Goal: Information Seeking & Learning: Compare options

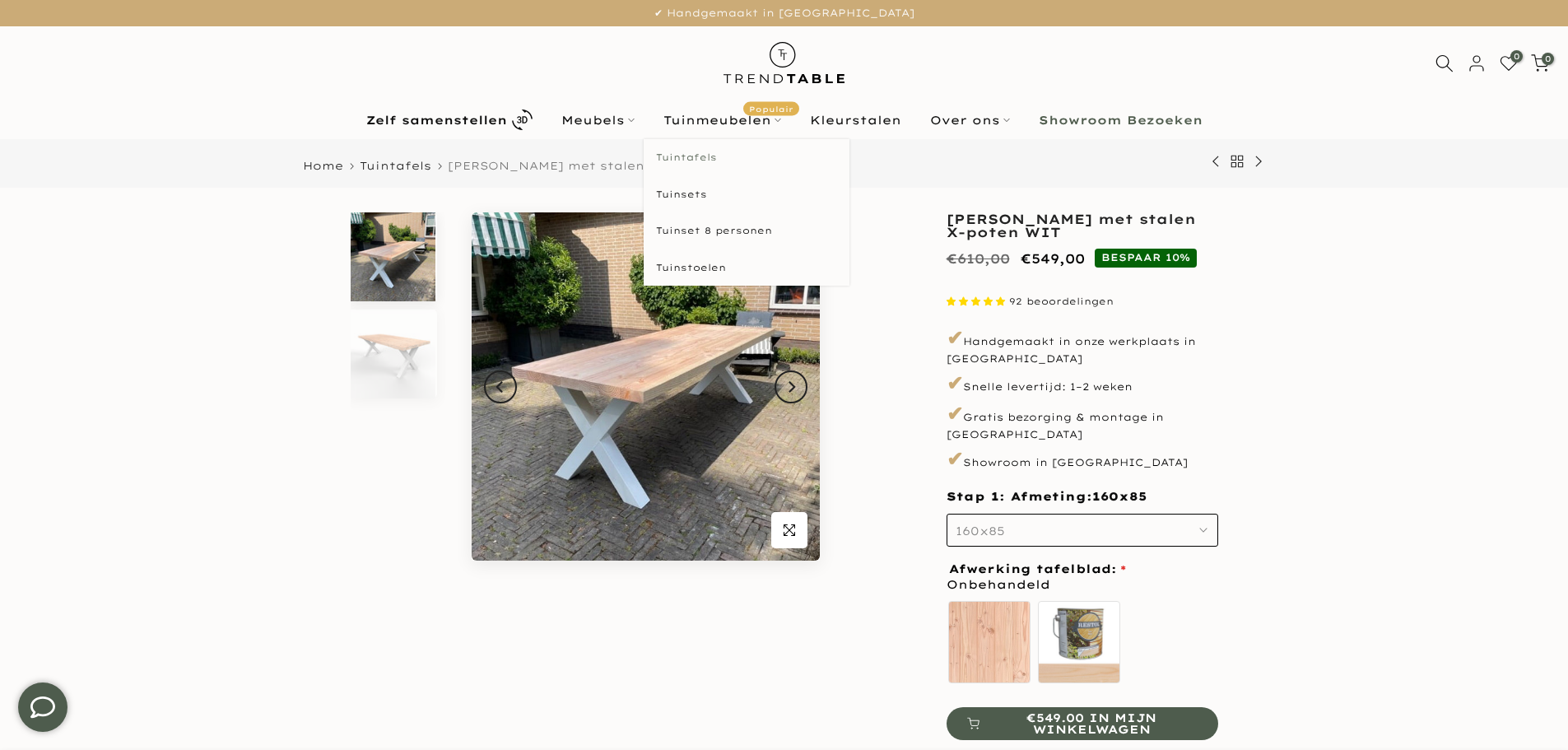
click at [687, 158] on link "Tuintafels" at bounding box center [747, 158] width 206 height 37
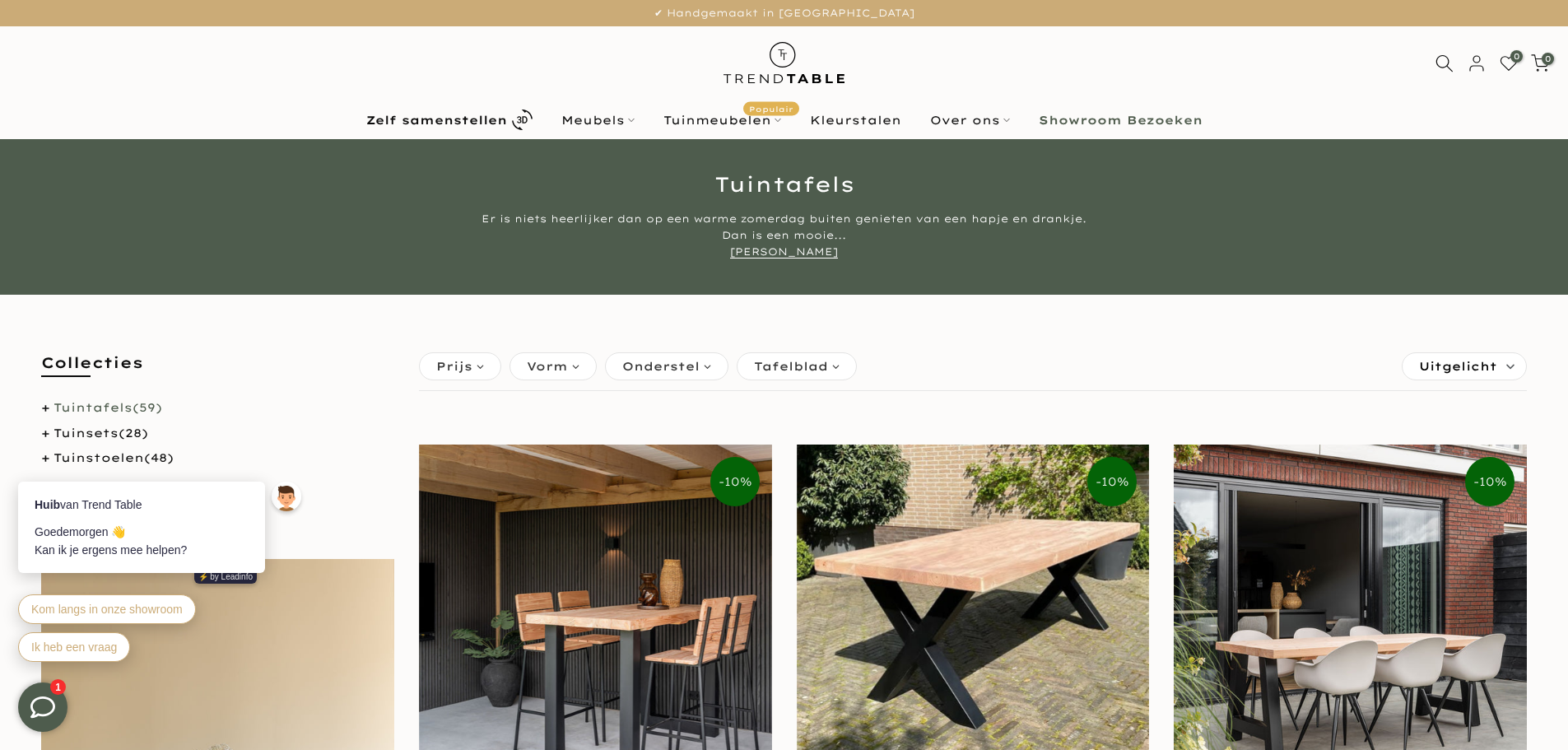
click at [1447, 366] on span "Uitgelicht" at bounding box center [1458, 367] width 78 height 27
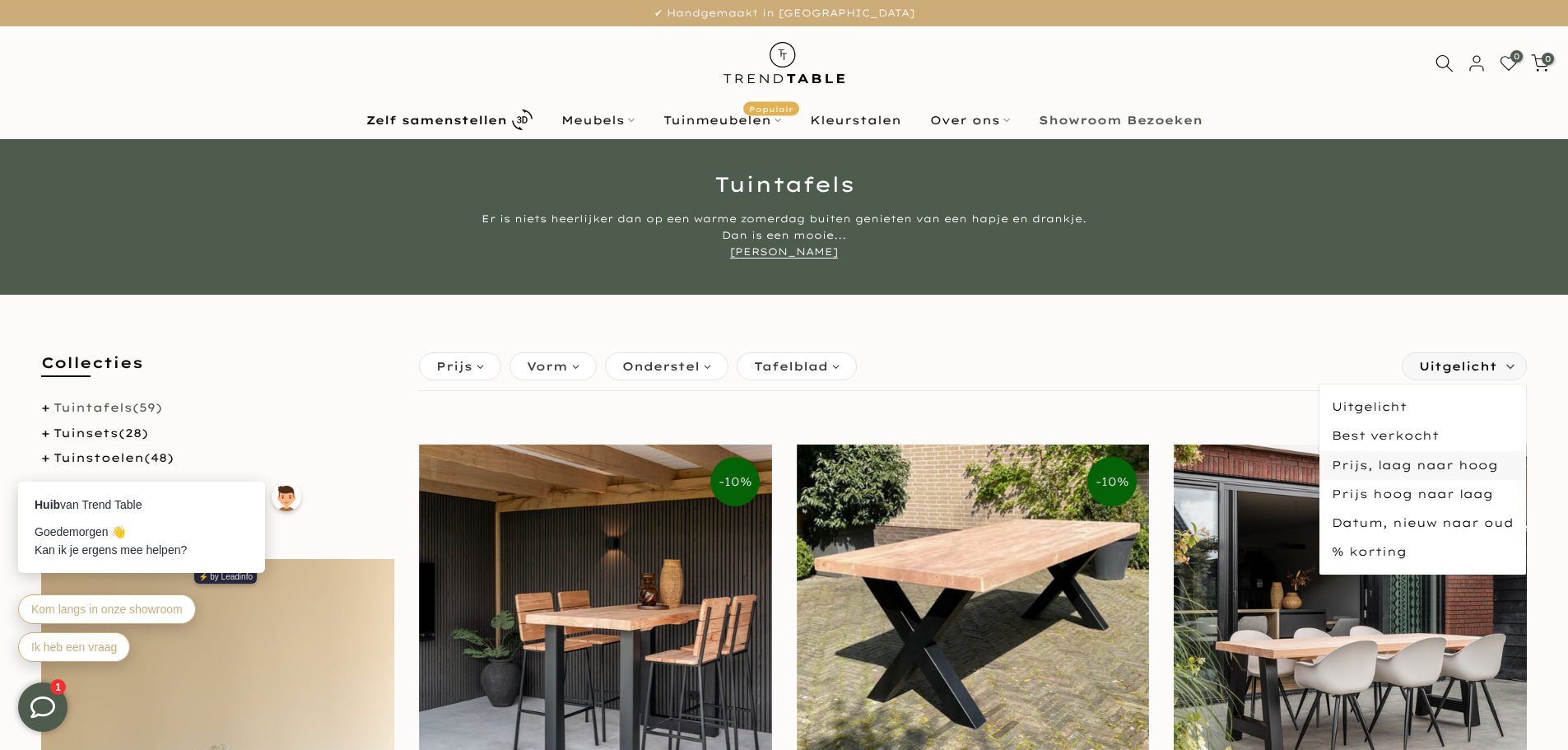
click at [1438, 462] on span "Prijs, laag naar hoog" at bounding box center [1423, 465] width 207 height 29
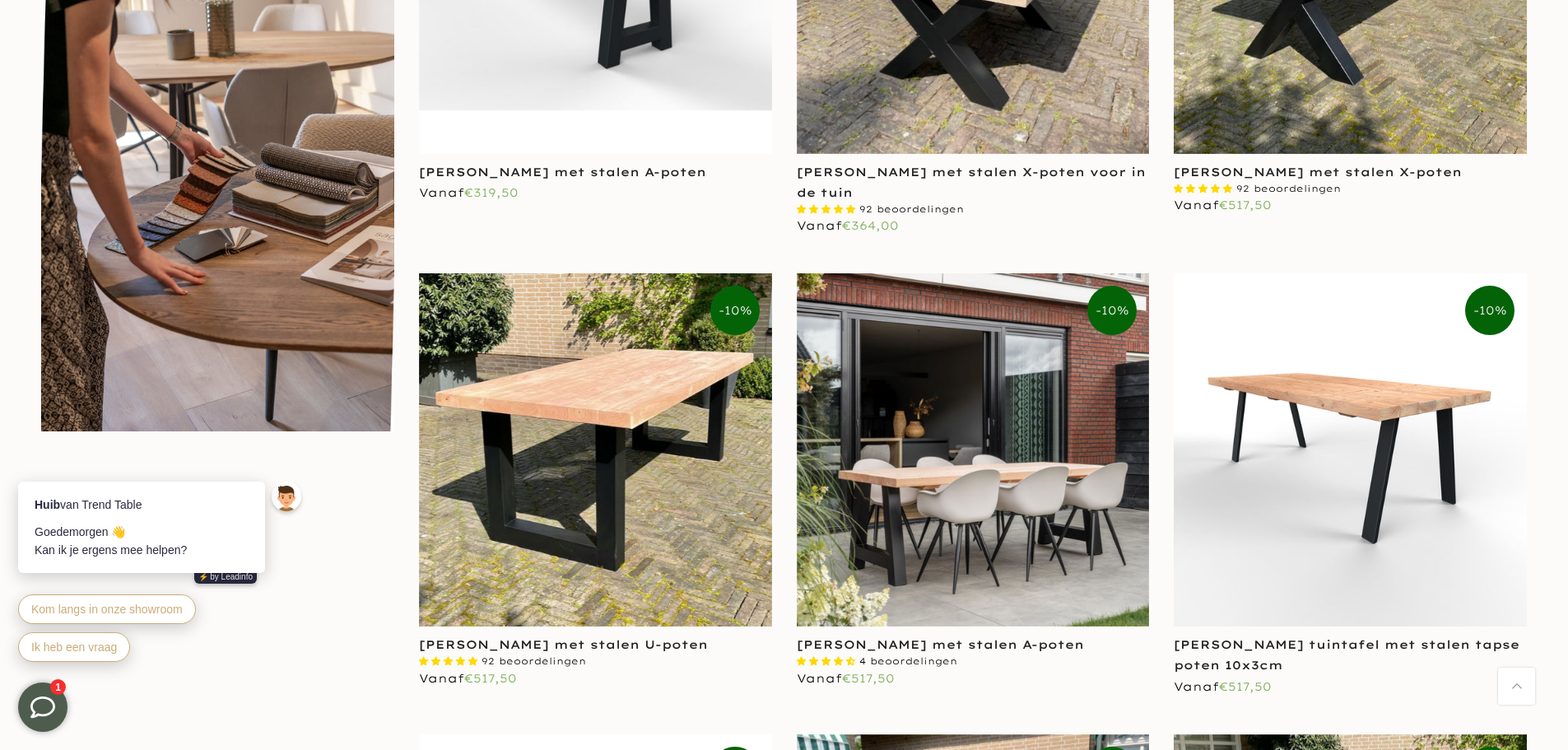
scroll to position [1098, 0]
click at [1391, 432] on img at bounding box center [1351, 449] width 353 height 353
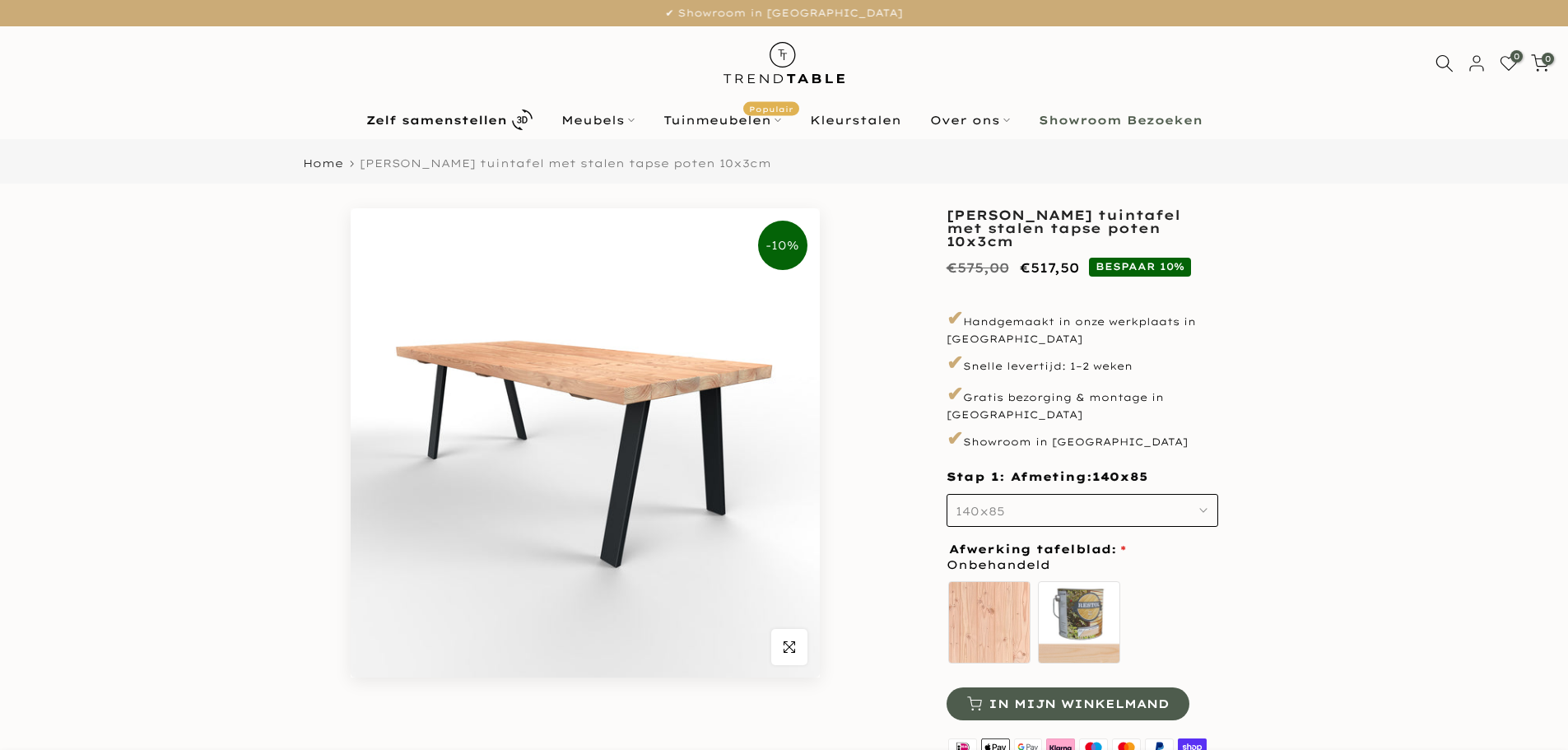
click at [1044, 494] on button "140x85" at bounding box center [1082, 510] width 271 height 33
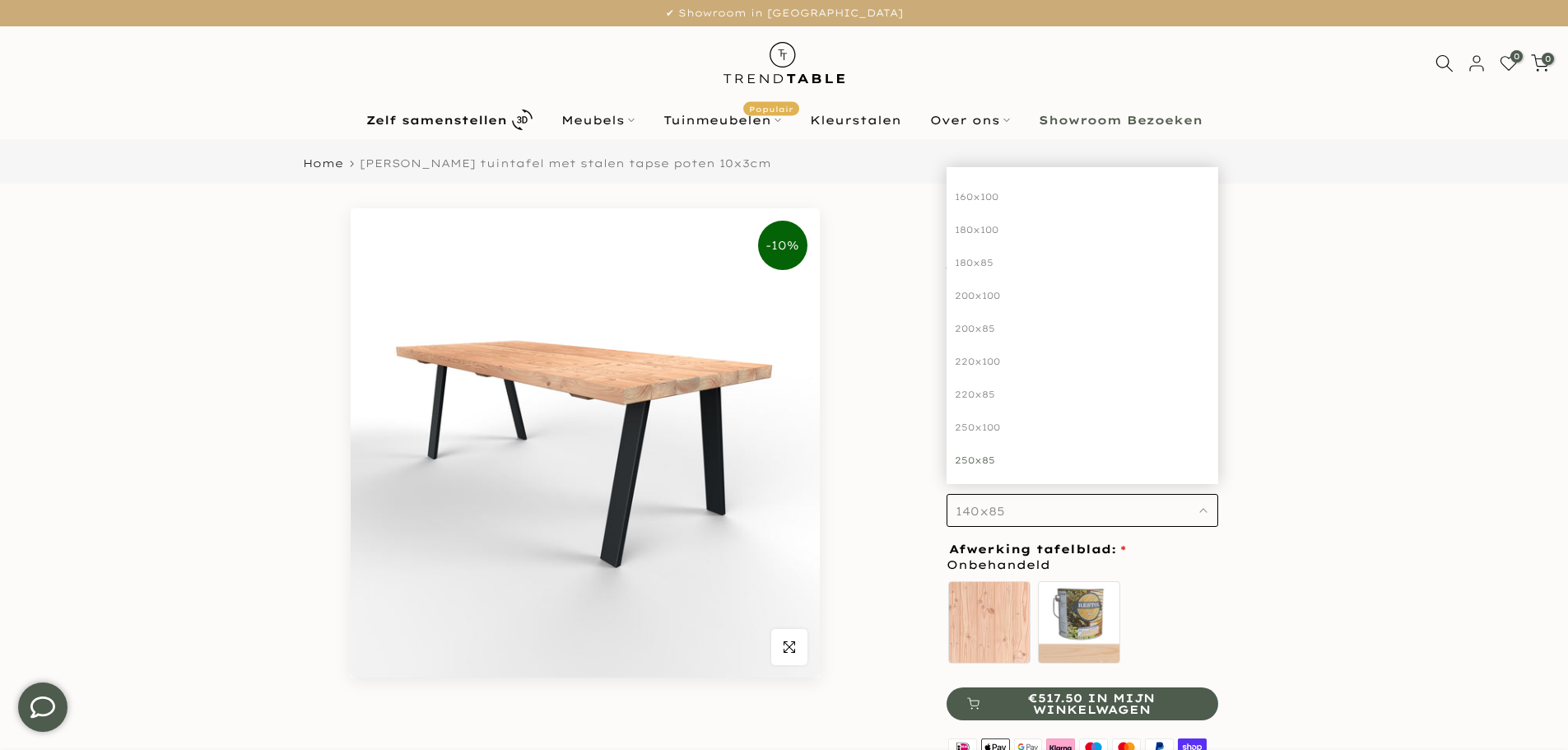
scroll to position [110, 0]
click at [998, 399] on div "250x100" at bounding box center [1082, 416] width 271 height 33
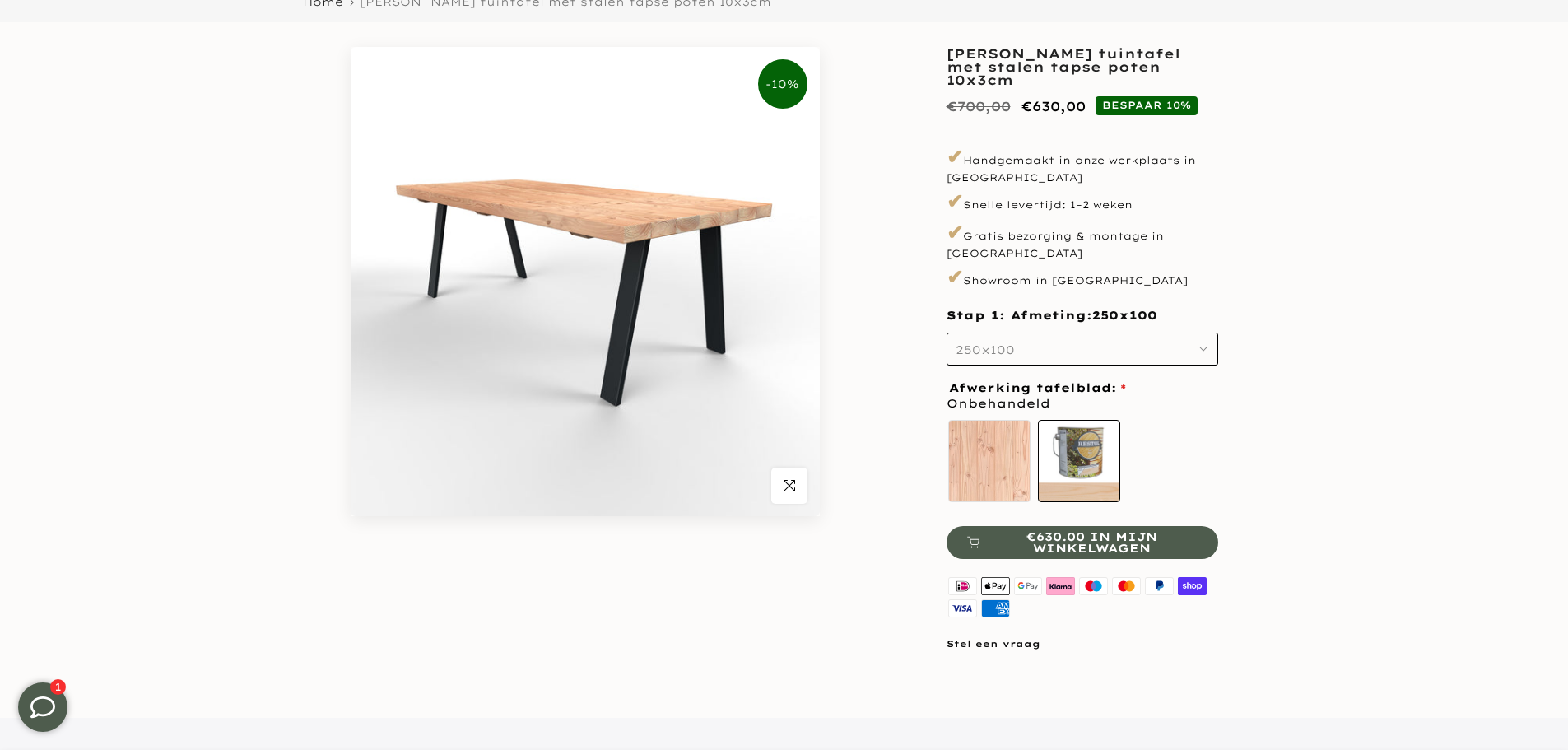
scroll to position [164, 0]
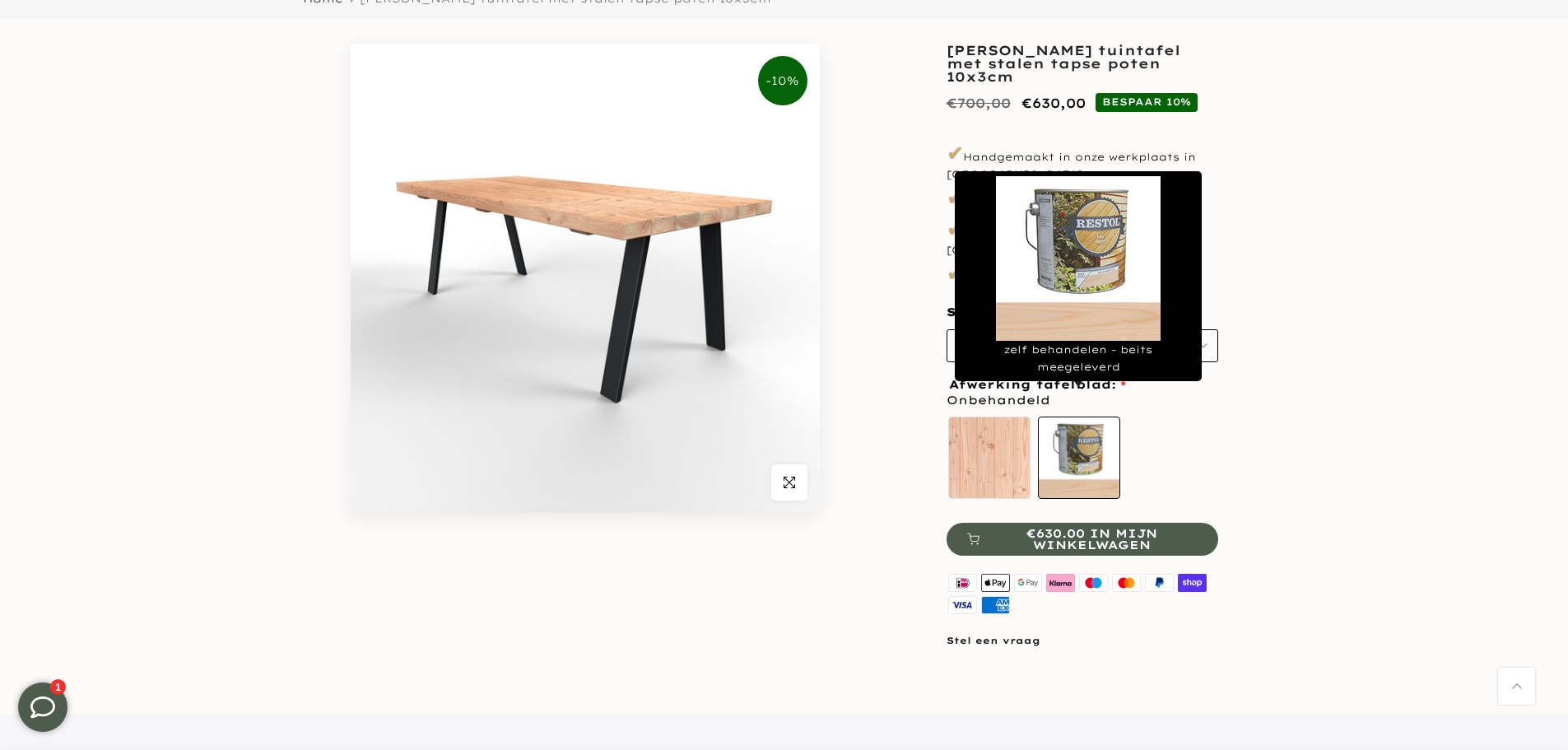
click at [1093, 436] on label "zelf behandelen - beits meegeleverd" at bounding box center [1079, 457] width 82 height 82
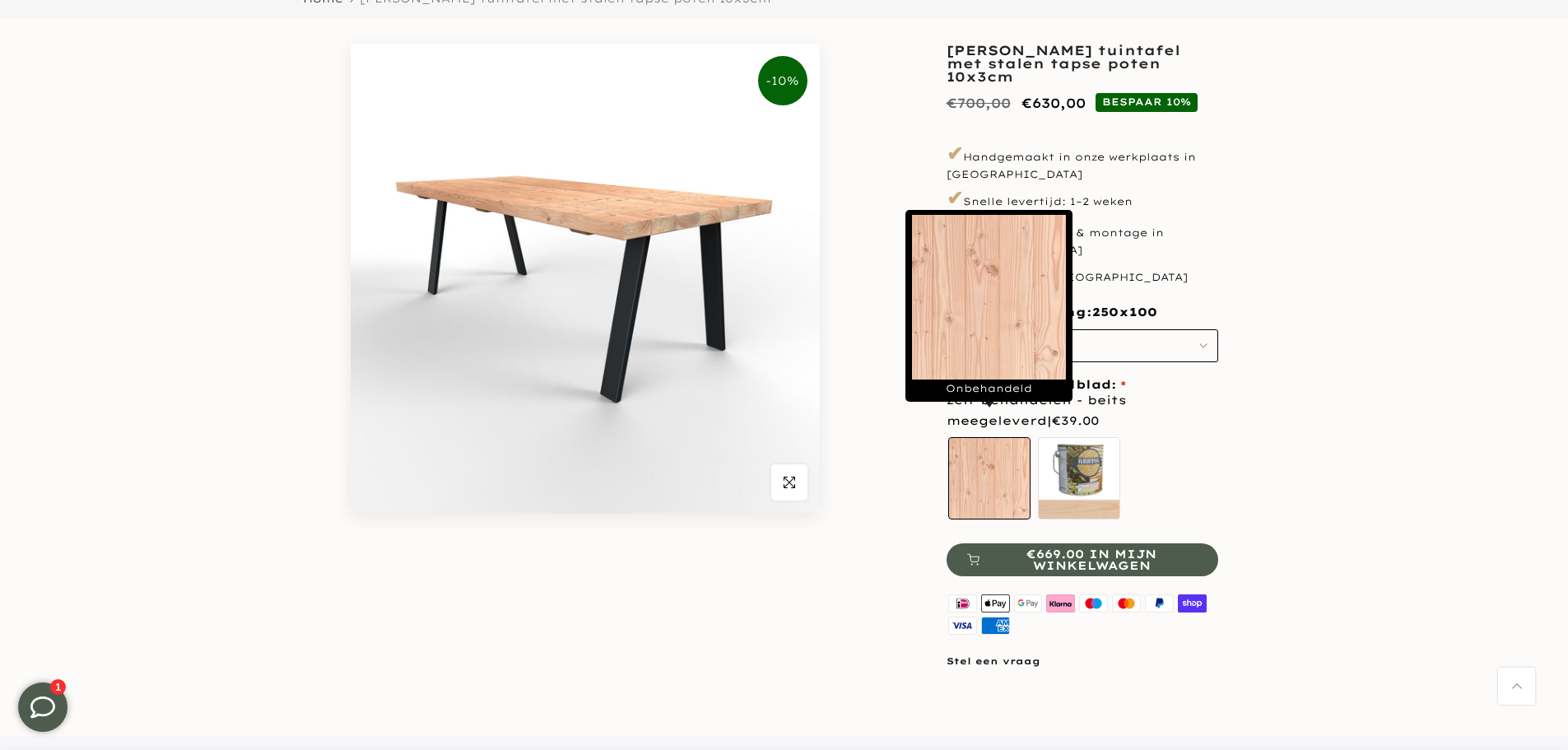
click at [1015, 439] on label "Onbehandeld" at bounding box center [989, 478] width 82 height 82
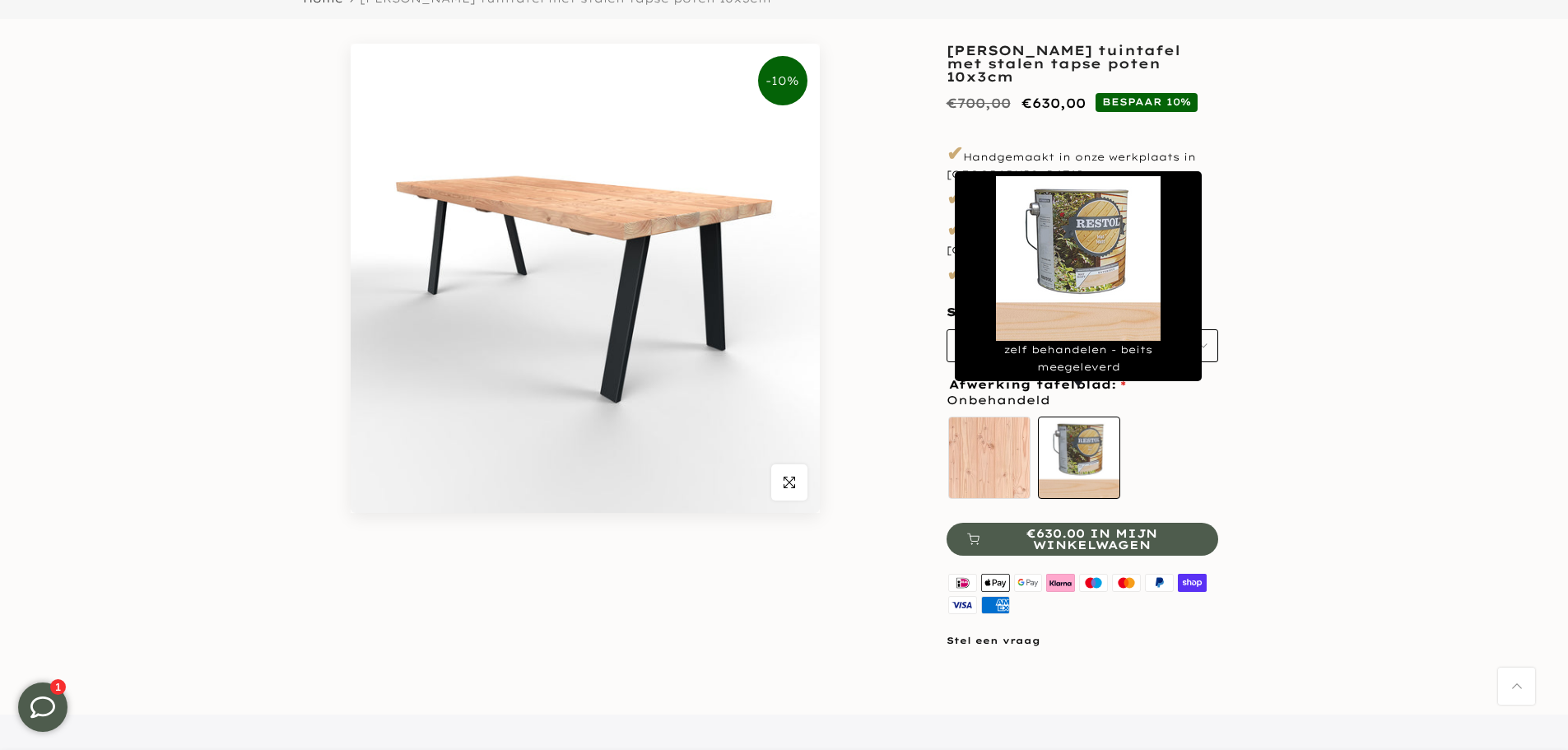
click at [1085, 439] on label "zelf behandelen - beits meegeleverd" at bounding box center [1079, 457] width 82 height 82
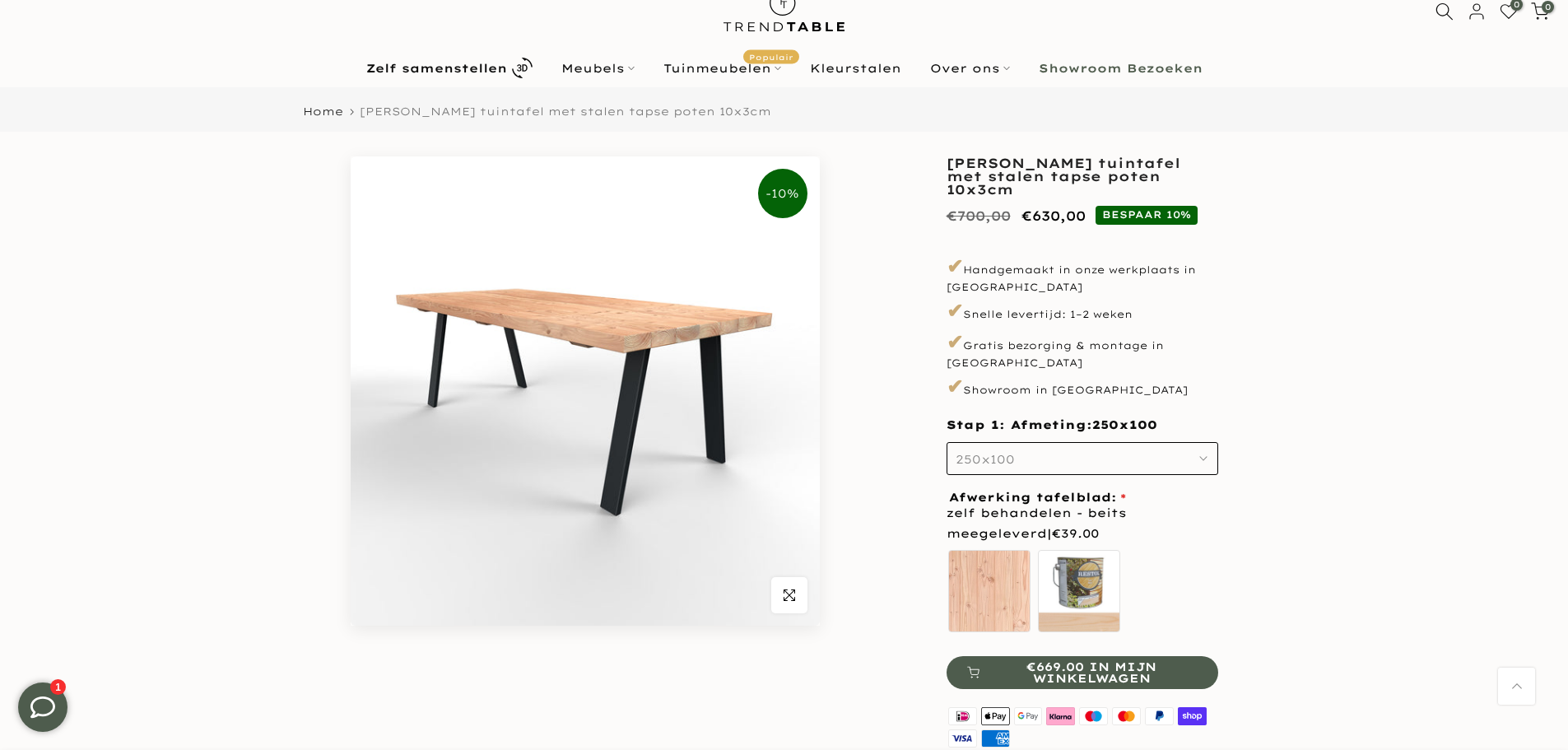
scroll to position [0, 0]
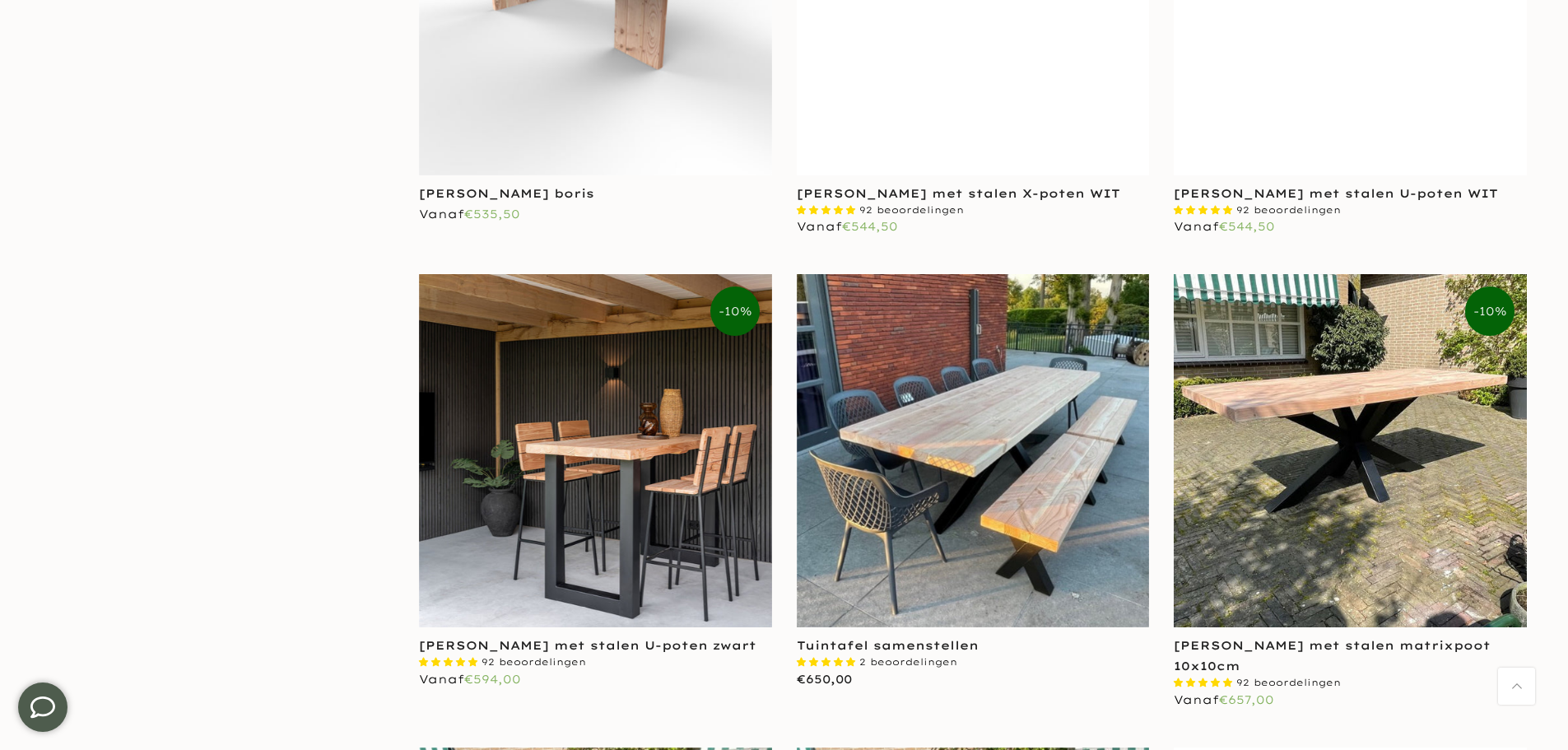
scroll to position [2030, 0]
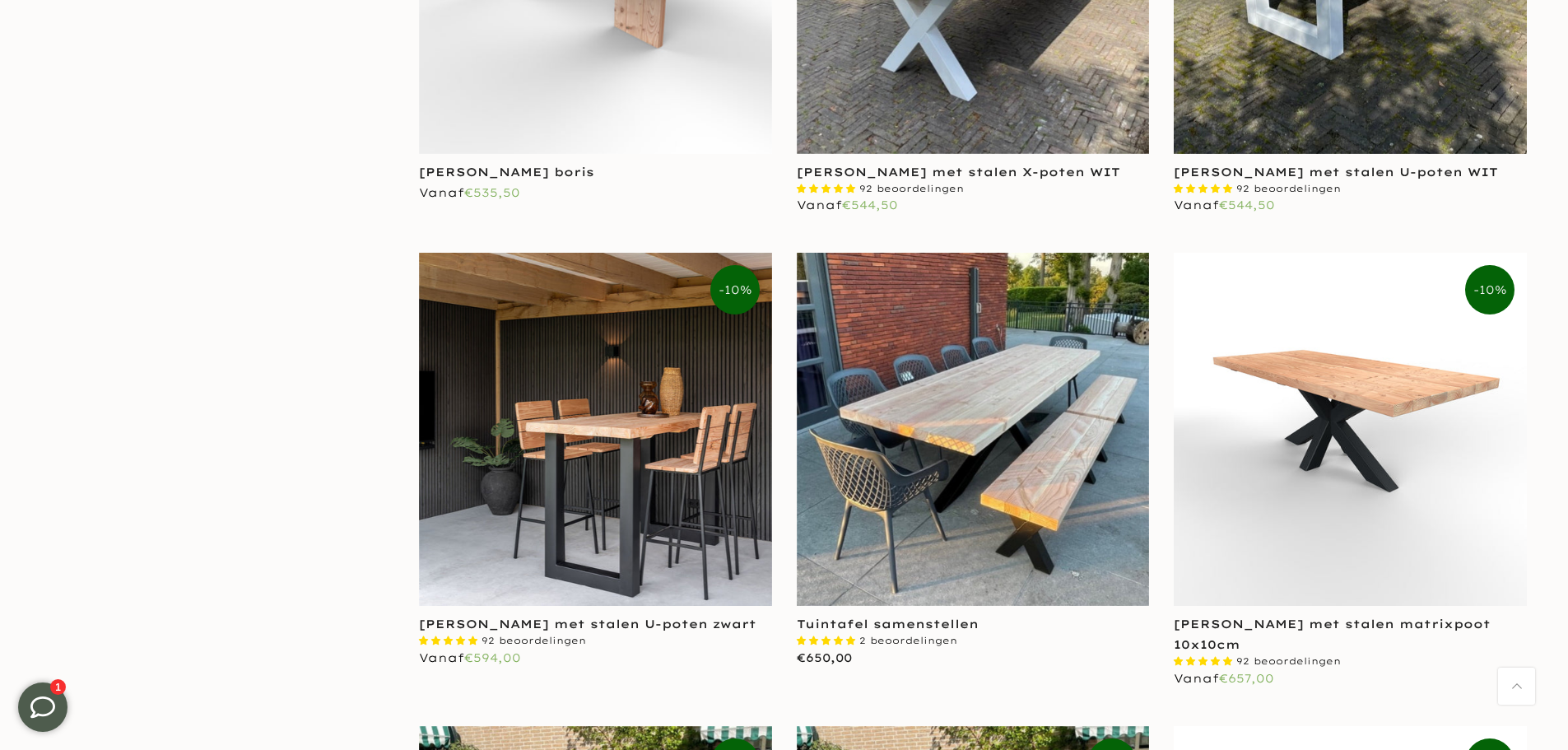
click at [1381, 390] on img at bounding box center [1351, 430] width 353 height 353
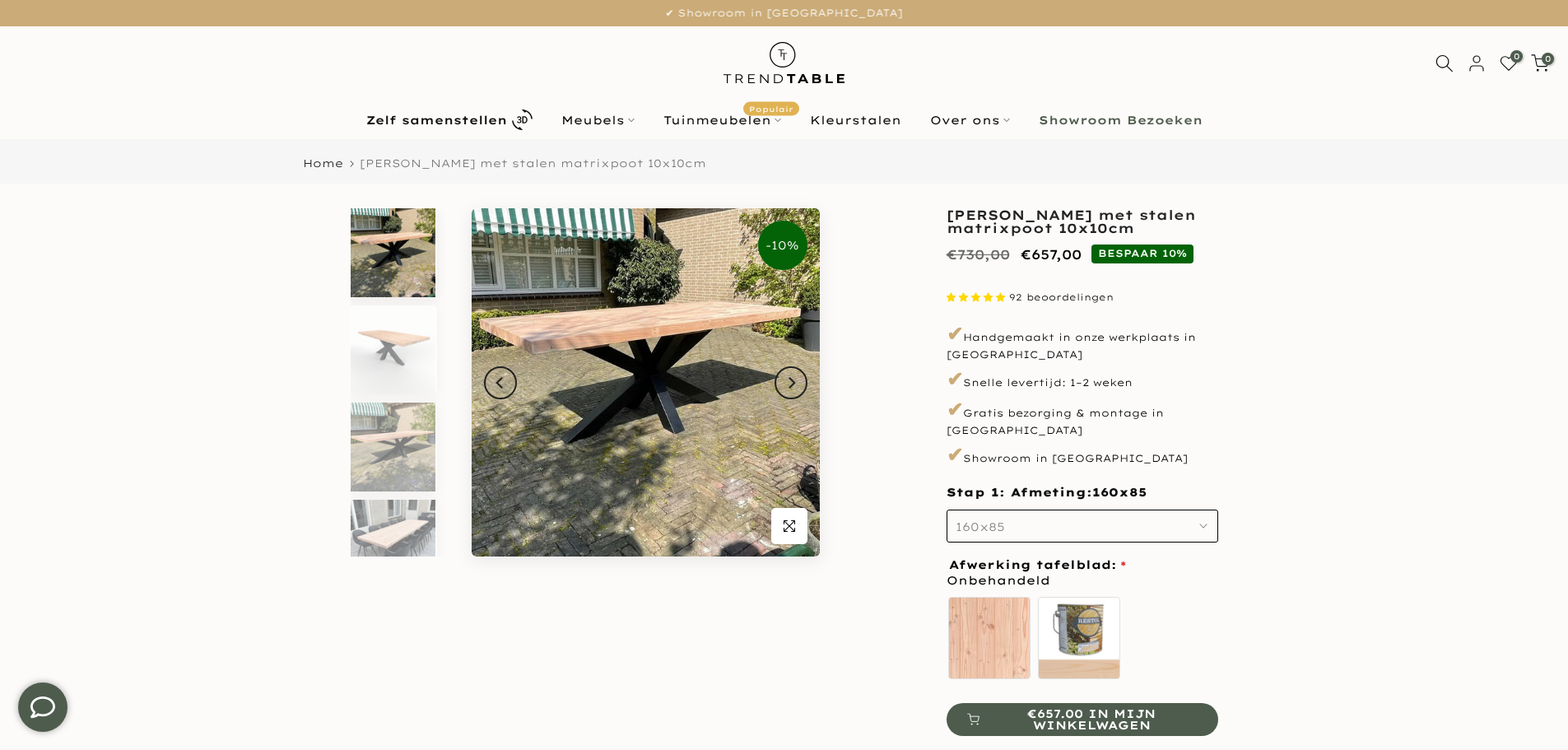
click at [1140, 514] on button "160x85" at bounding box center [1082, 526] width 271 height 33
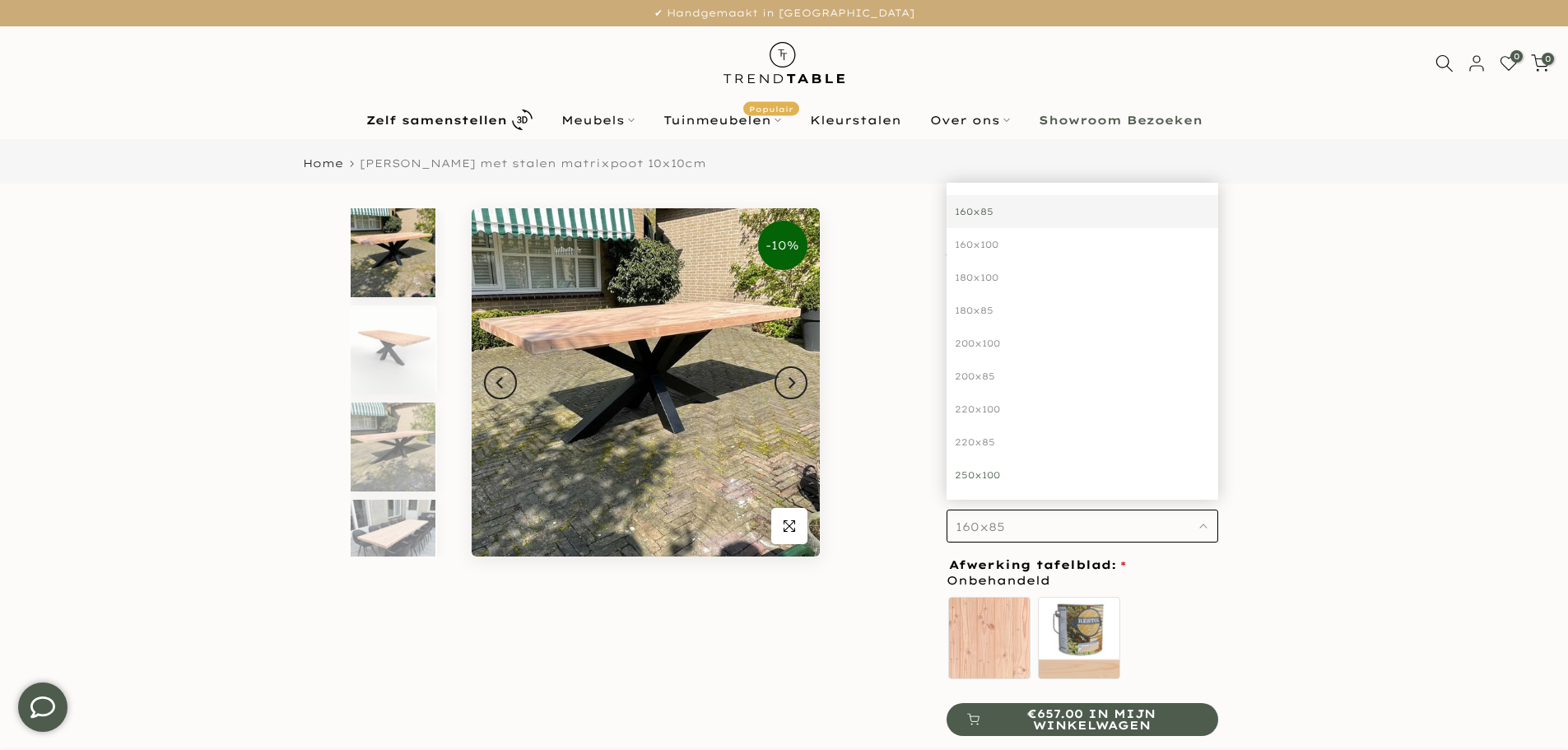
click at [1047, 461] on div "250x100" at bounding box center [1082, 475] width 271 height 33
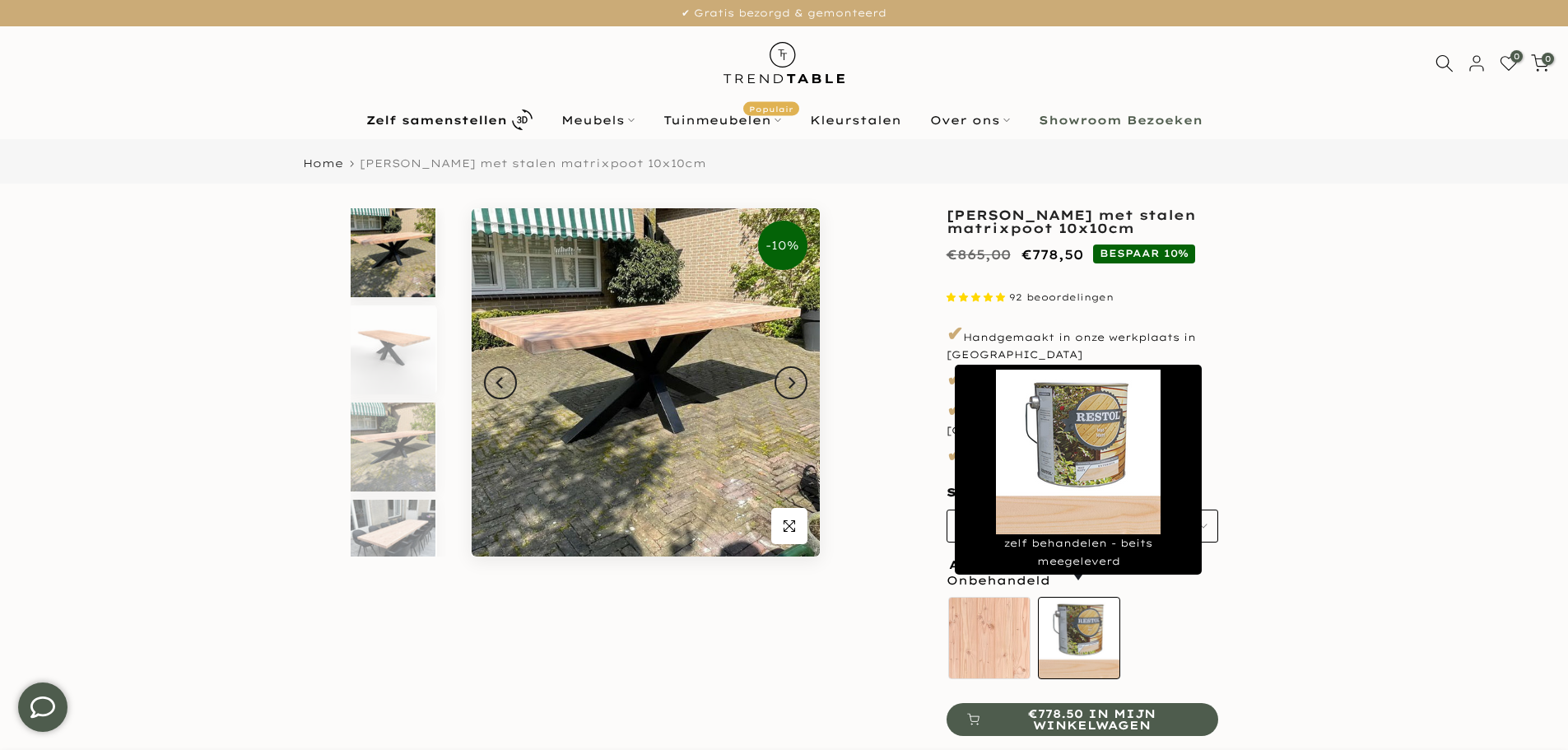
click at [1093, 619] on label "zelf behandelen - beits meegeleverd" at bounding box center [1079, 637] width 82 height 82
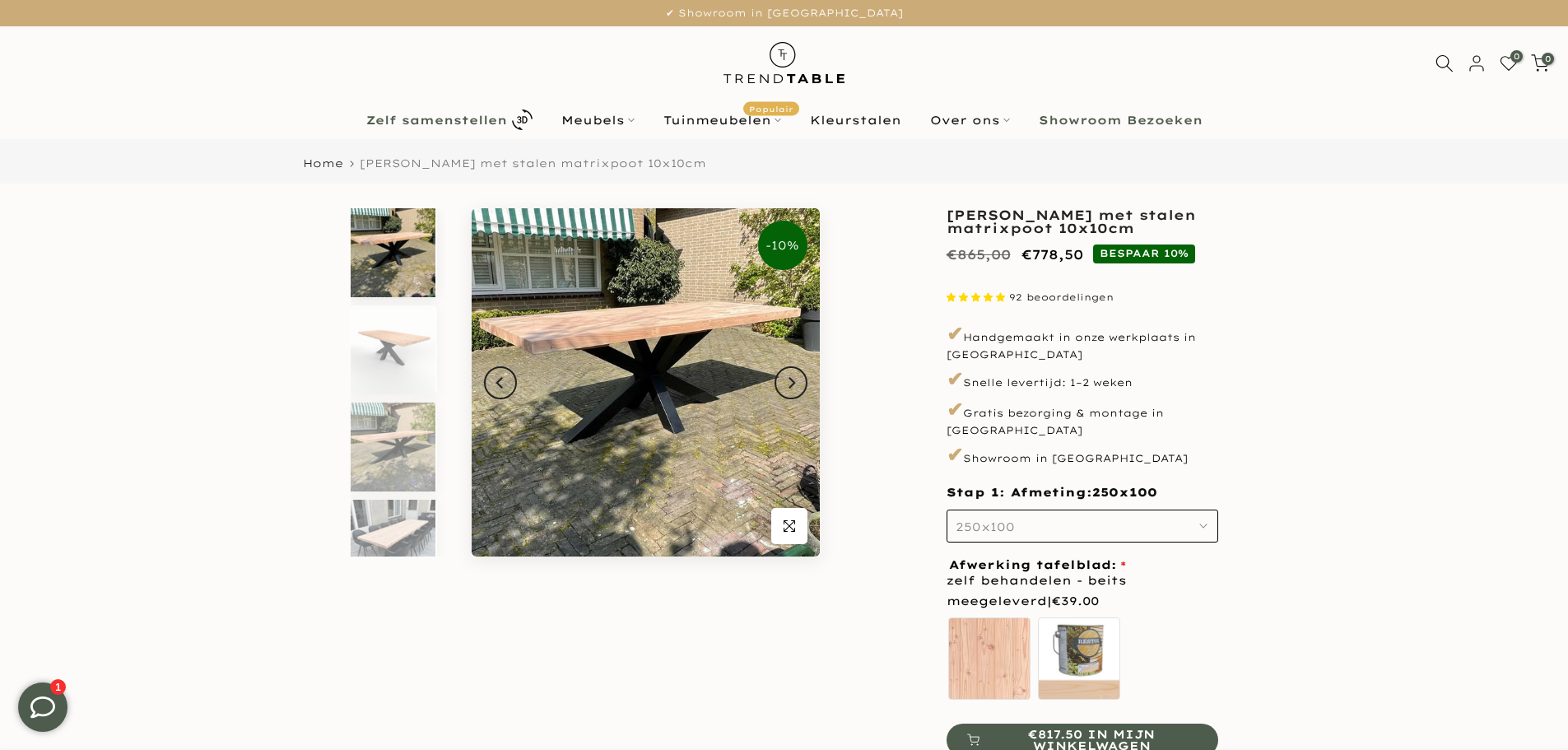
click at [437, 112] on link "Zelf samenstellen" at bounding box center [449, 119] width 195 height 29
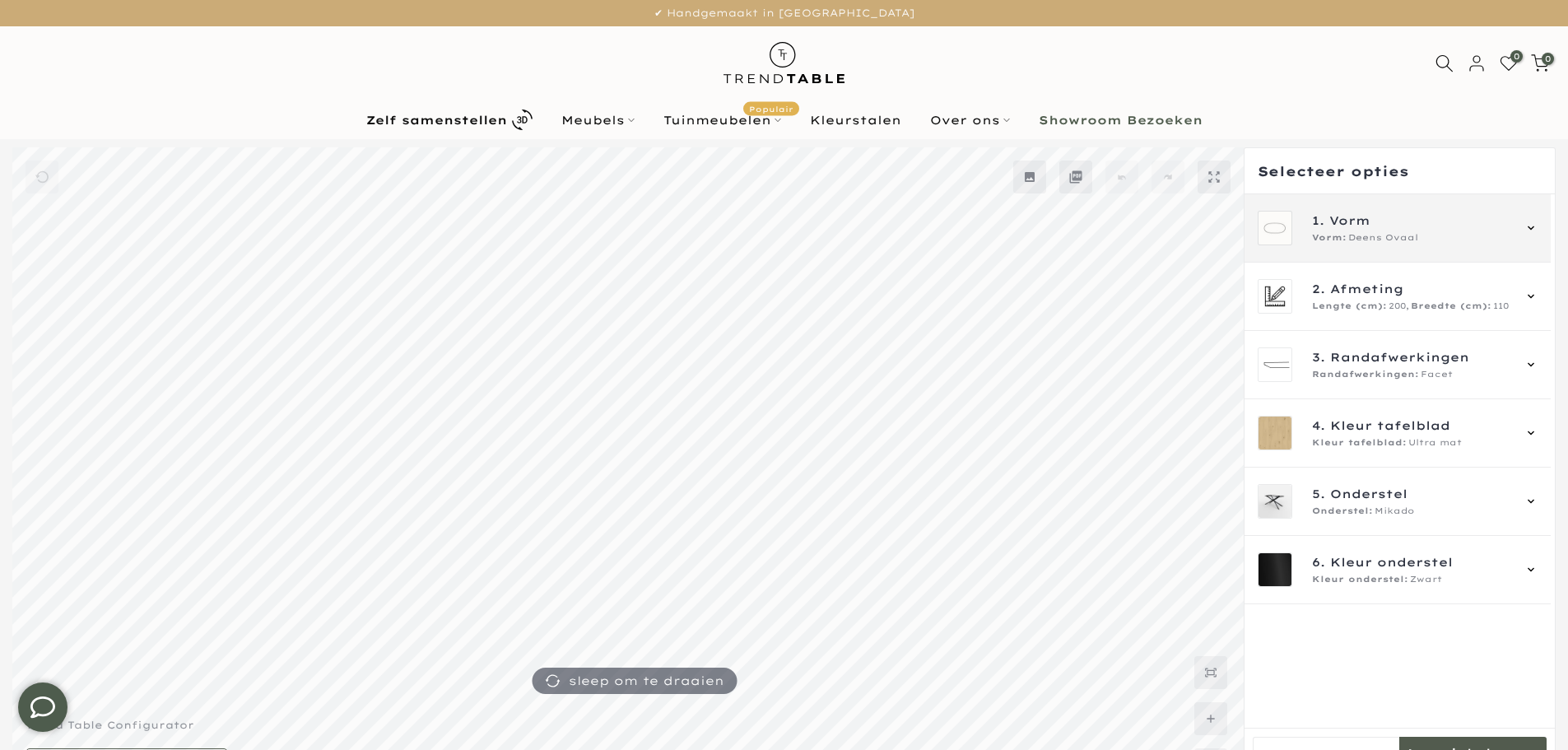
click at [1378, 234] on span "Deens Ovaal" at bounding box center [1383, 238] width 70 height 13
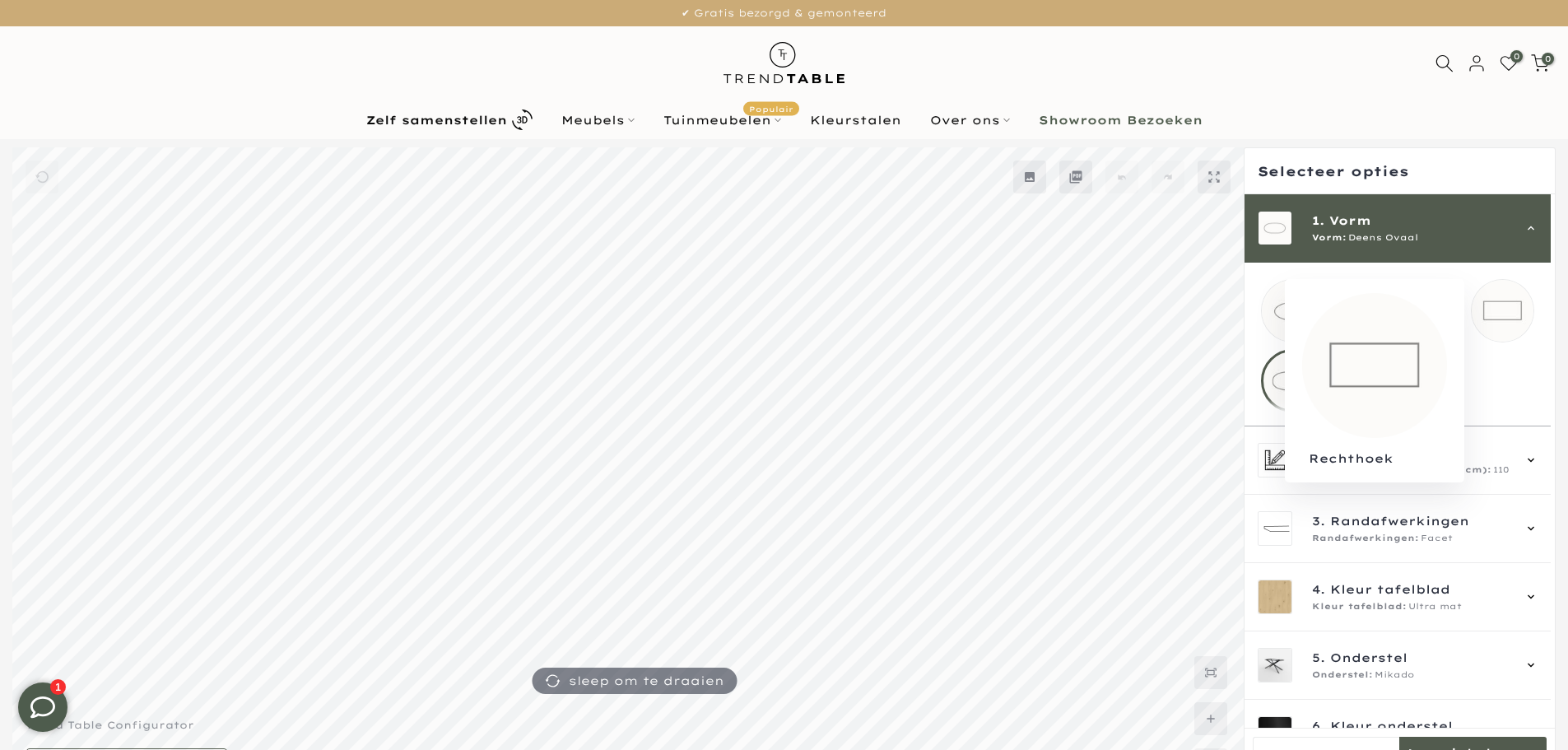
click at [1499, 311] on mmq-loader at bounding box center [1502, 310] width 61 height 61
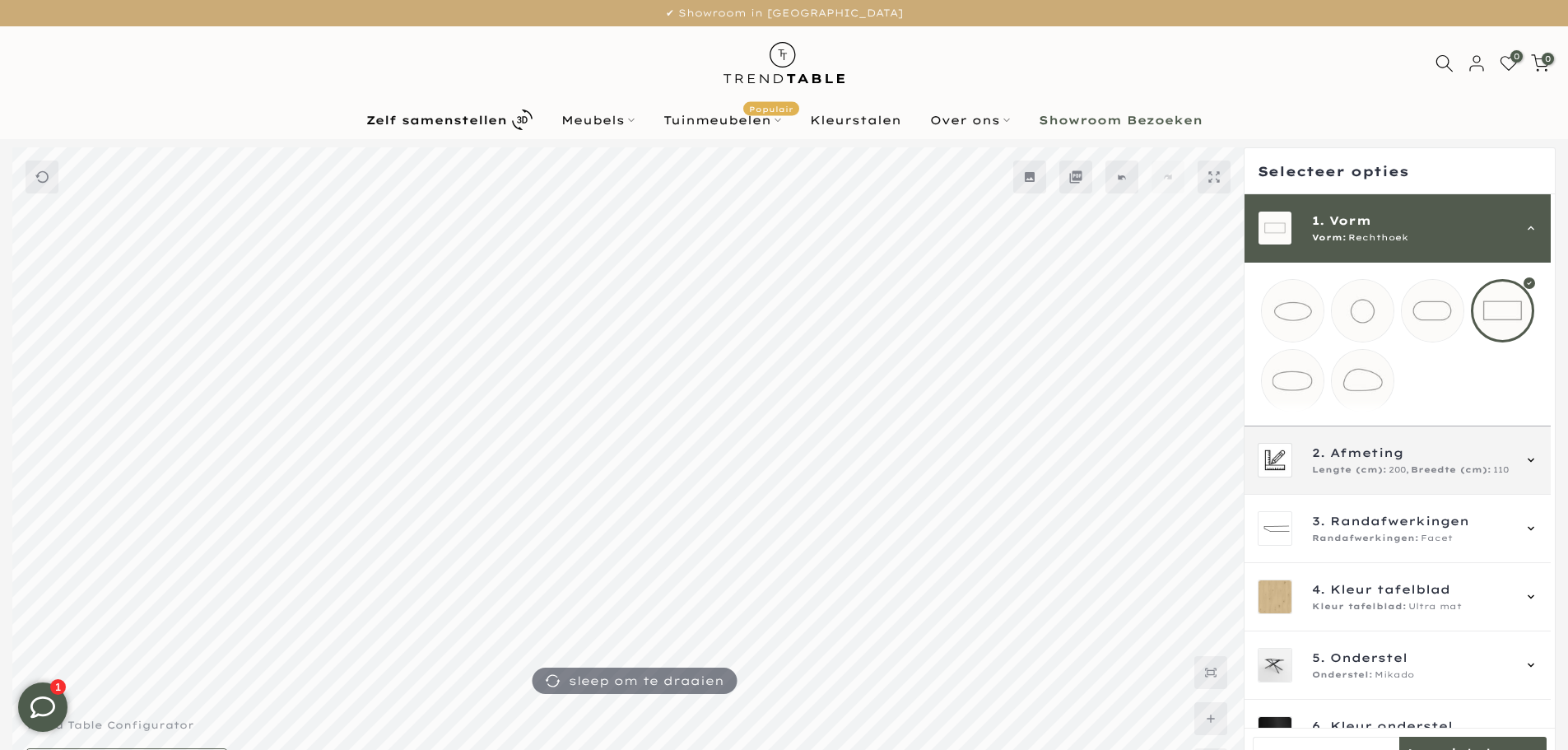
click at [1403, 494] on div "2. Afmeting Lengte (cm): 200, Breedte (cm): 110" at bounding box center [1397, 460] width 306 height 68
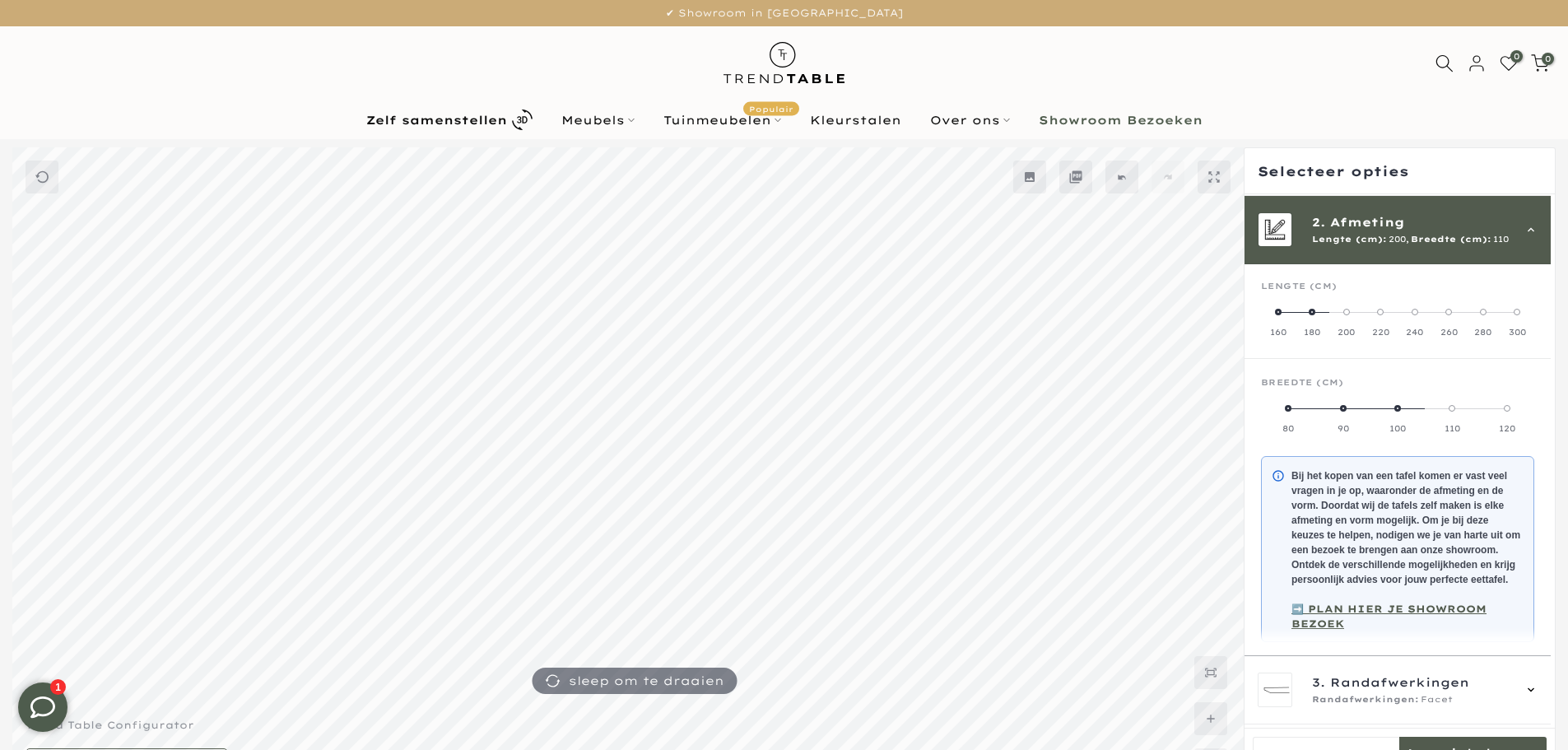
scroll to position [68, 0]
click at [1432, 310] on label "260" at bounding box center [1449, 320] width 35 height 33
click at [1344, 403] on span at bounding box center [1343, 407] width 7 height 7
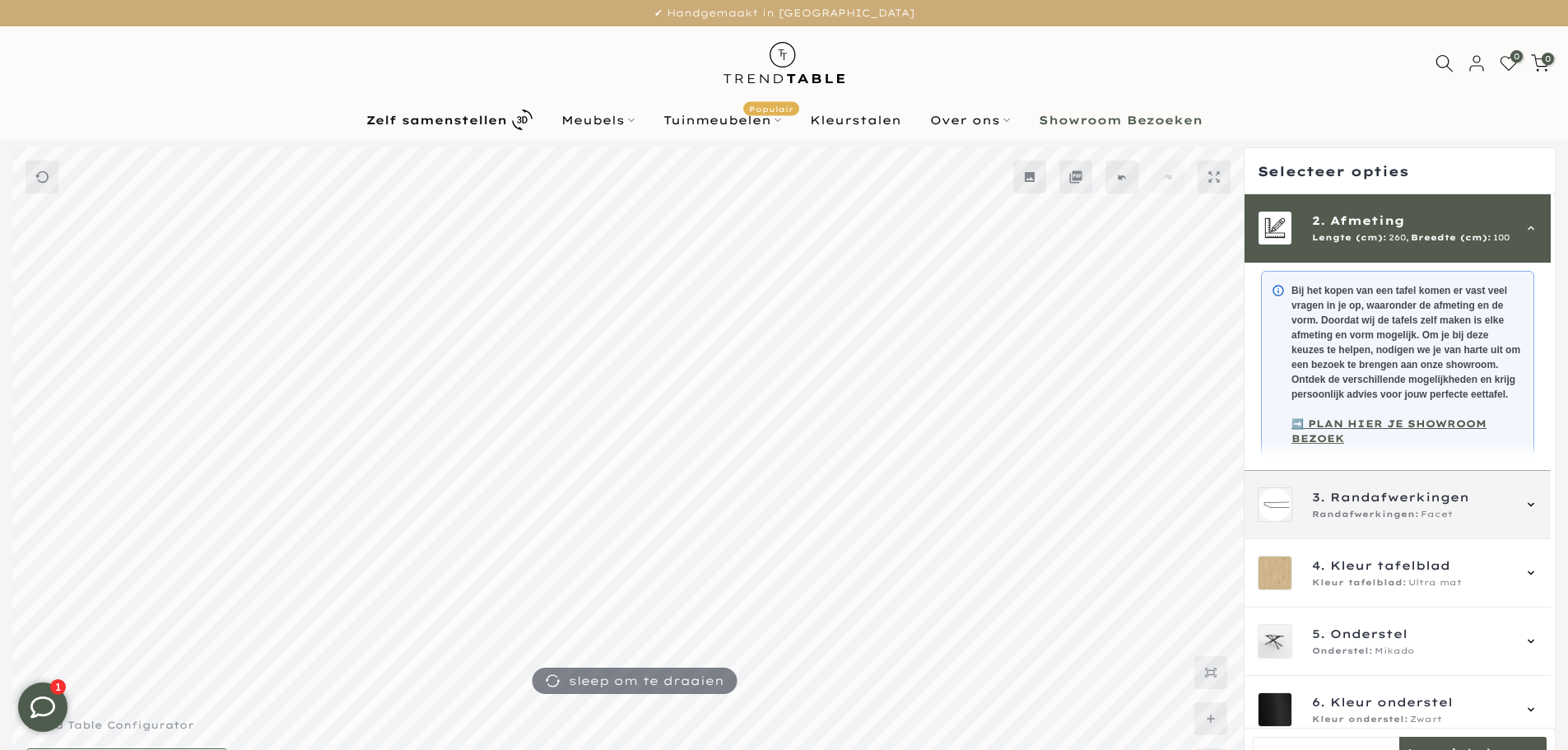
scroll to position [281, 0]
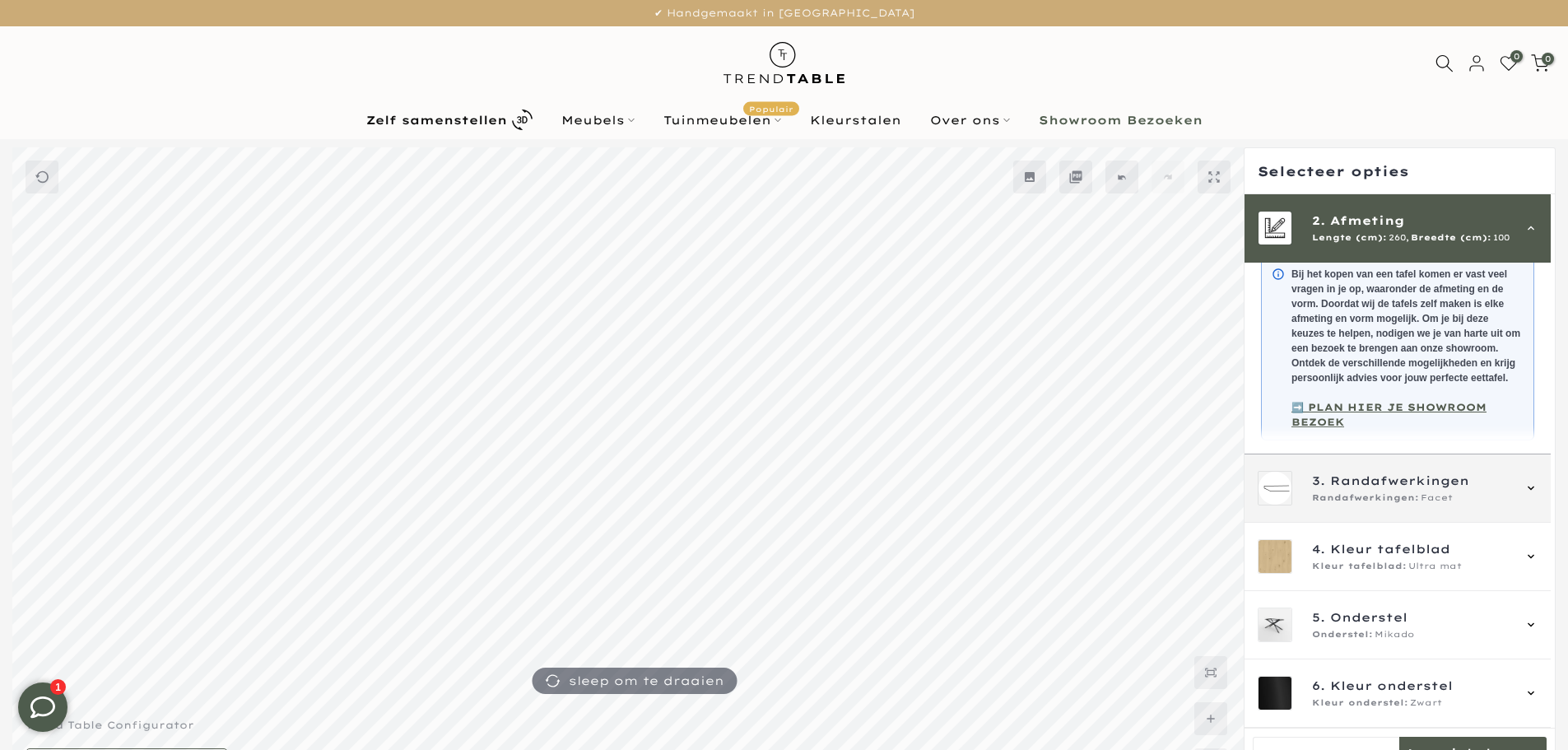
click at [1446, 485] on span "Randafwerkingen" at bounding box center [1400, 481] width 139 height 18
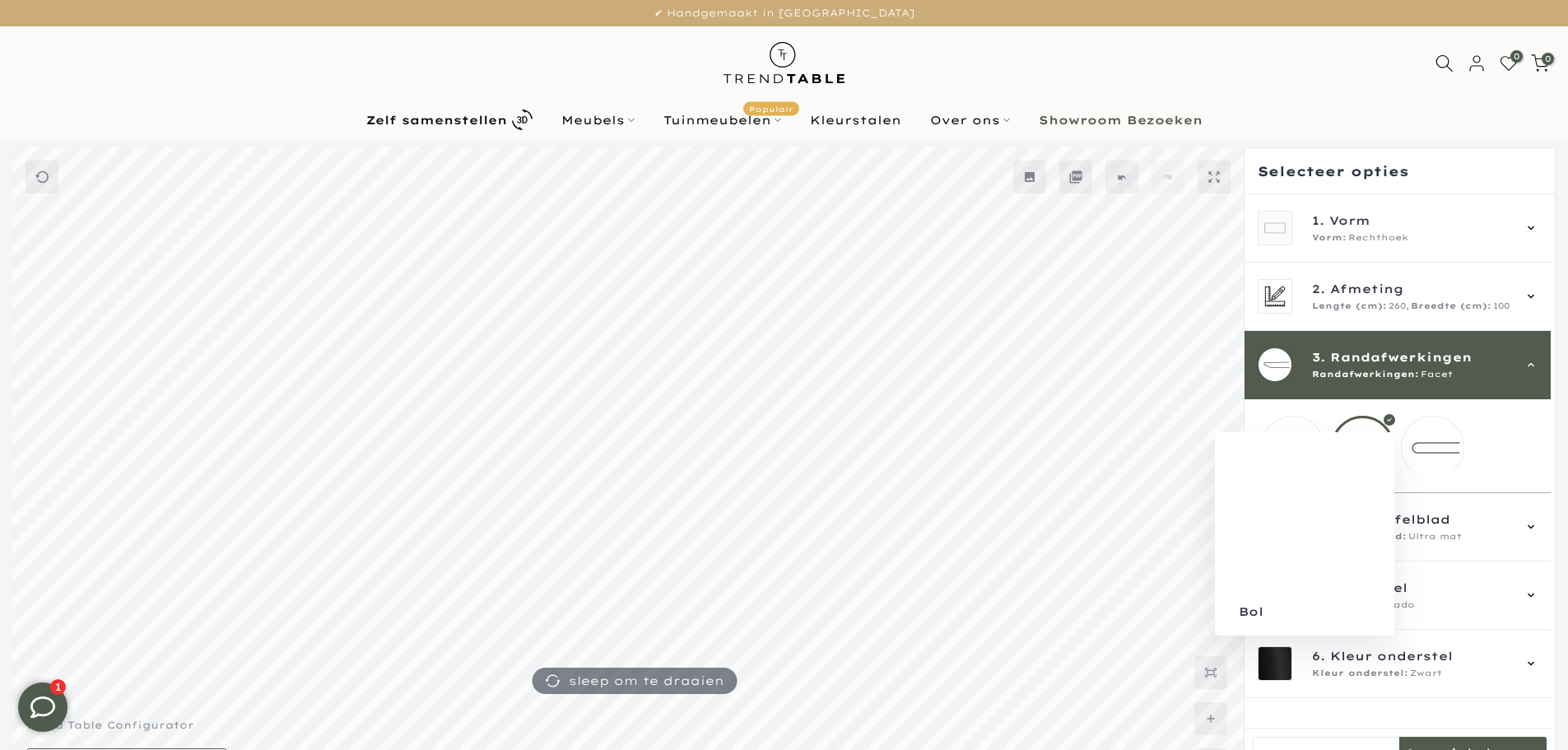
scroll to position [0, 0]
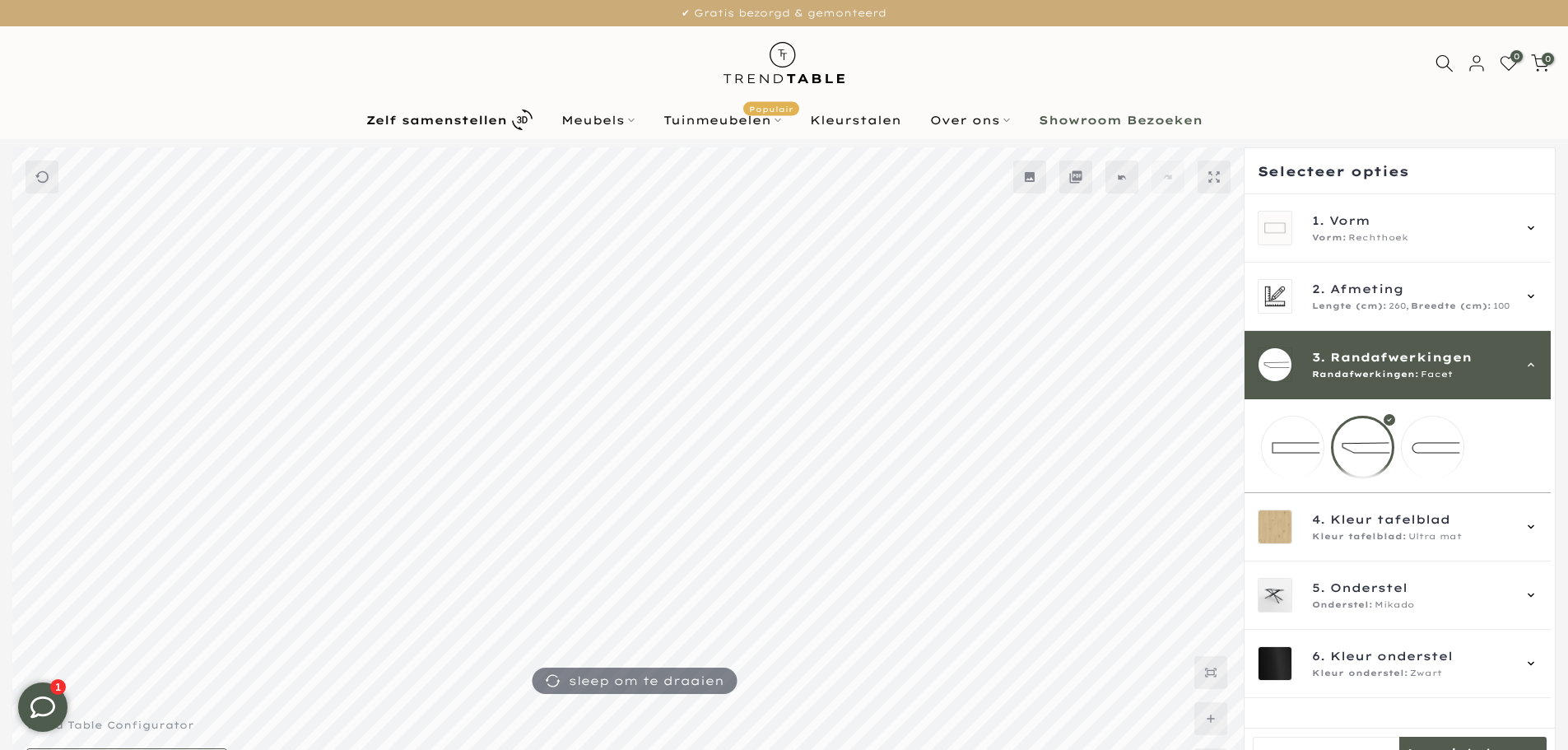
click at [1438, 449] on mmq-loader at bounding box center [1433, 447] width 61 height 61
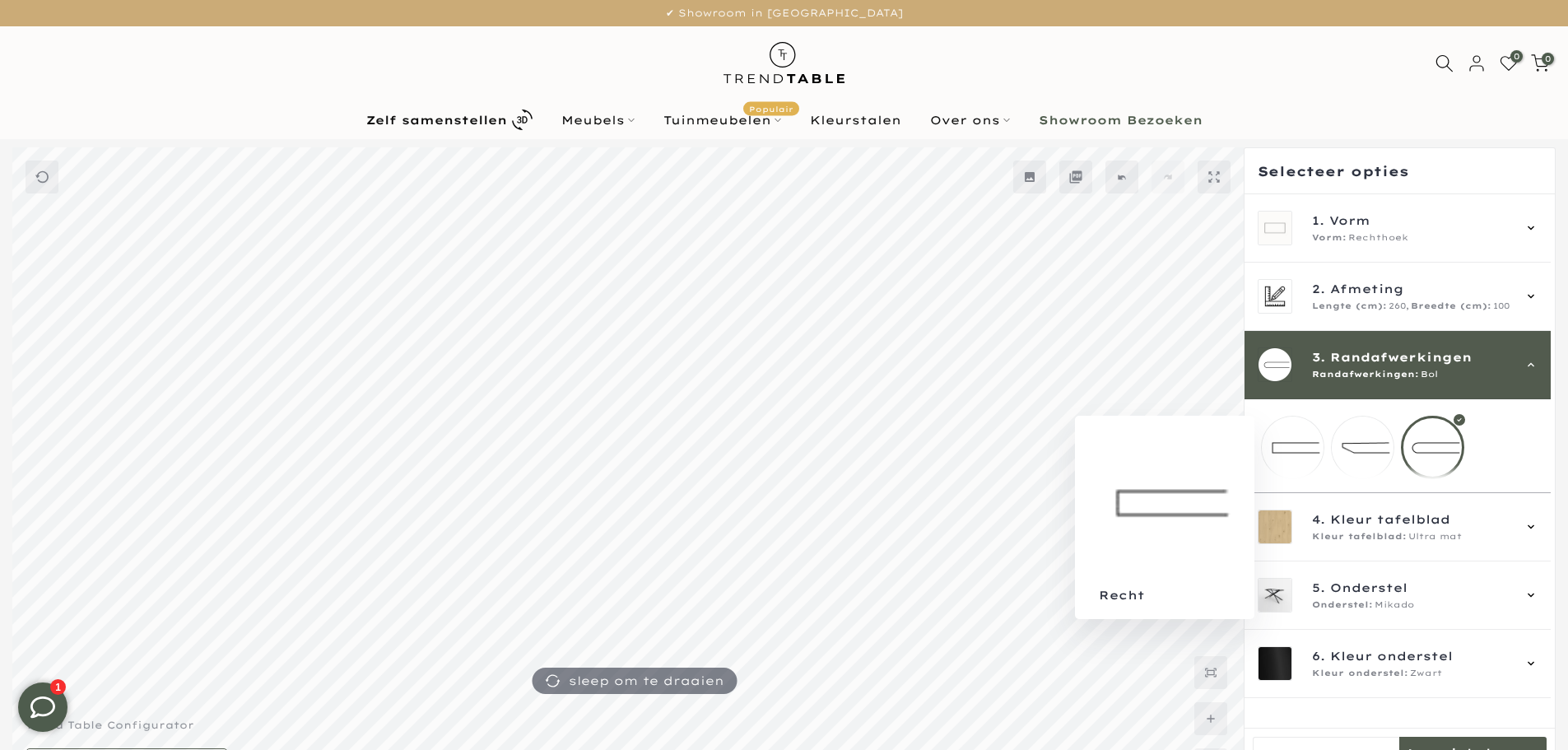
click at [1312, 455] on mmq-loader at bounding box center [1293, 447] width 61 height 61
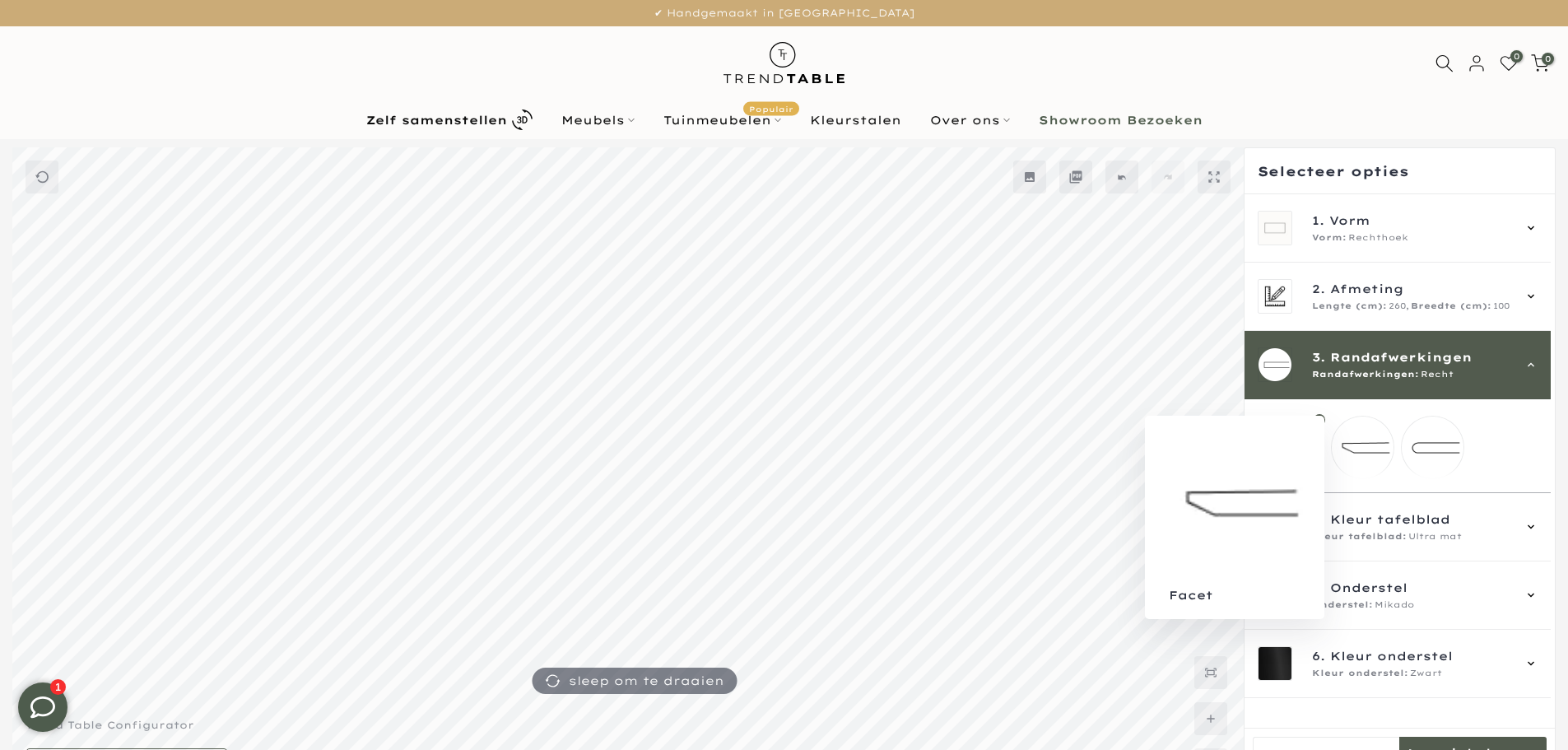
click at [1356, 449] on mmq-loader at bounding box center [1362, 447] width 61 height 61
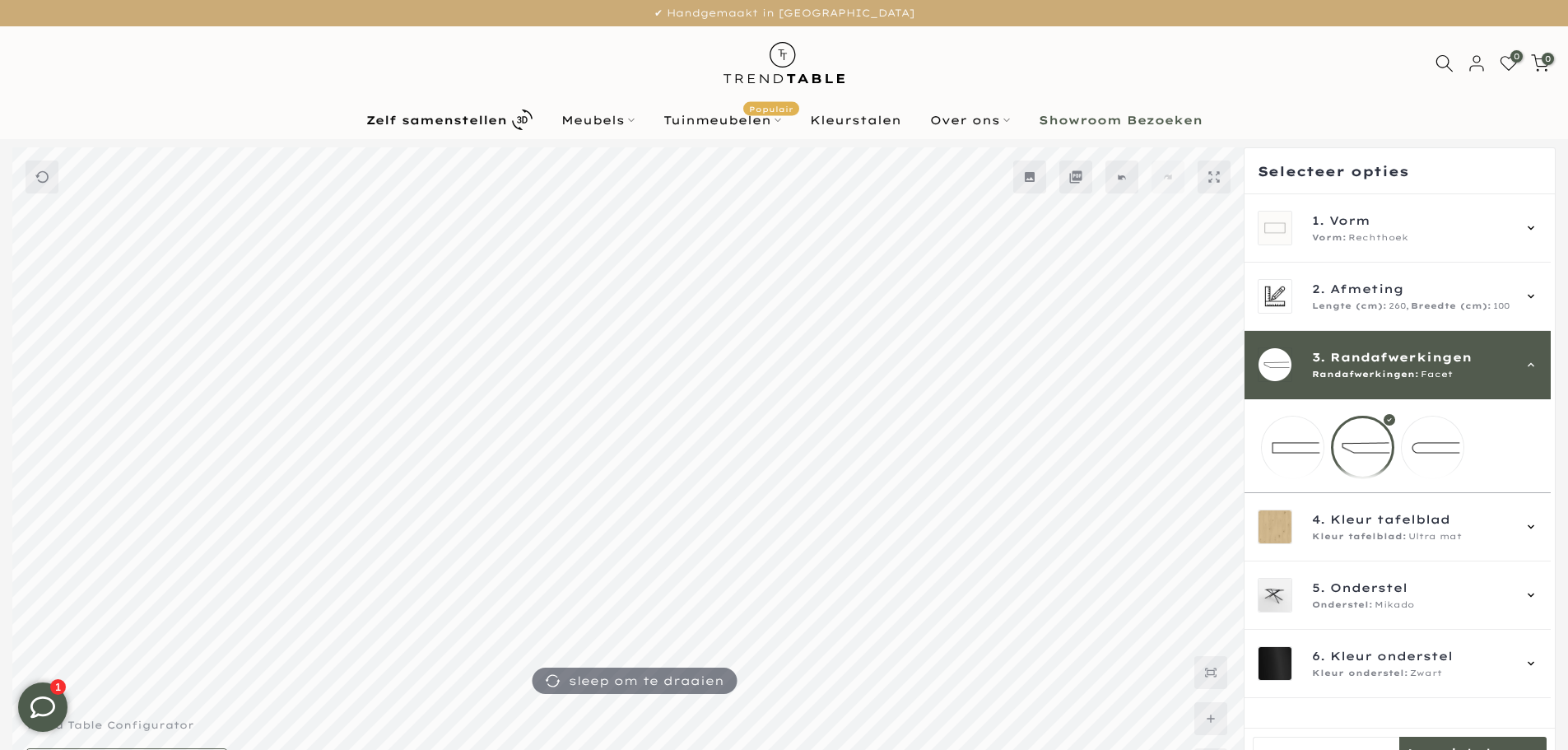
click at [1444, 456] on mmq-loader at bounding box center [1433, 447] width 61 height 61
click at [1310, 459] on mmq-loader at bounding box center [1293, 447] width 61 height 61
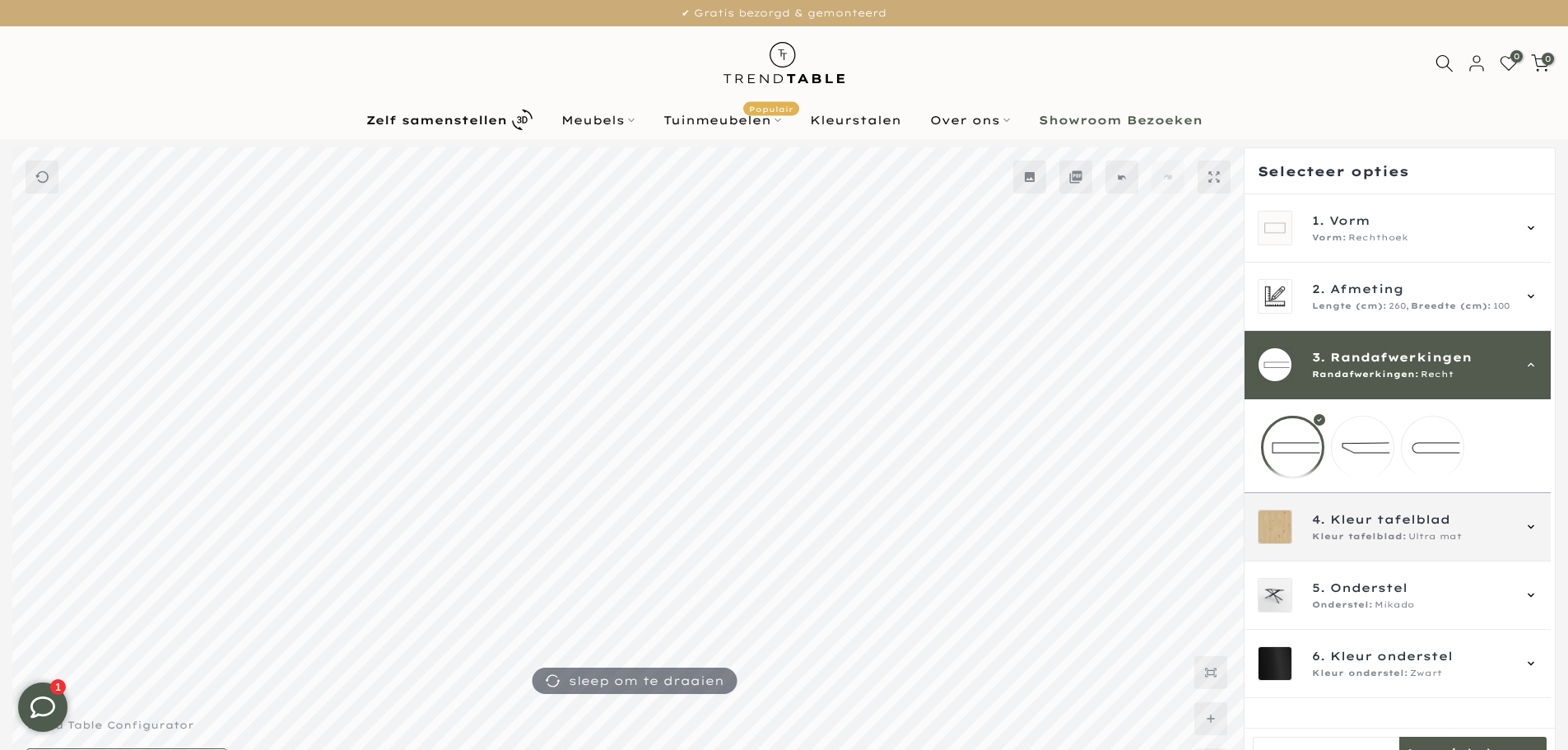
click at [1378, 528] on span "Kleur tafelblad" at bounding box center [1390, 519] width 120 height 18
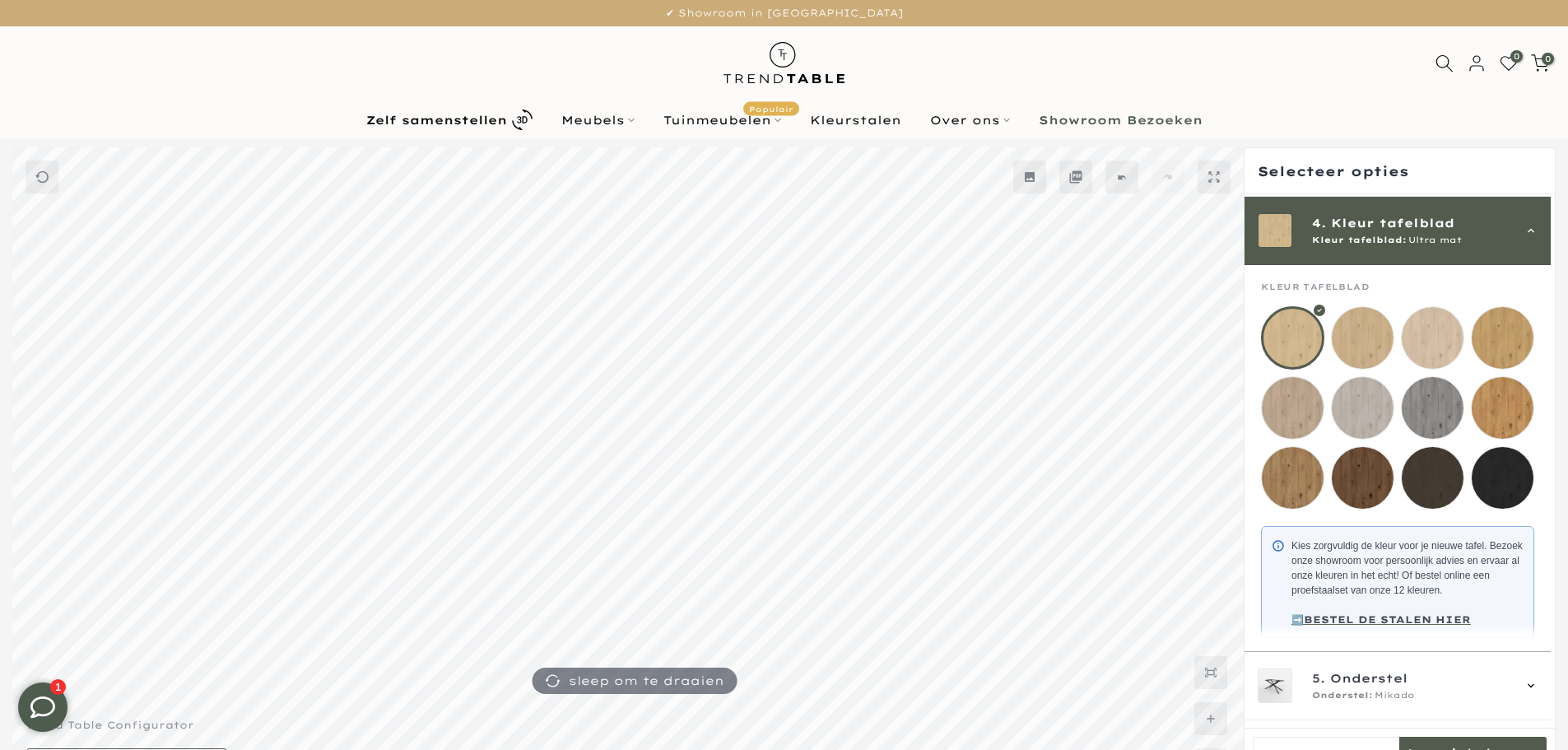
scroll to position [205, 0]
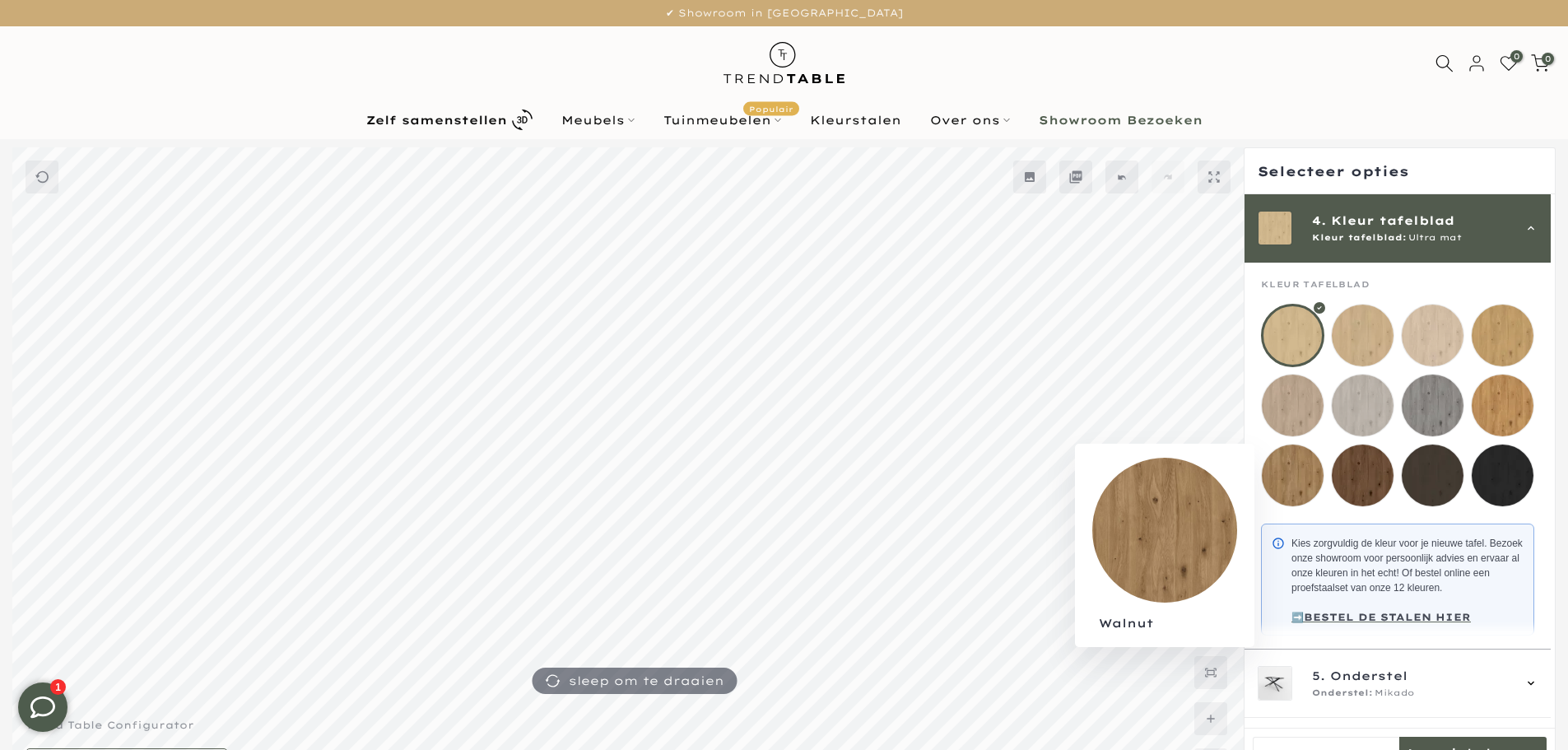
click at [1307, 481] on mmq-loader at bounding box center [1293, 475] width 61 height 61
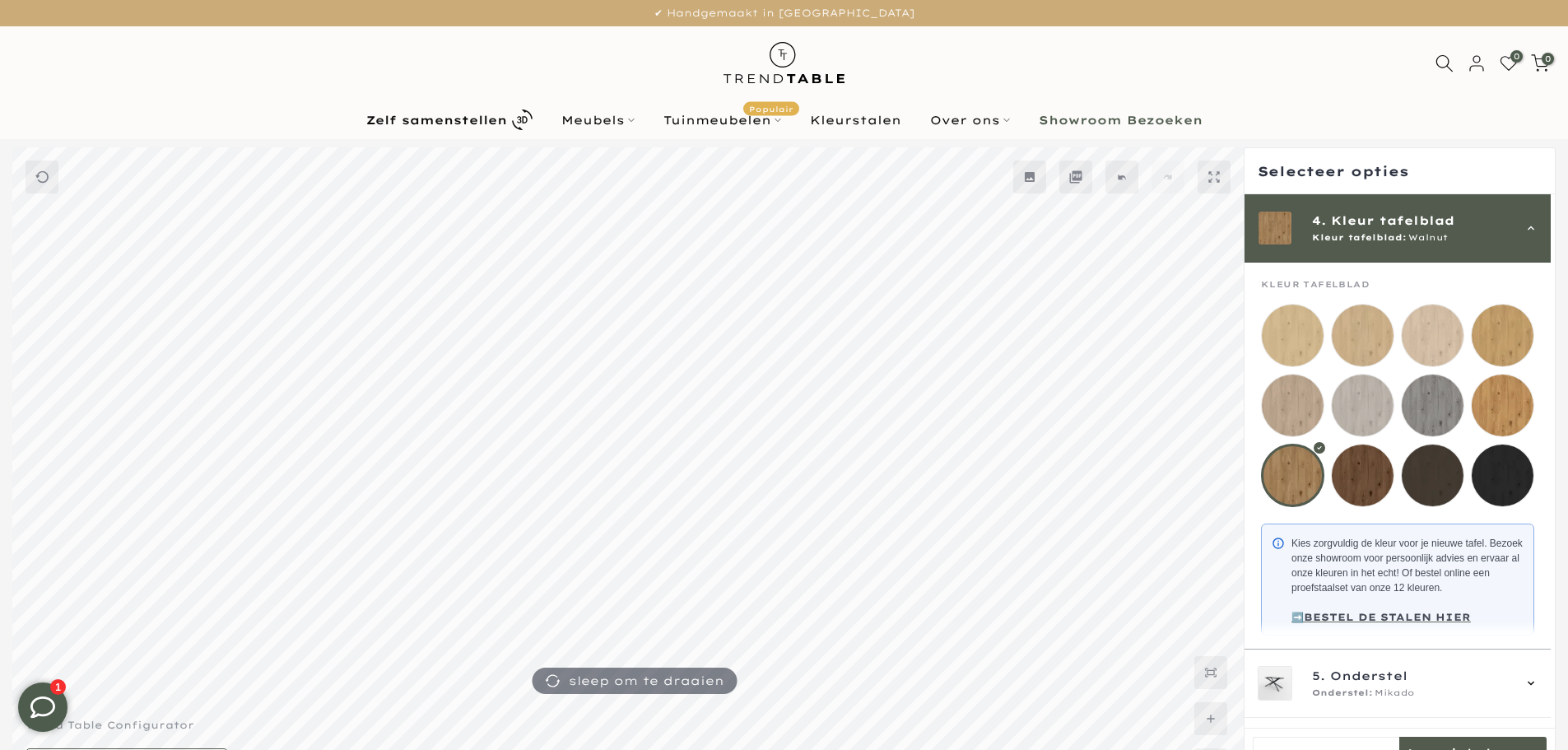
click at [1500, 410] on mmq-loader at bounding box center [1502, 405] width 61 height 61
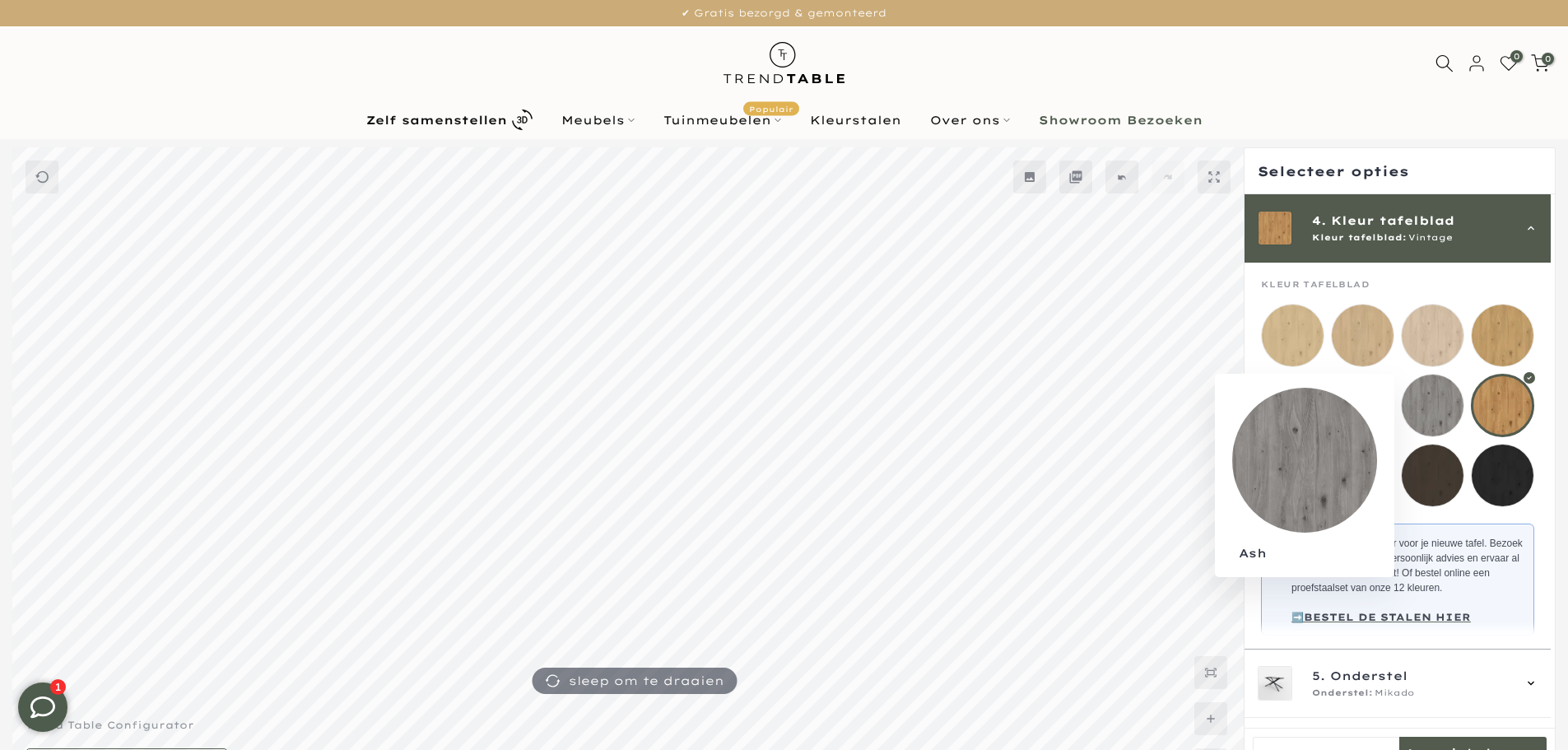
click at [1446, 412] on mmq-loader at bounding box center [1433, 405] width 61 height 61
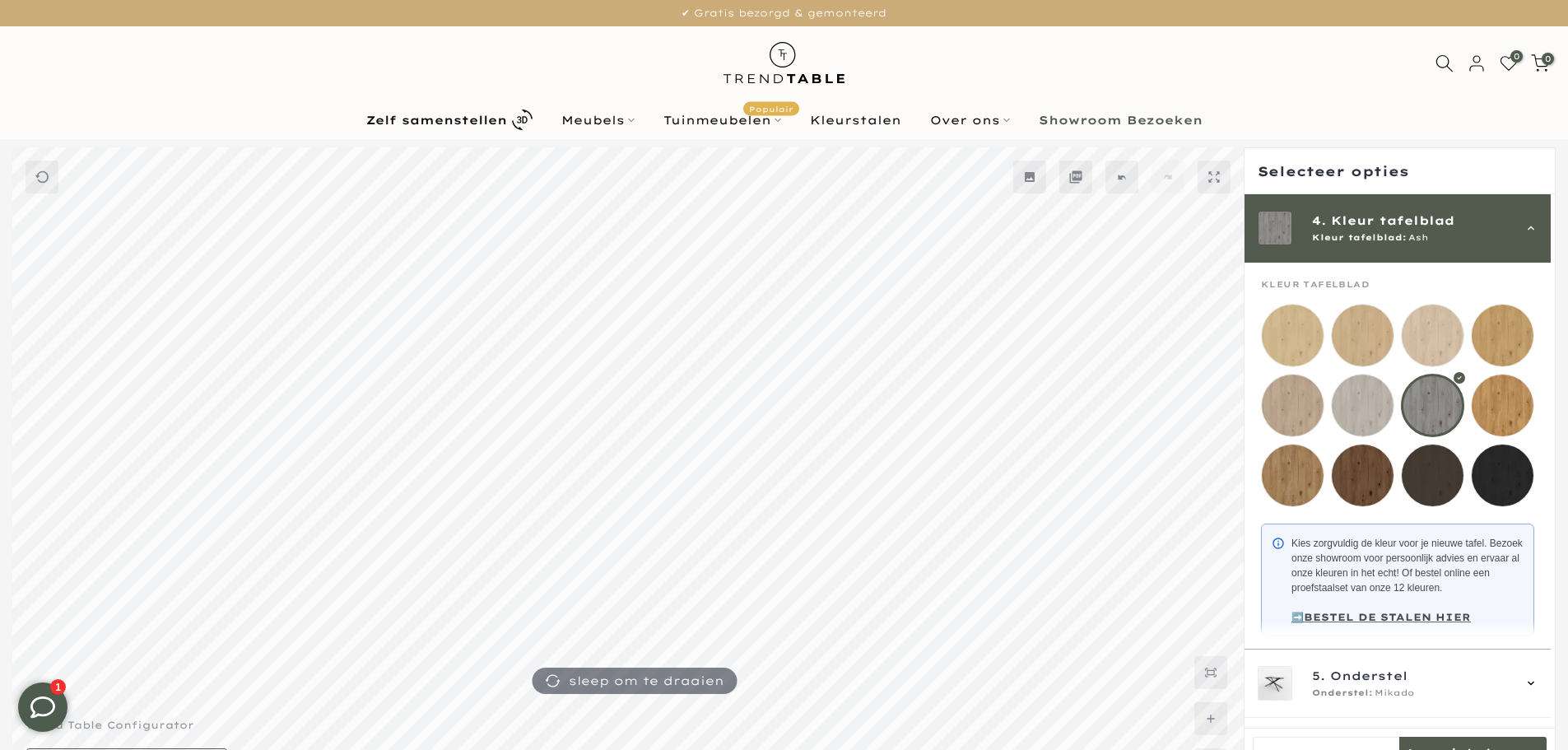
click at [1376, 412] on mmq-loader at bounding box center [1362, 405] width 61 height 61
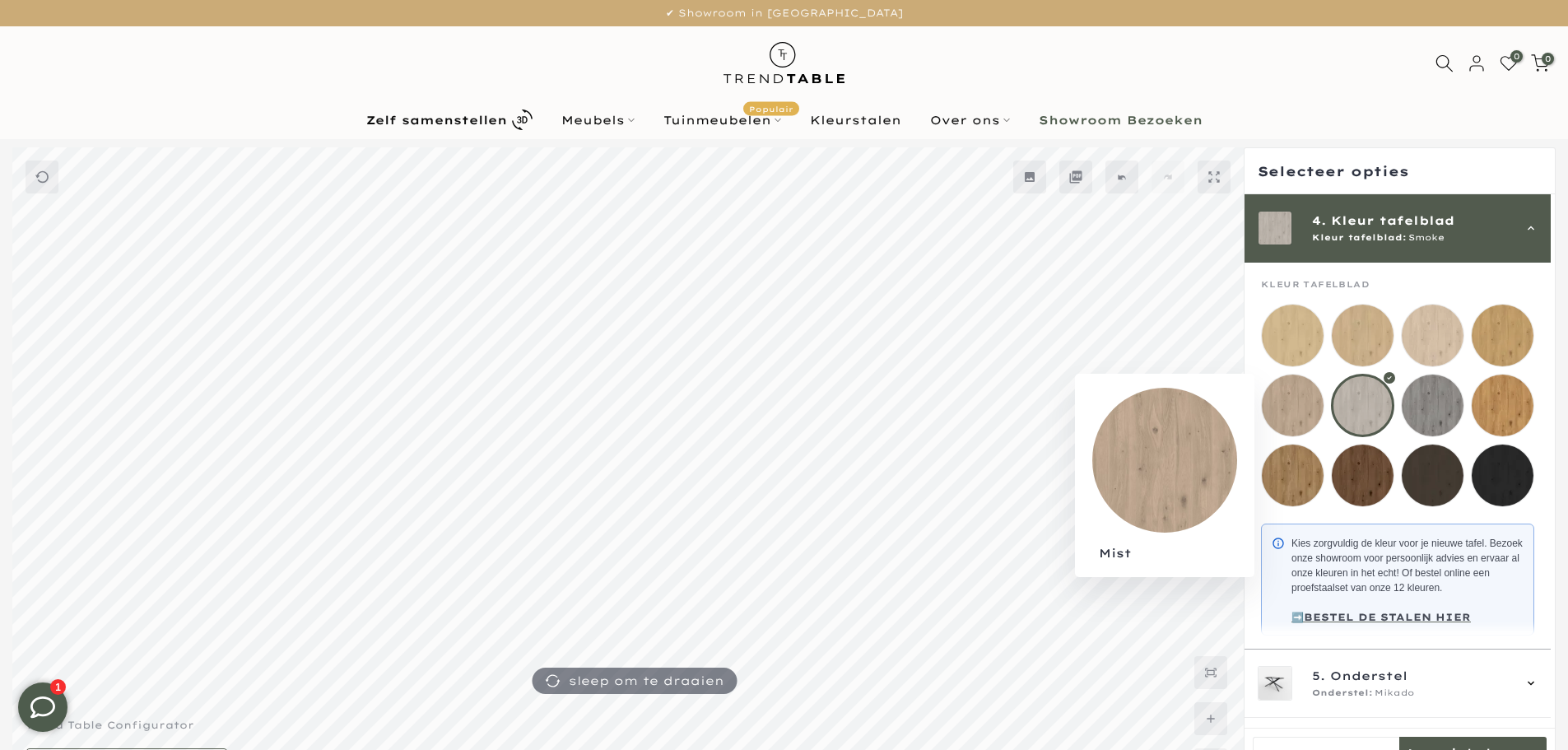
click at [1307, 412] on mmq-loader at bounding box center [1293, 405] width 61 height 61
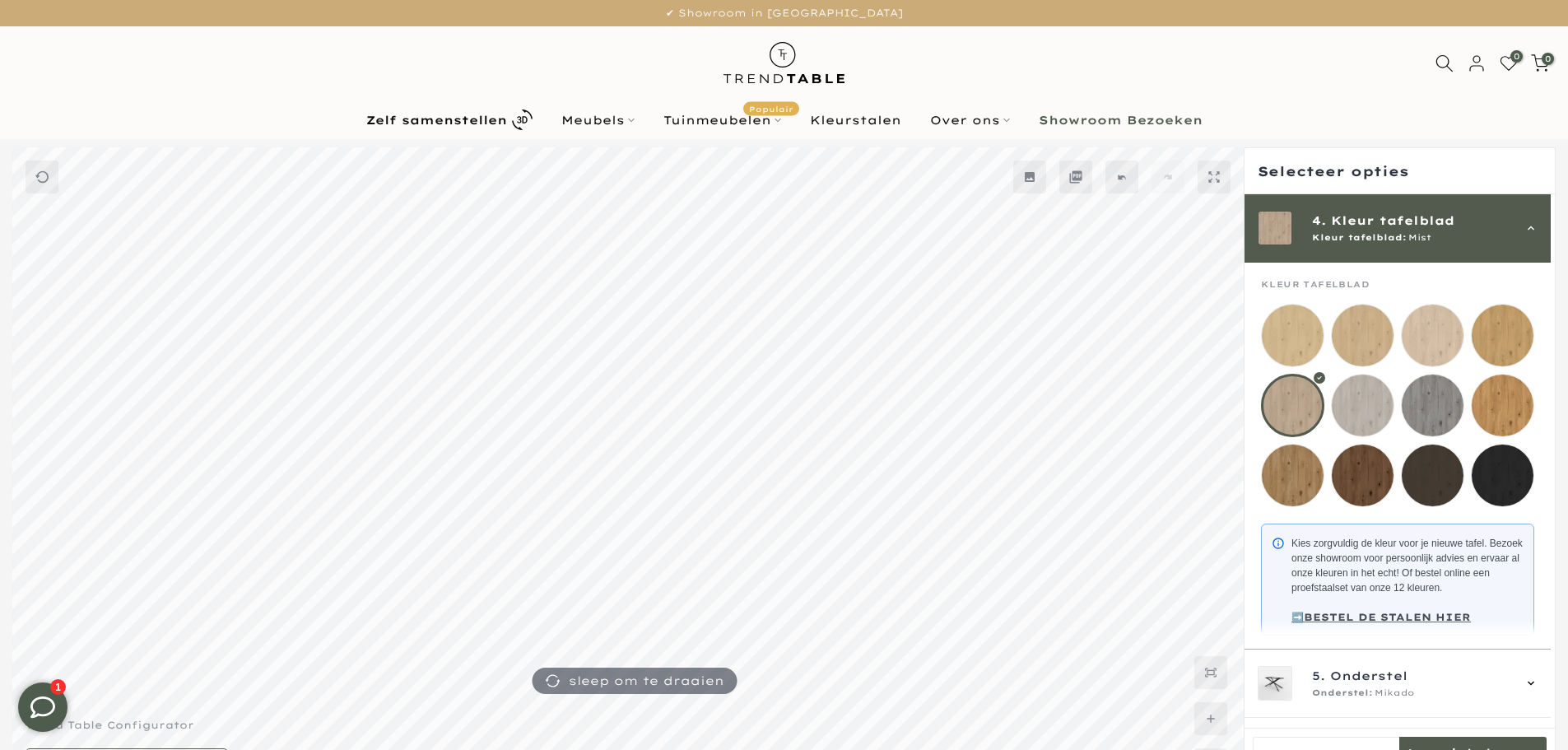
click at [1506, 341] on mmq-loader at bounding box center [1502, 335] width 61 height 61
click at [1515, 418] on mmq-loader at bounding box center [1502, 405] width 61 height 61
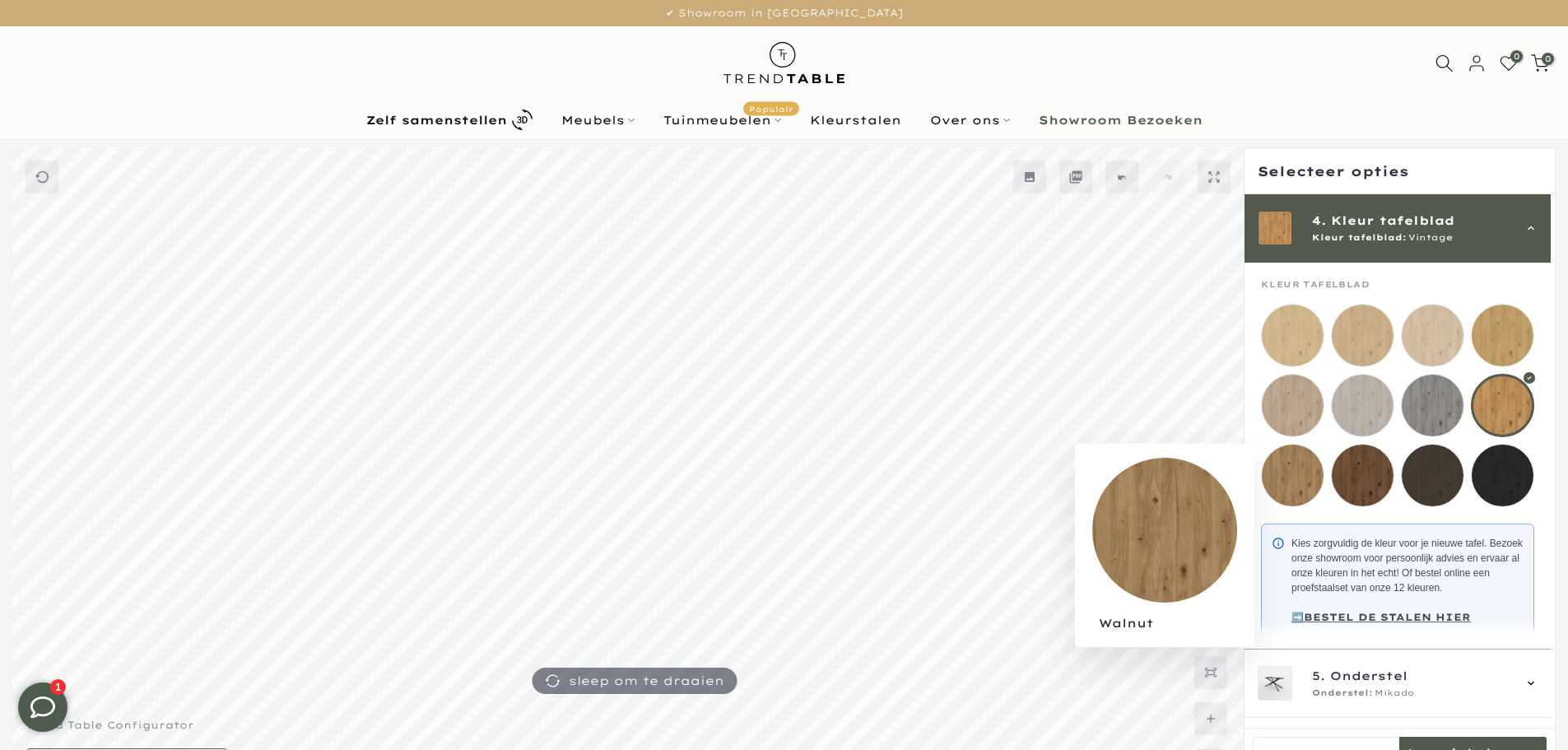
click at [1296, 467] on mmq-loader at bounding box center [1293, 475] width 61 height 61
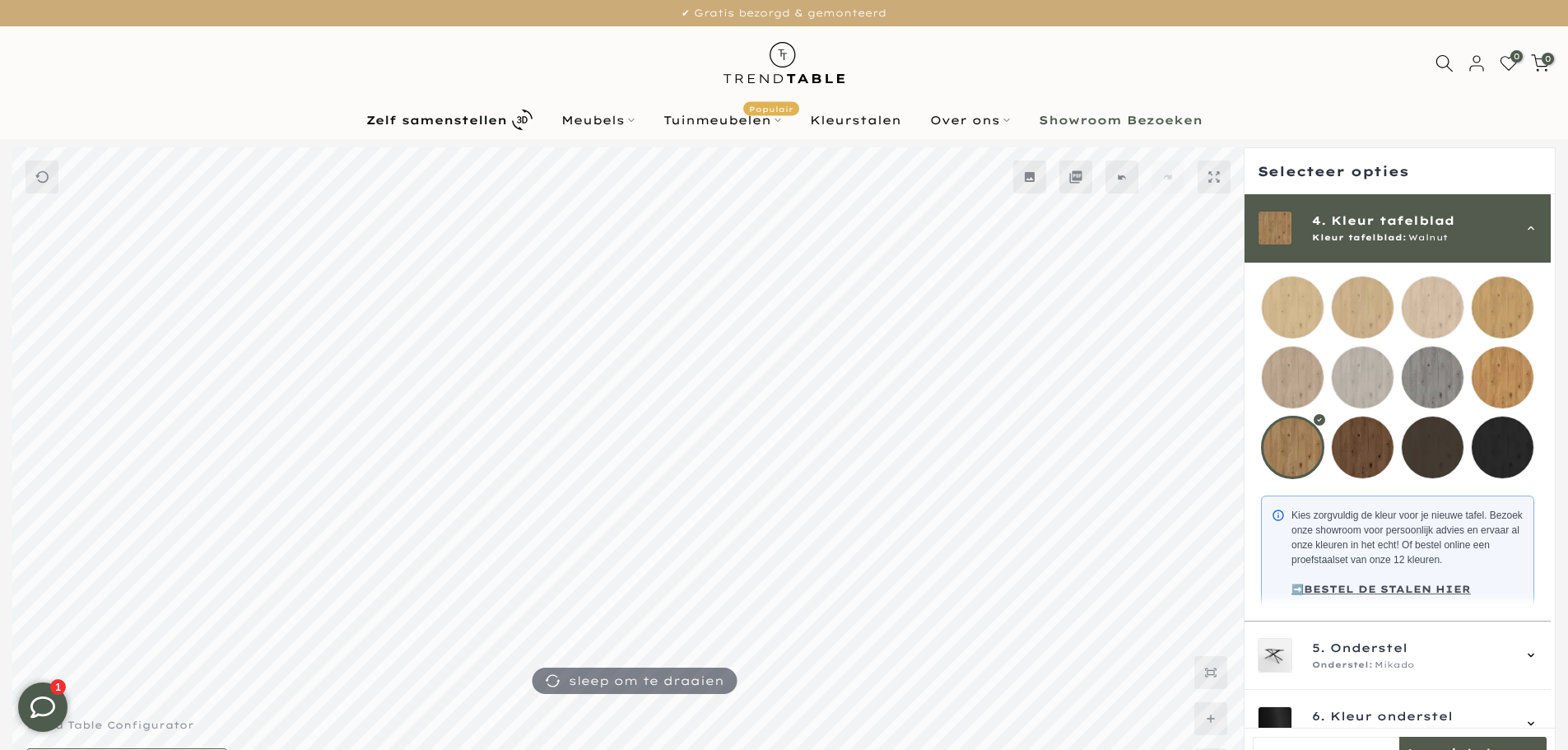
scroll to position [276, 0]
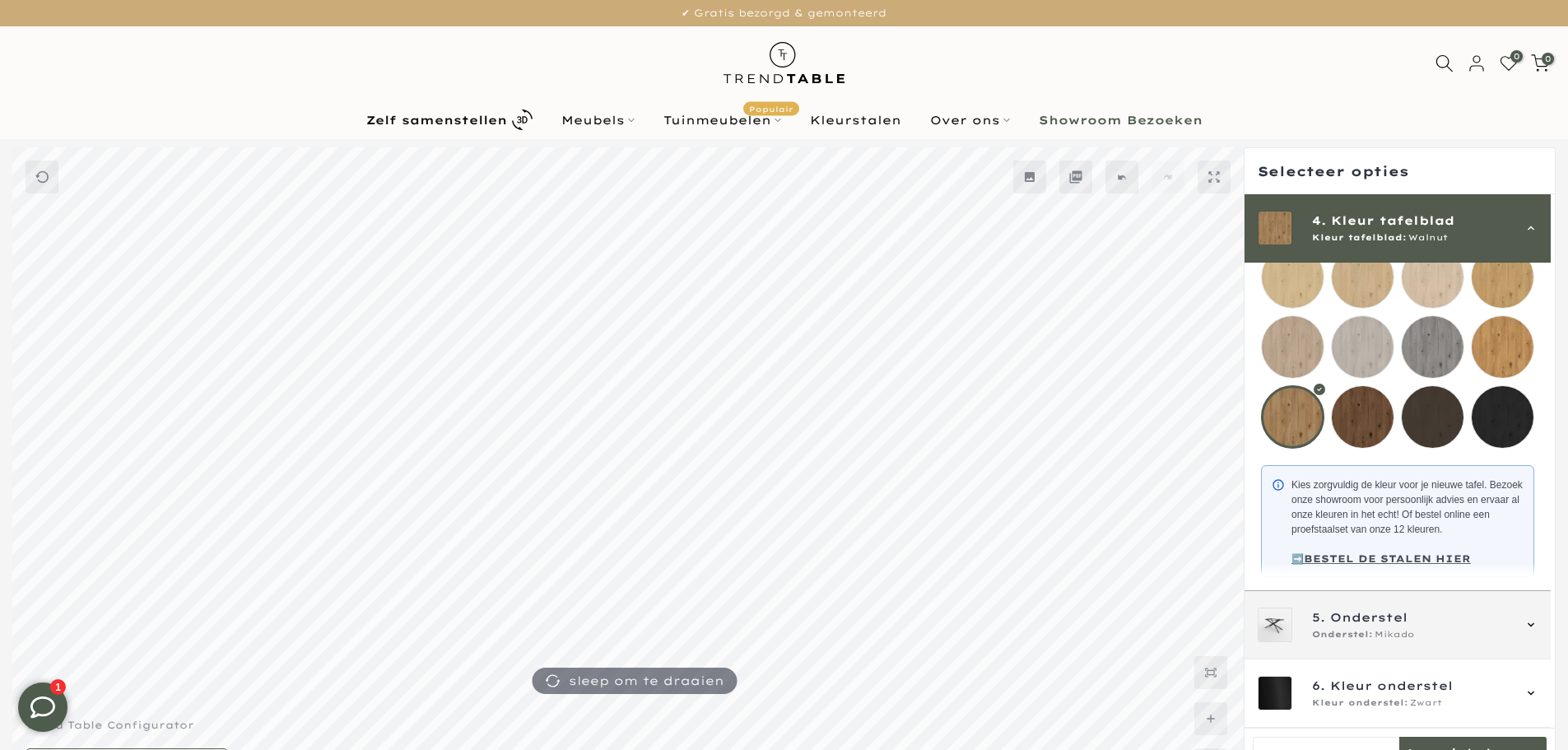
click at [1473, 639] on div "Onderstel: Mikado" at bounding box center [1412, 635] width 199 height 13
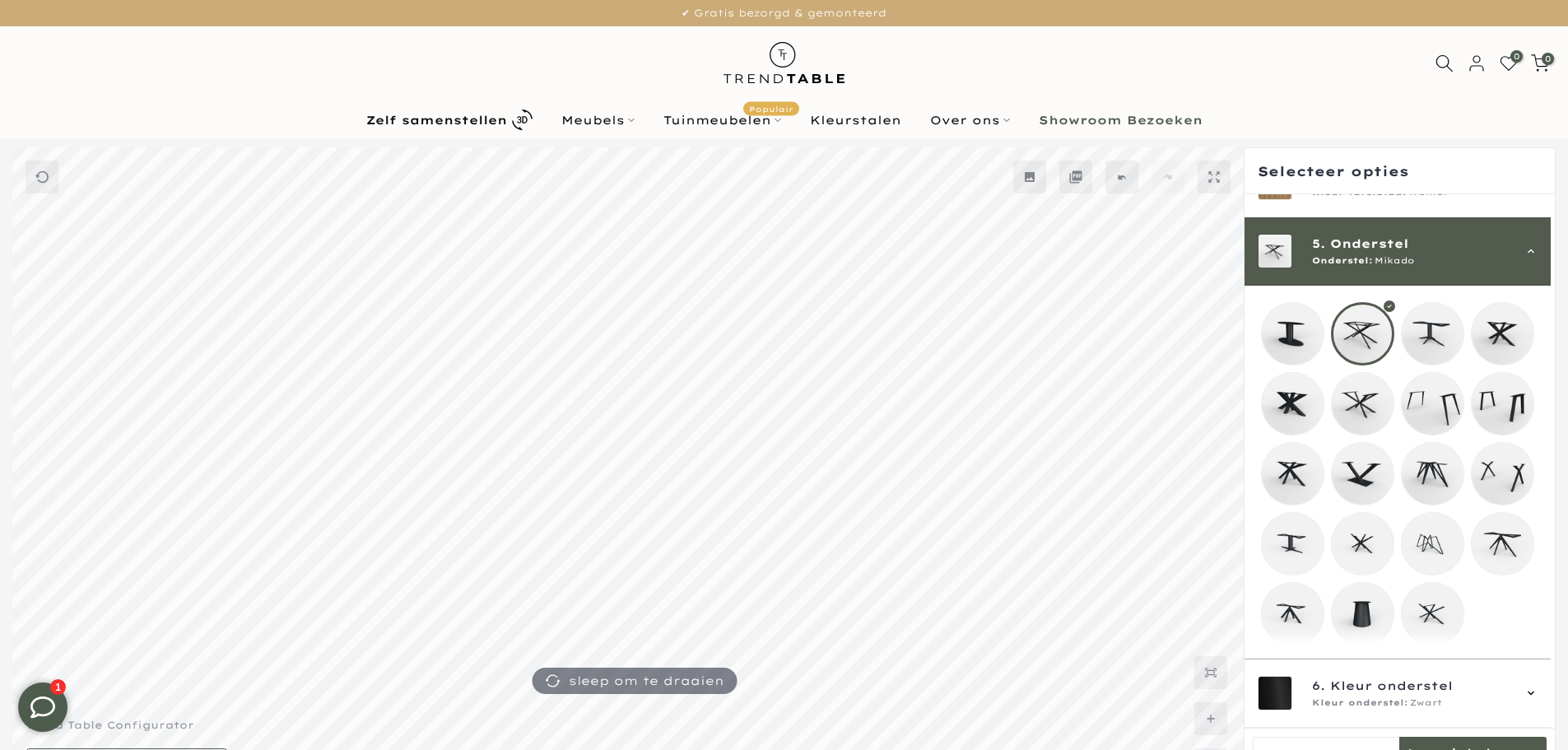
scroll to position [264, 0]
click at [1499, 451] on mmq-loader at bounding box center [1502, 474] width 61 height 61
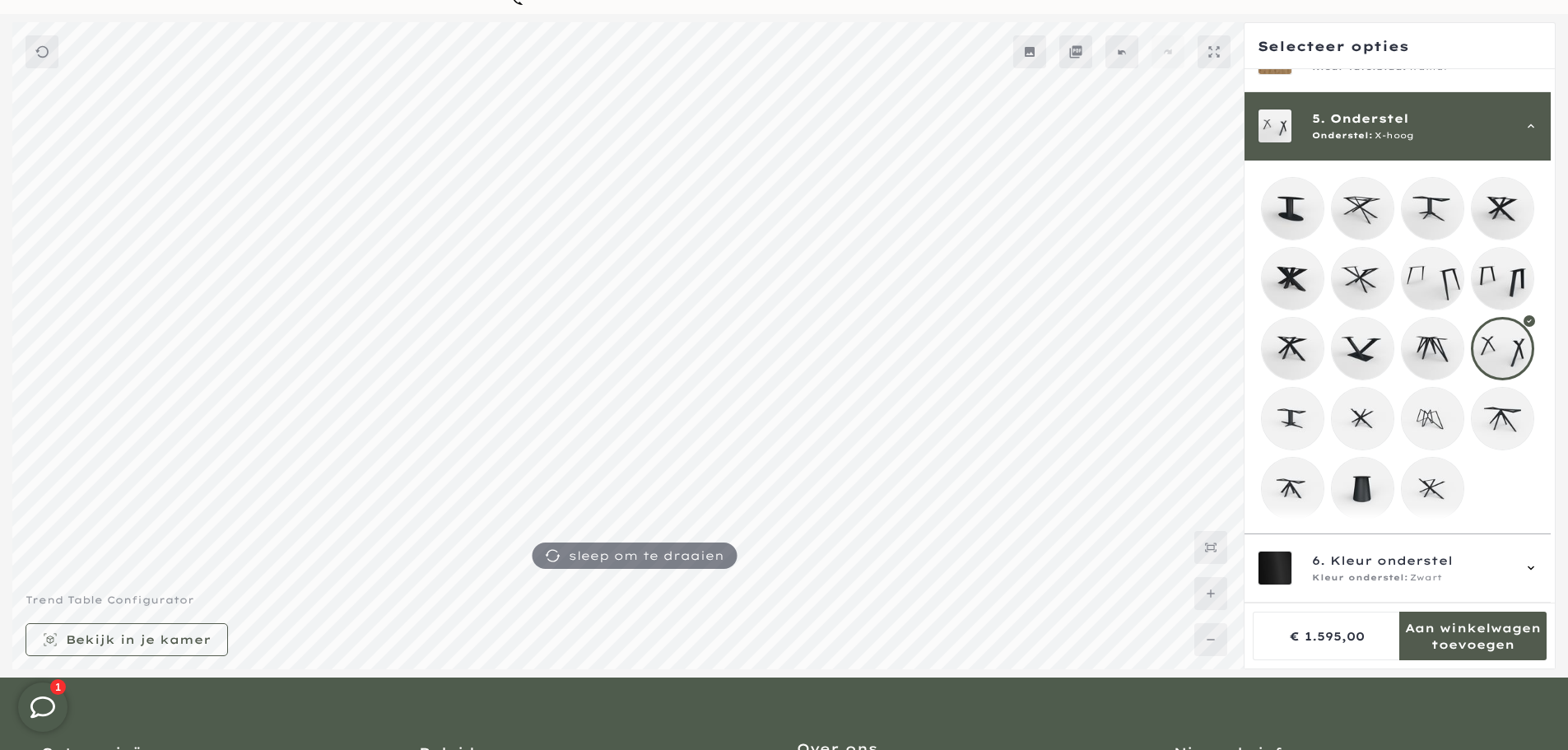
scroll to position [220, 0]
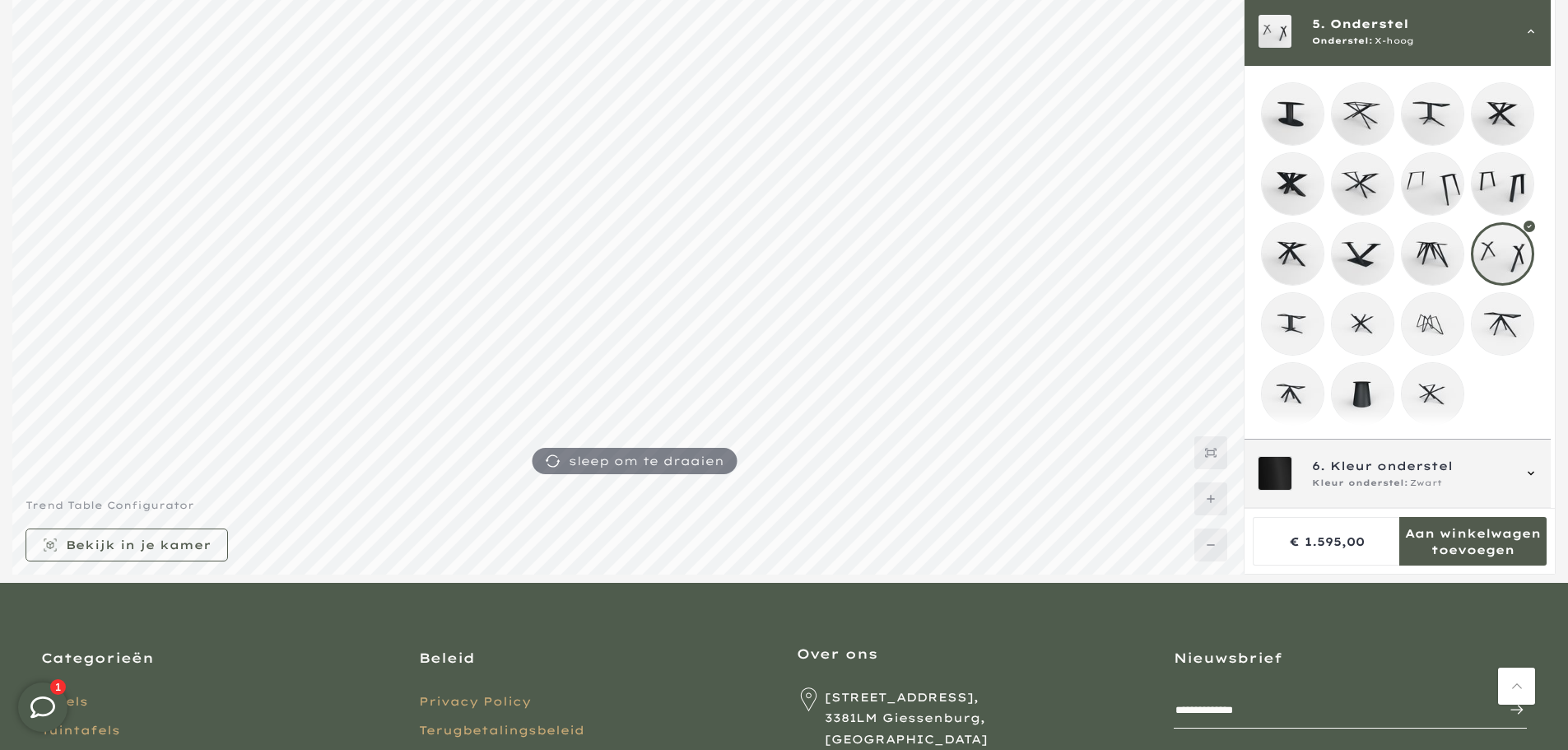
click at [1429, 464] on span "Kleur onderstel" at bounding box center [1391, 466] width 123 height 18
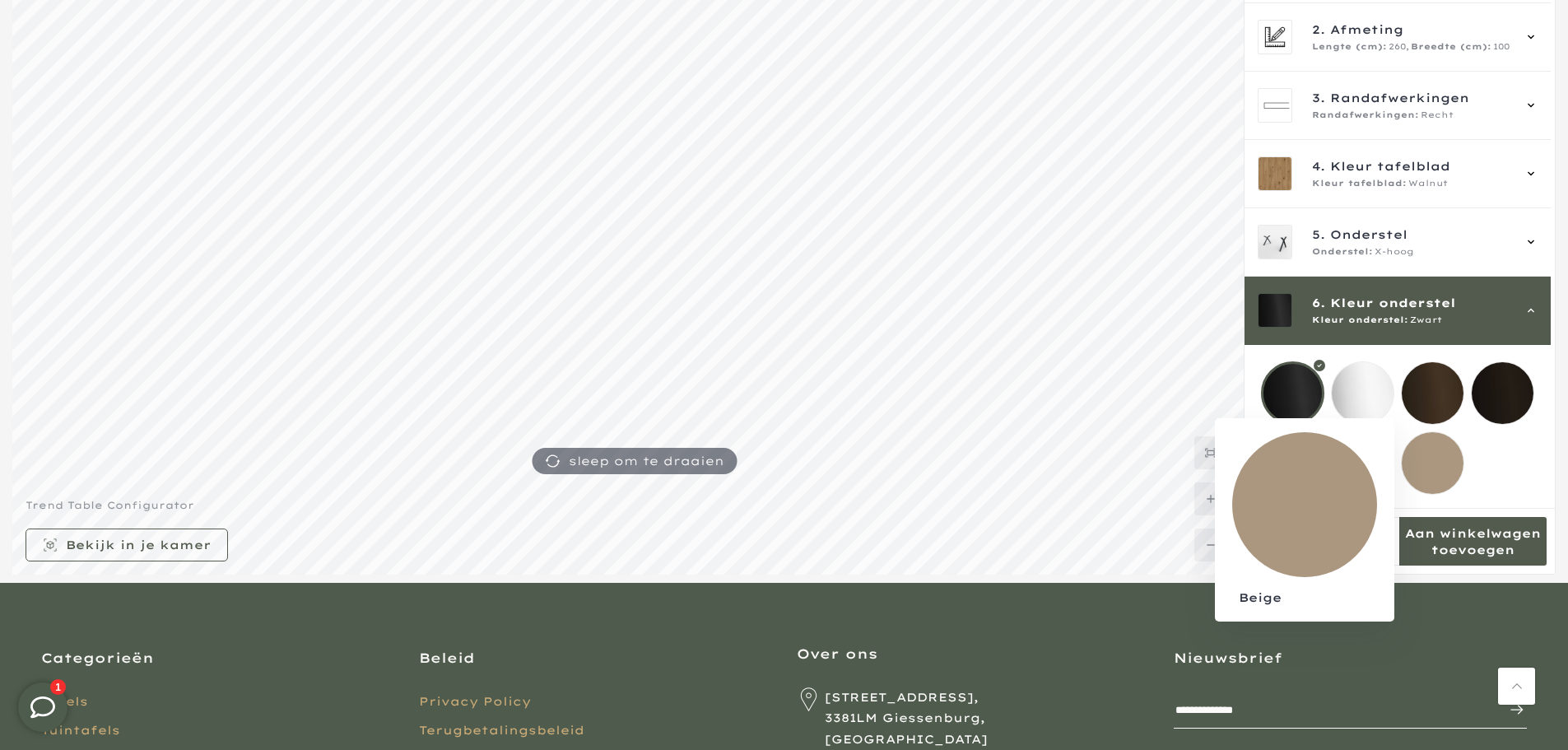
scroll to position [53, 0]
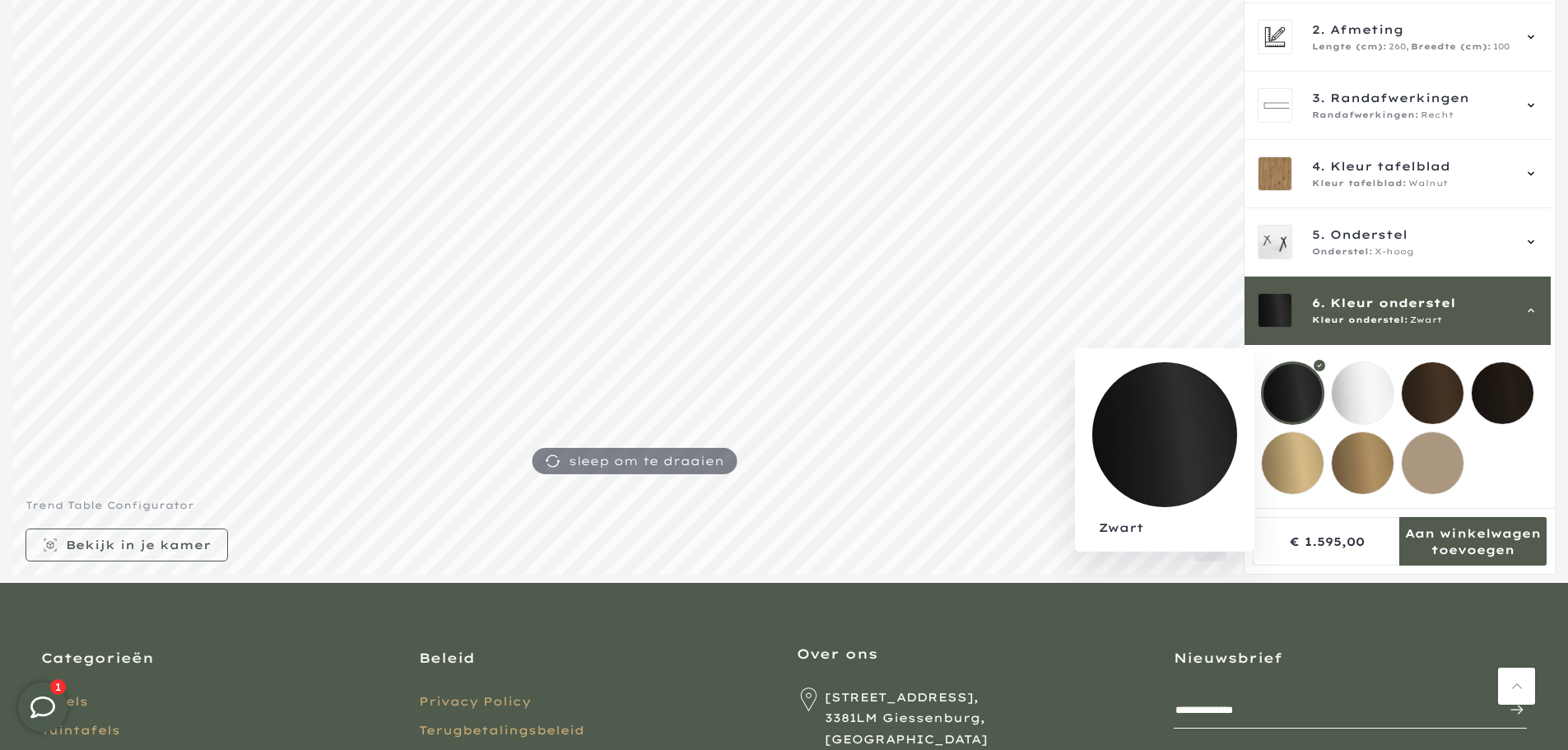
click at [1306, 382] on div at bounding box center [1293, 393] width 63 height 63
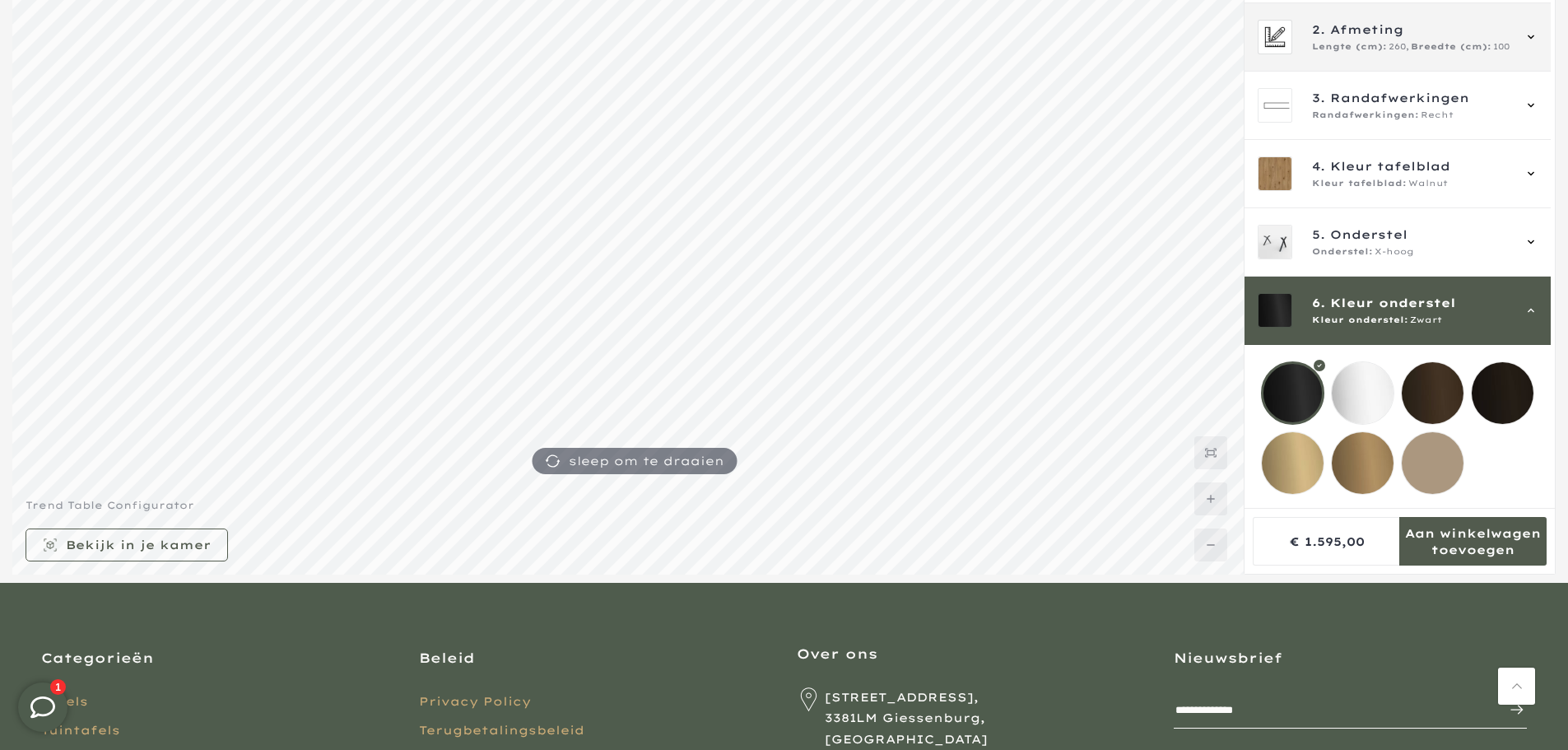
click at [1469, 41] on span "Breedte (cm):" at bounding box center [1451, 47] width 80 height 13
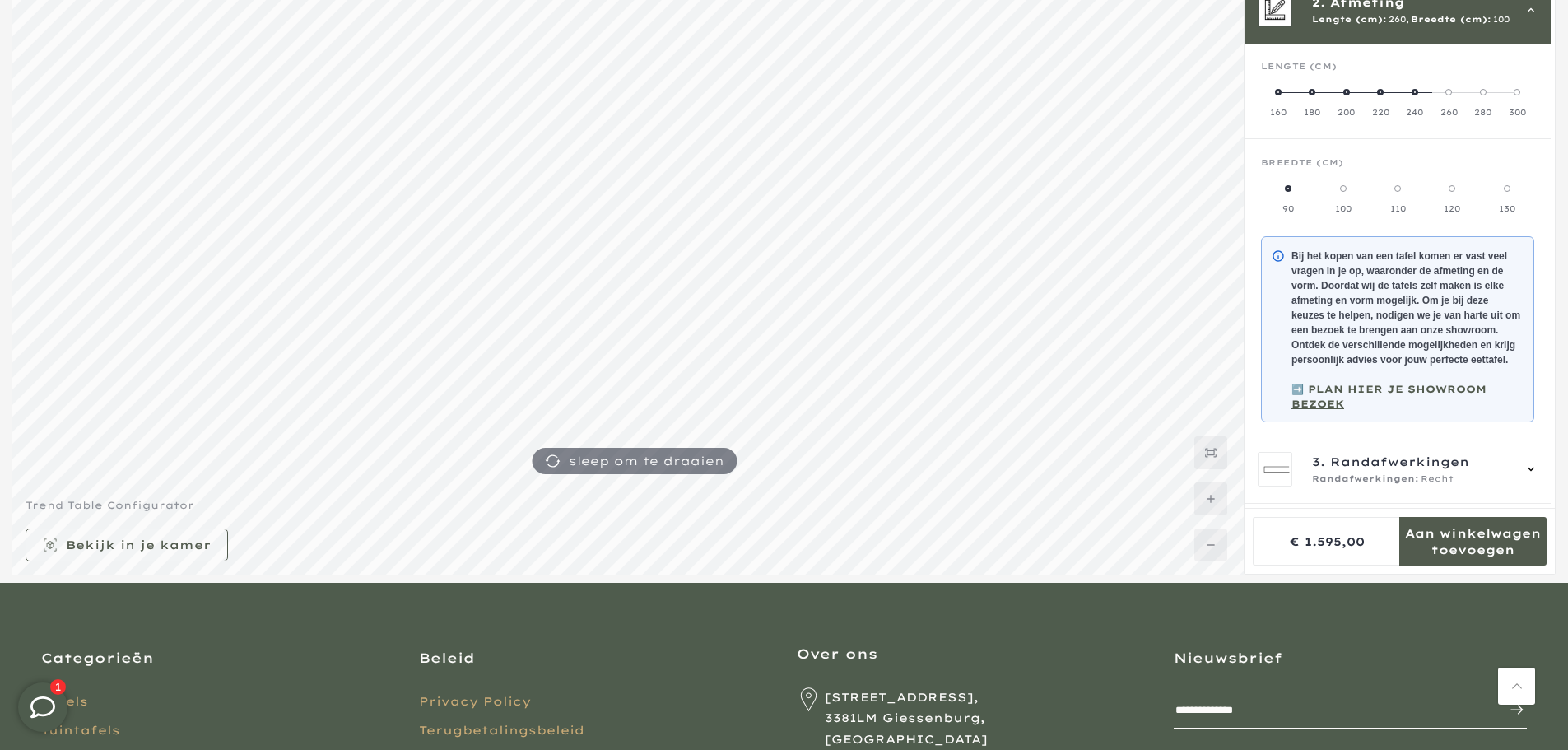
scroll to position [68, 0]
drag, startPoint x: 1446, startPoint y: 92, endPoint x: 1433, endPoint y: 94, distance: 13.2
click at [1433, 94] on label "260" at bounding box center [1449, 100] width 35 height 33
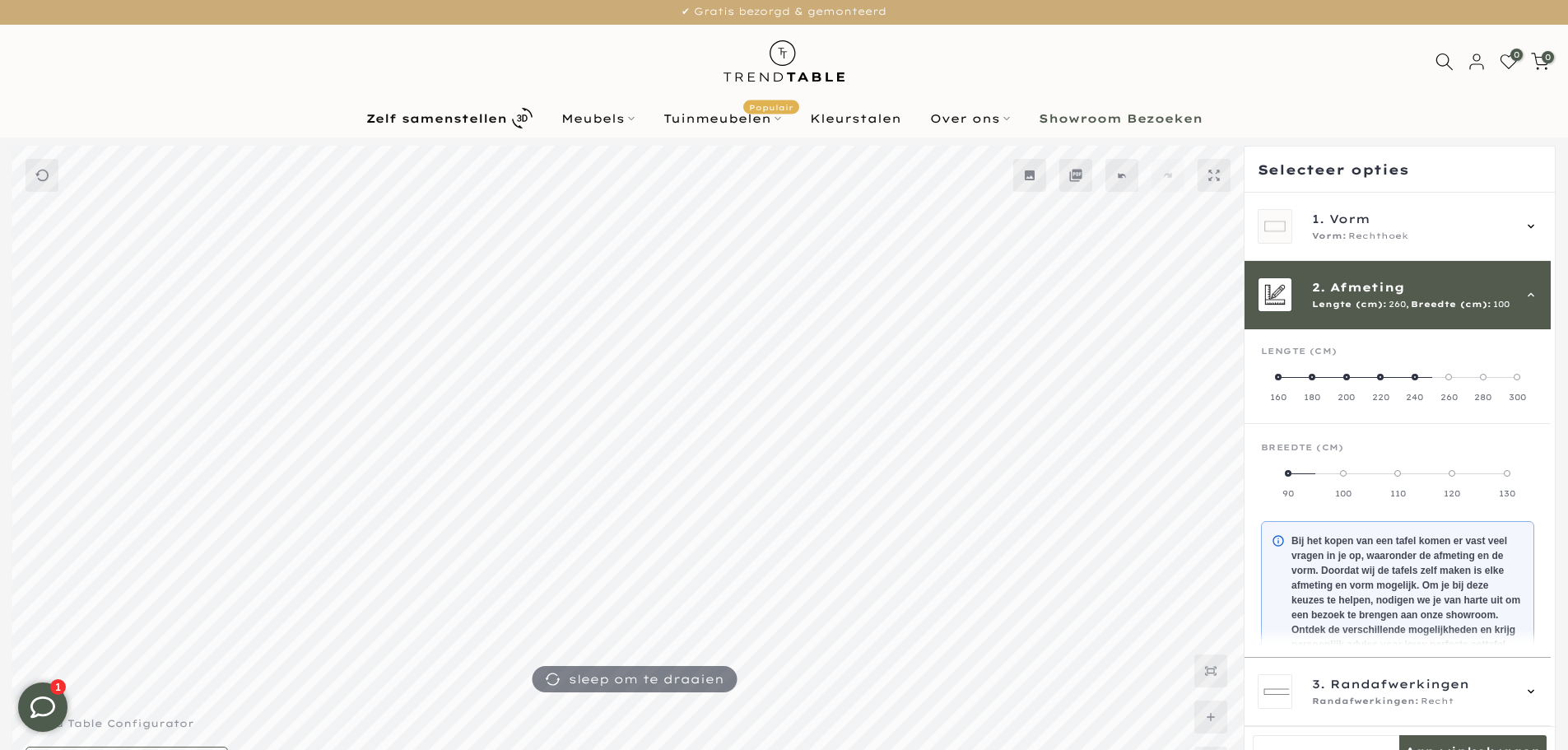
scroll to position [0, 0]
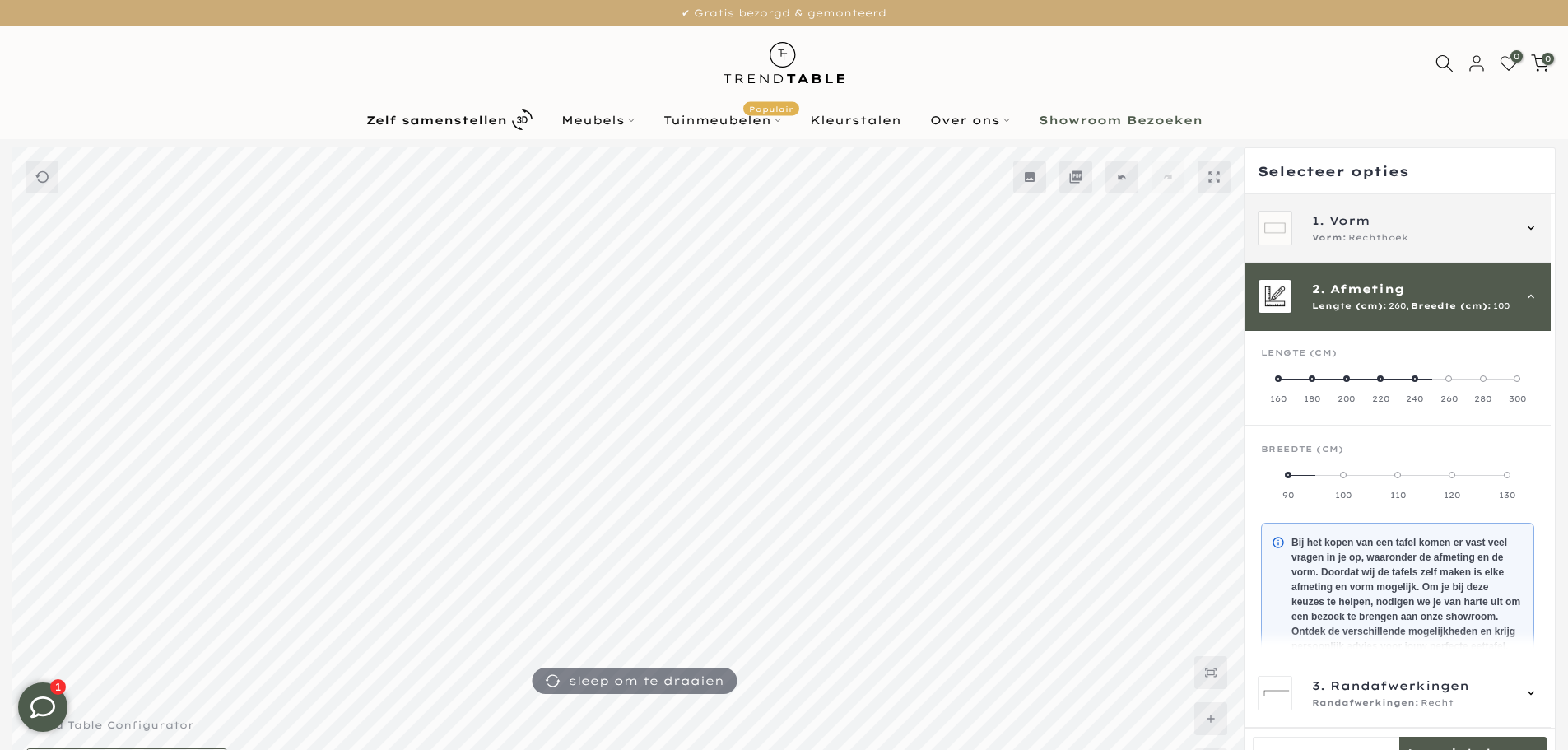
click at [1405, 234] on span "Rechthoek" at bounding box center [1378, 238] width 60 height 13
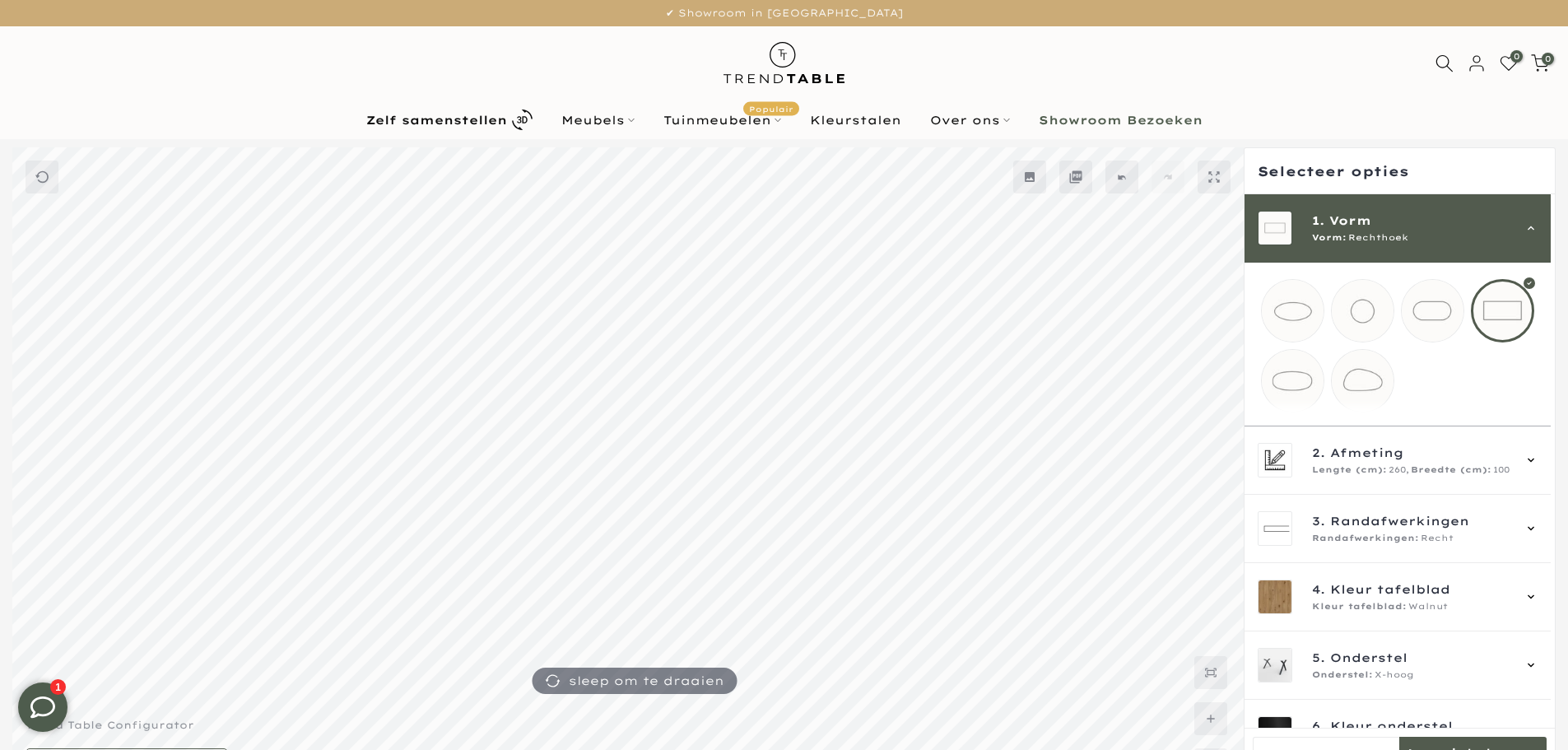
click at [1359, 382] on mmq-loader at bounding box center [1362, 381] width 61 height 61
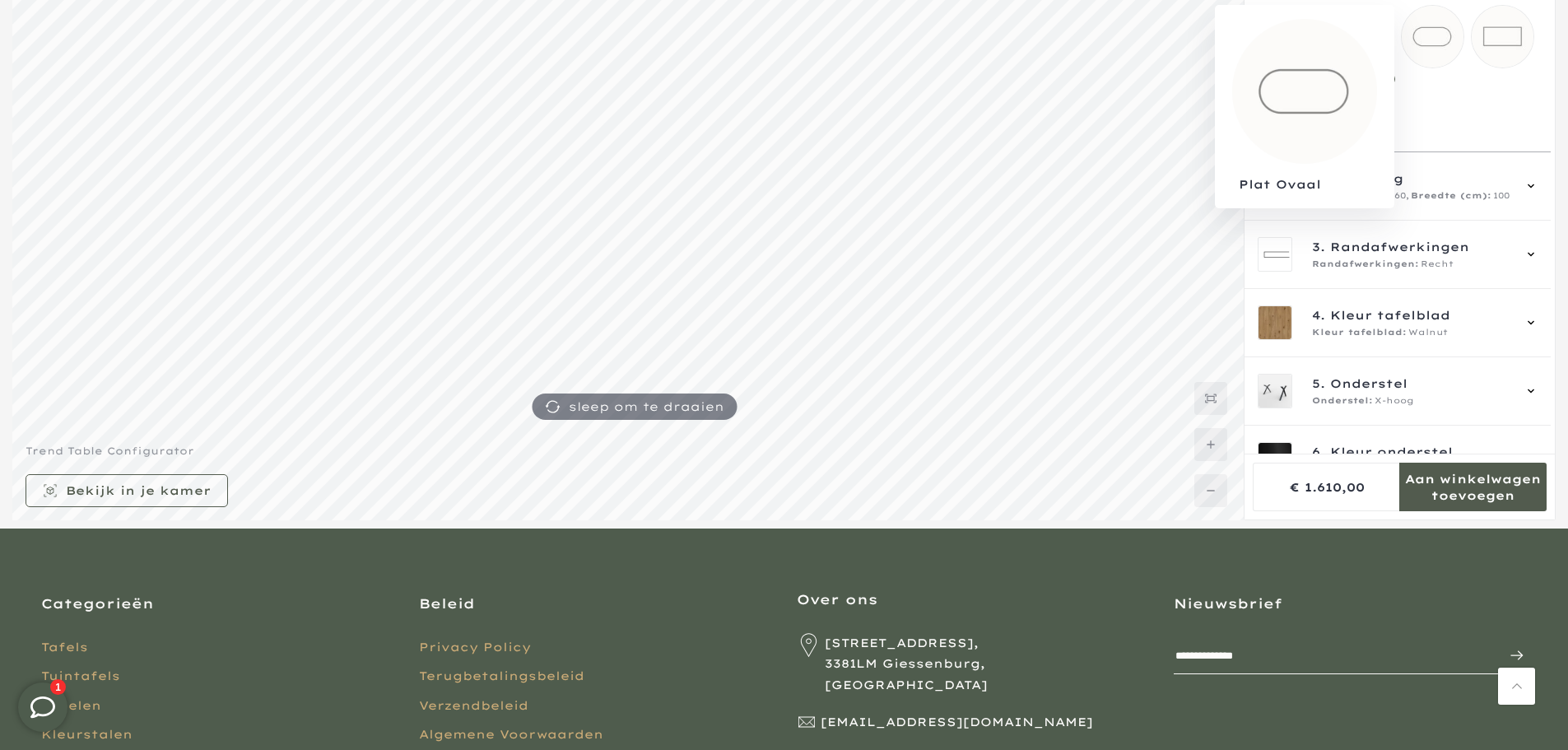
click at [1424, 37] on mmq-loader at bounding box center [1433, 37] width 61 height 61
click at [1492, 35] on mmq-loader at bounding box center [1502, 37] width 61 height 61
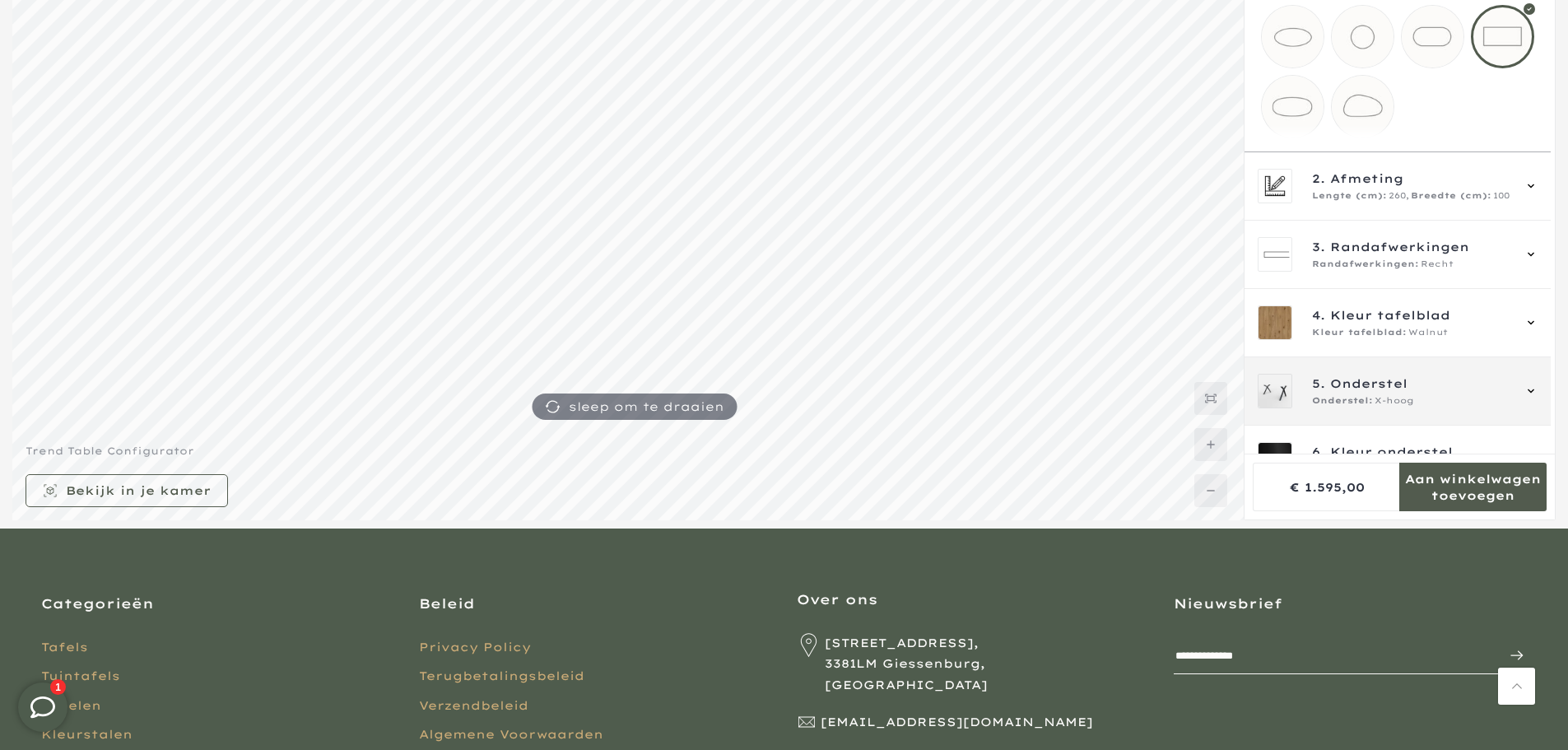
click at [1437, 407] on div "Onderstel: X-hoog" at bounding box center [1412, 401] width 199 height 13
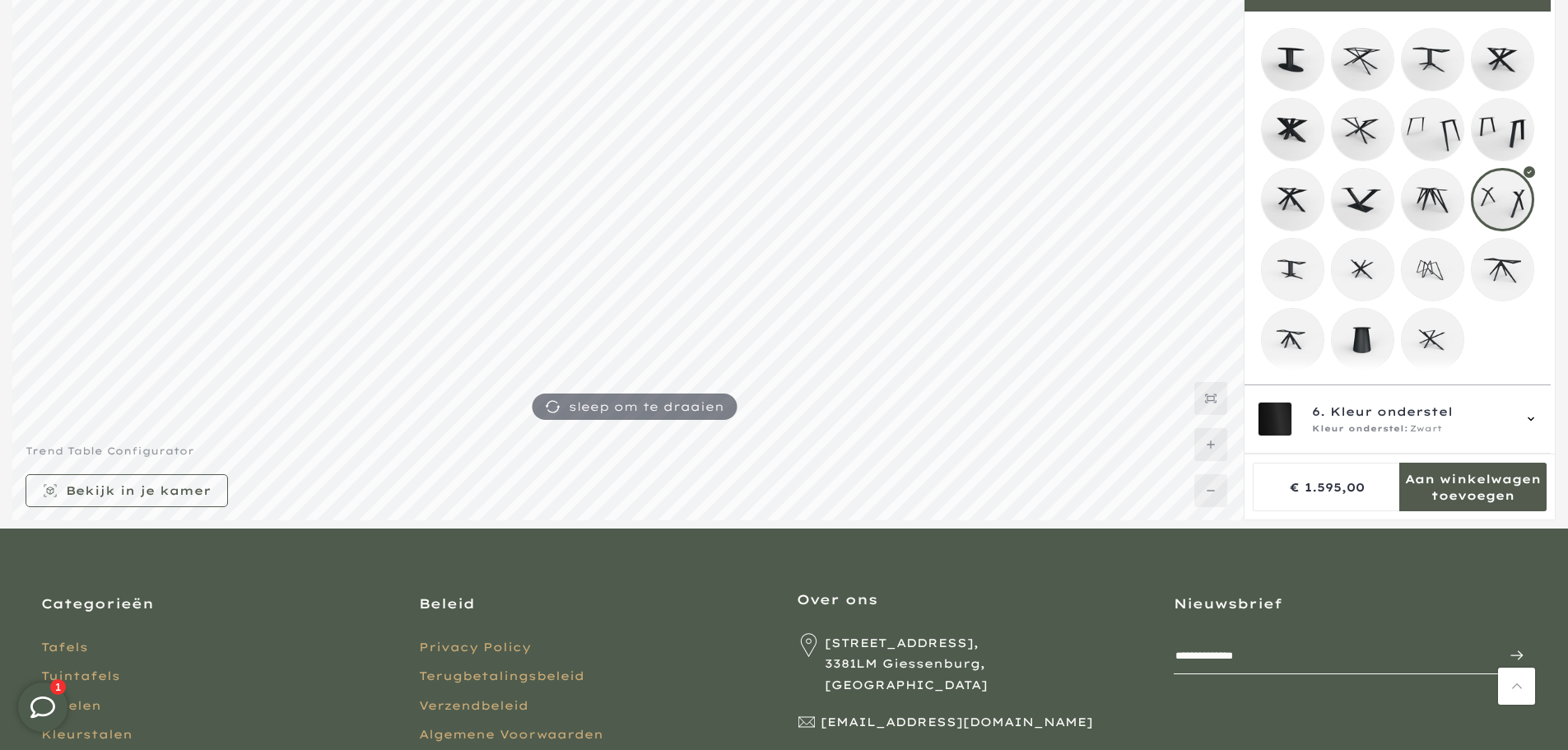
scroll to position [264, 0]
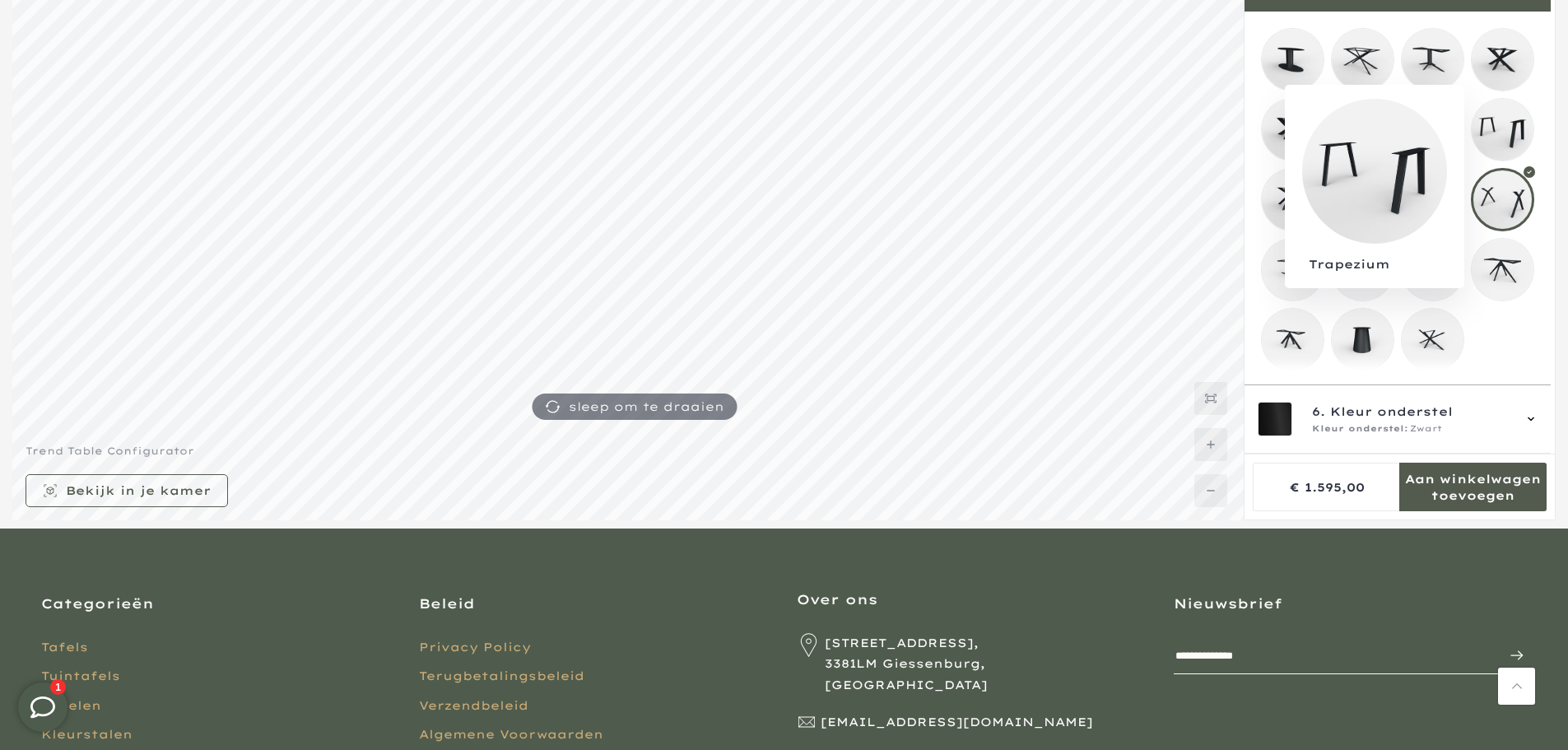
click at [1511, 121] on mmq-loader at bounding box center [1502, 129] width 61 height 61
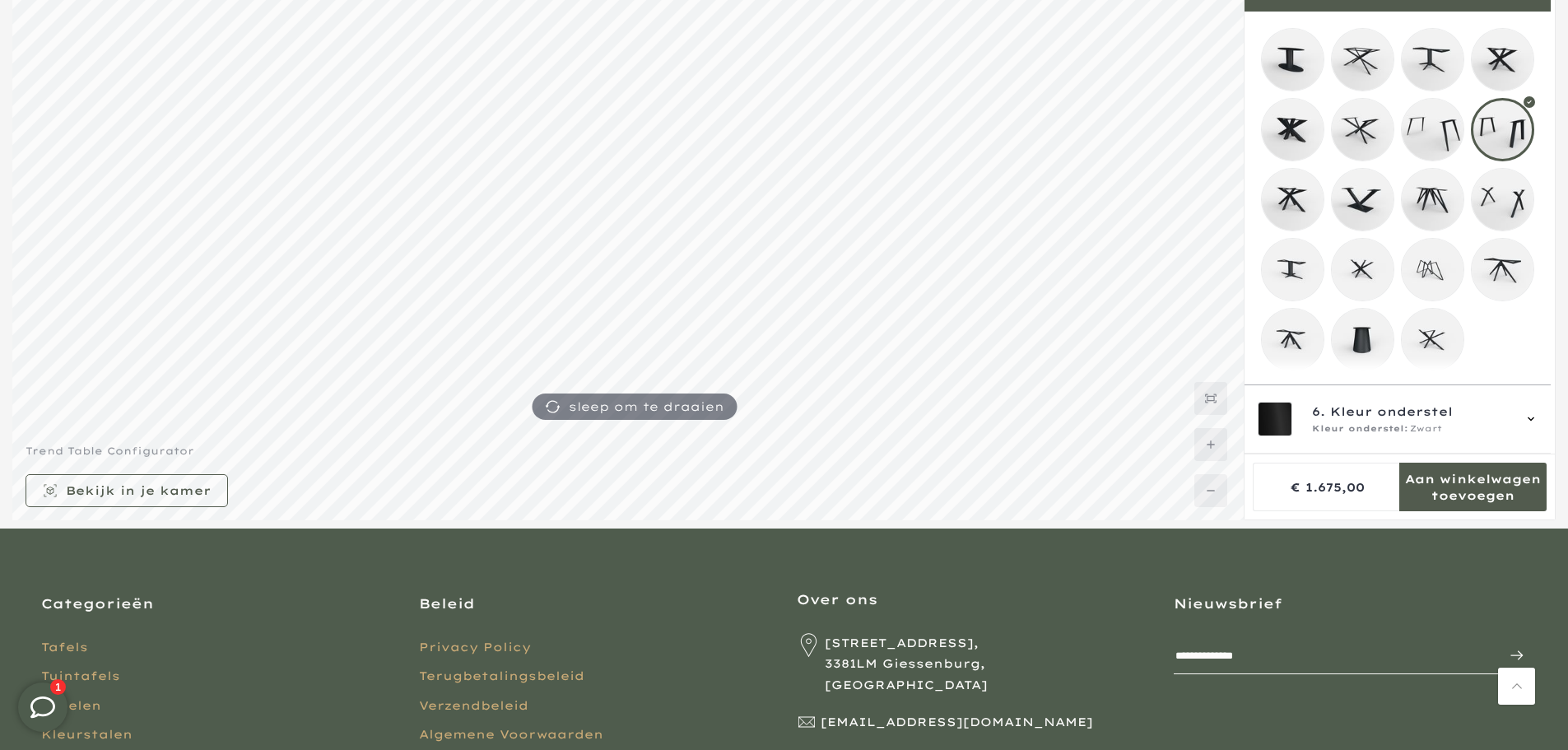
click at [1493, 192] on mmq-loader at bounding box center [1502, 199] width 61 height 61
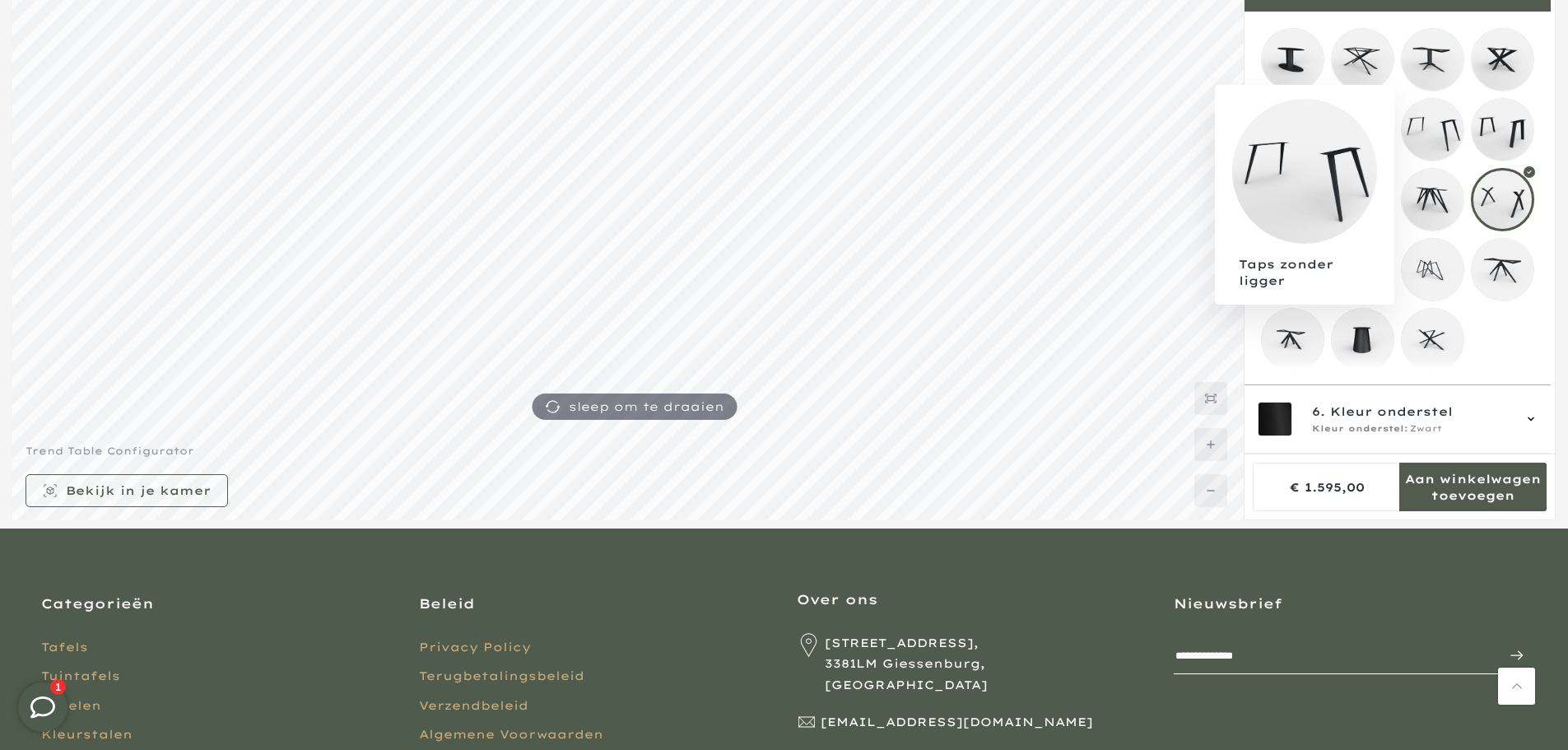
click at [1439, 108] on mmq-loader at bounding box center [1433, 129] width 61 height 61
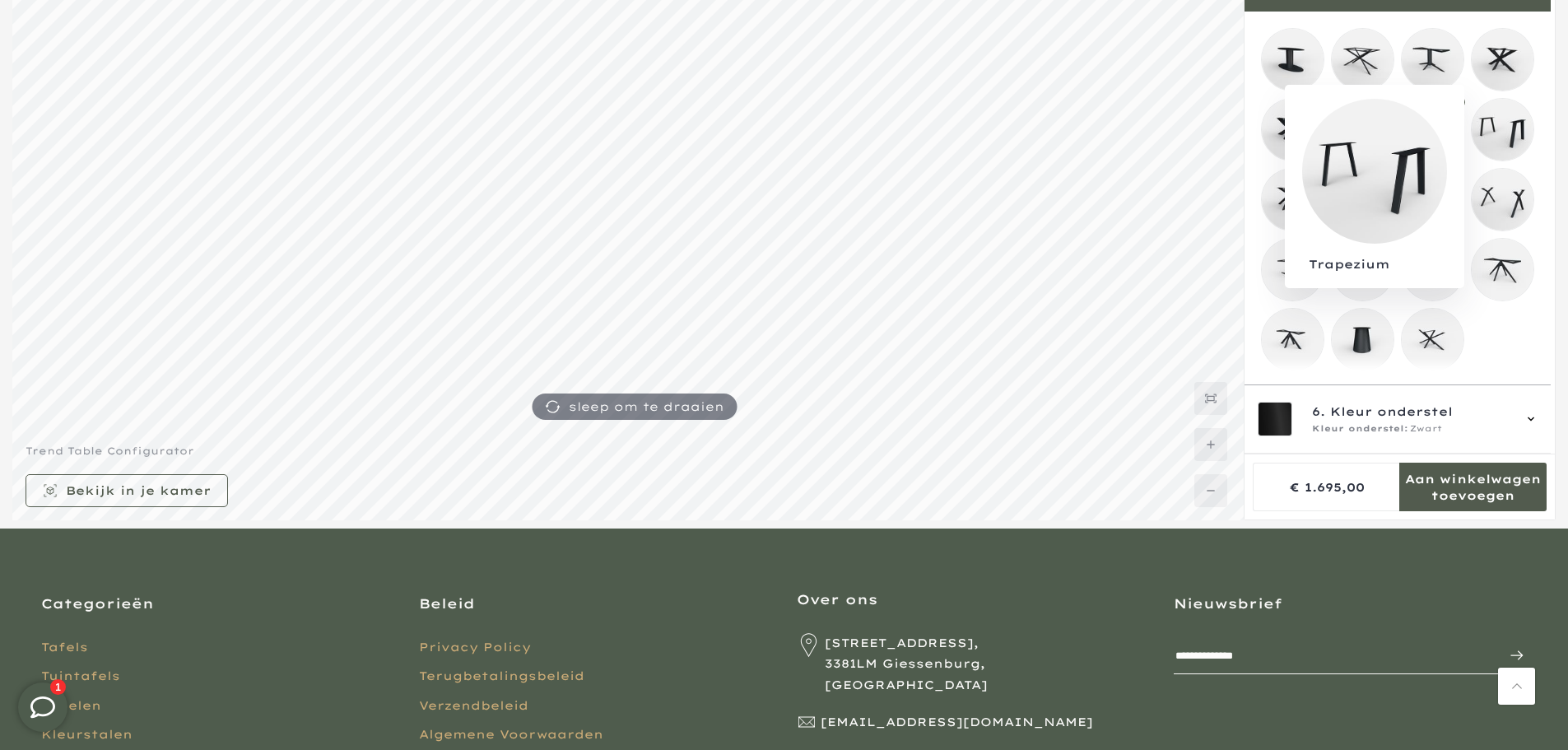
click at [1517, 119] on mmq-loader at bounding box center [1502, 129] width 61 height 61
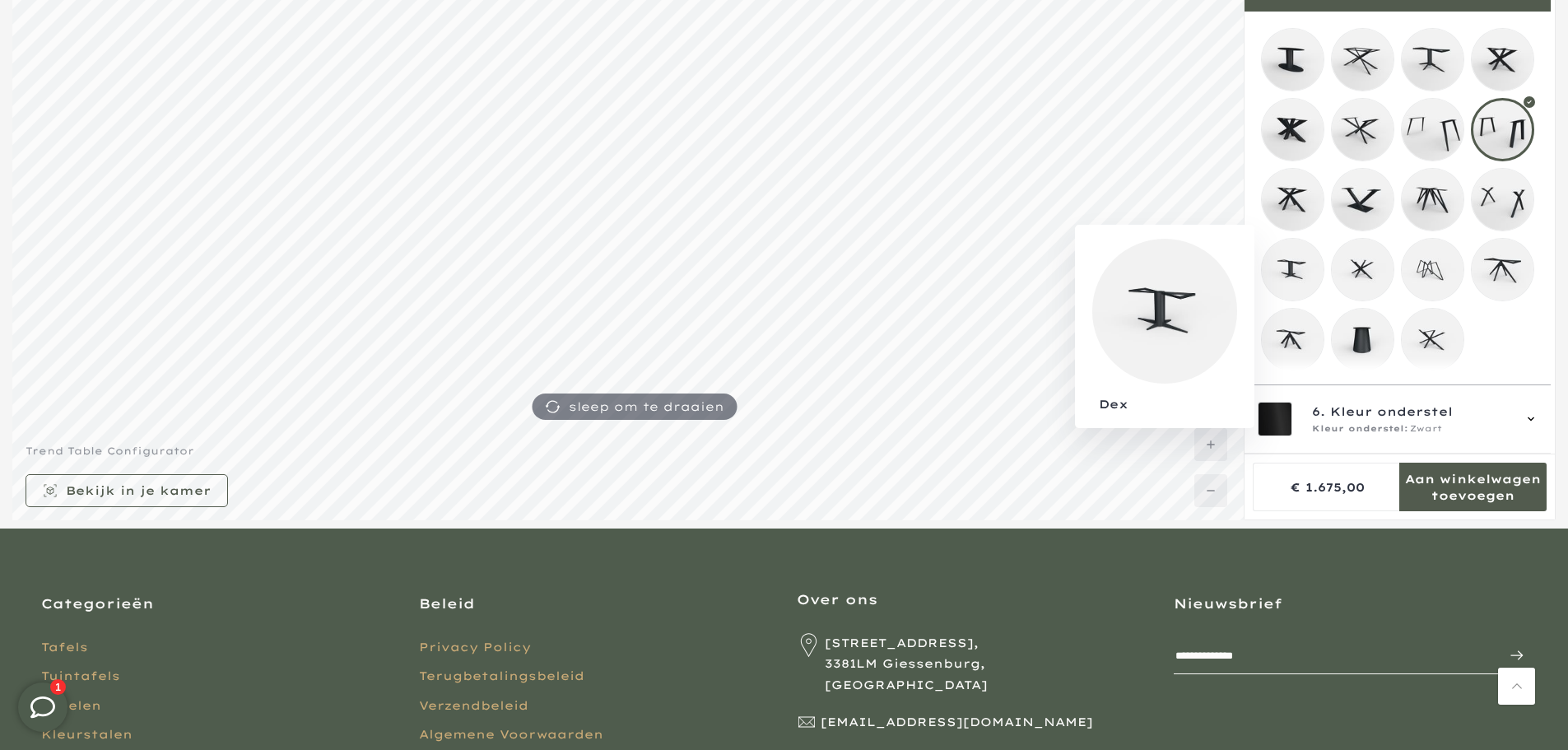
click at [1303, 267] on mmq-loader at bounding box center [1293, 270] width 61 height 61
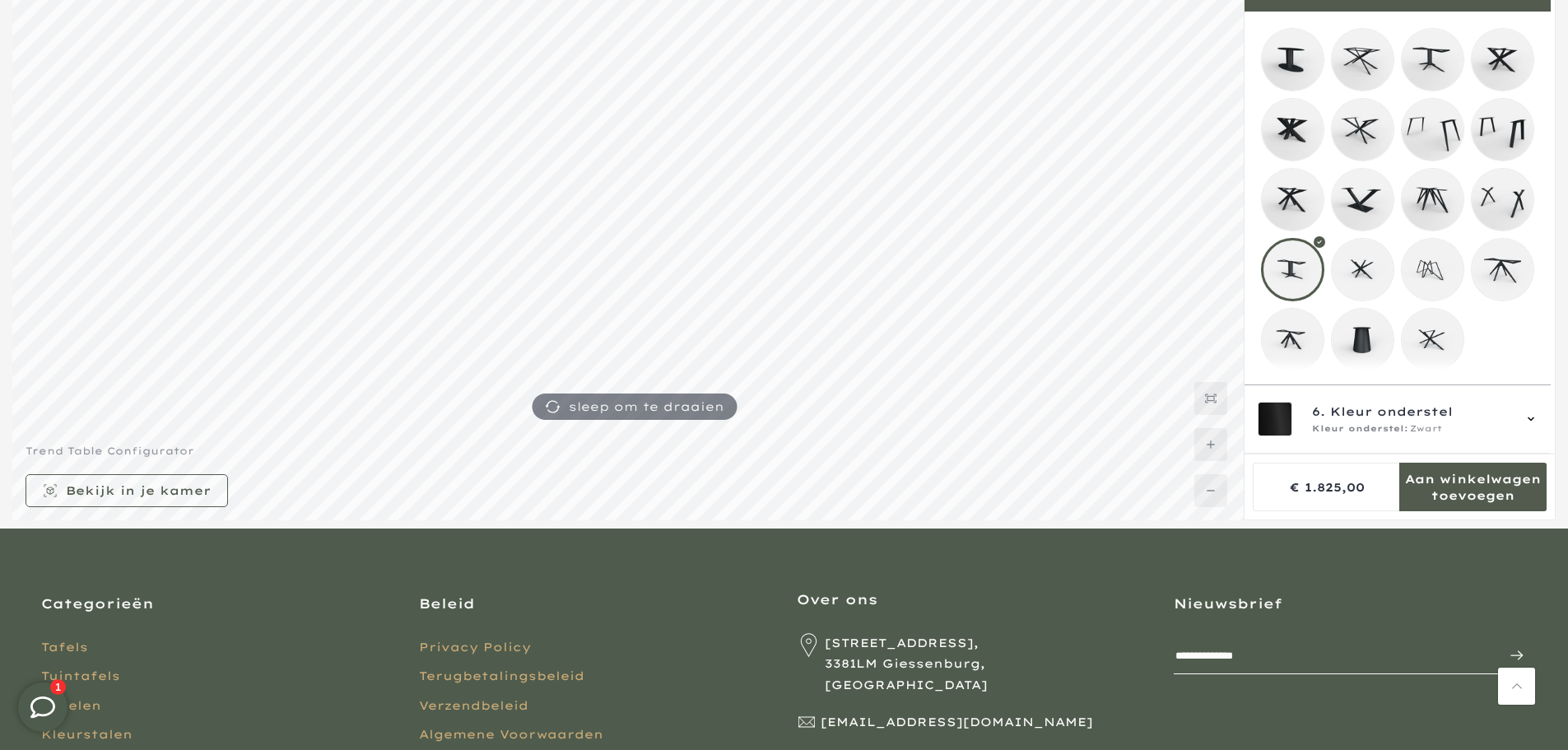
click at [1510, 195] on mmq-loader at bounding box center [1502, 199] width 61 height 61
click at [1390, 323] on mmq-loader at bounding box center [1362, 339] width 61 height 61
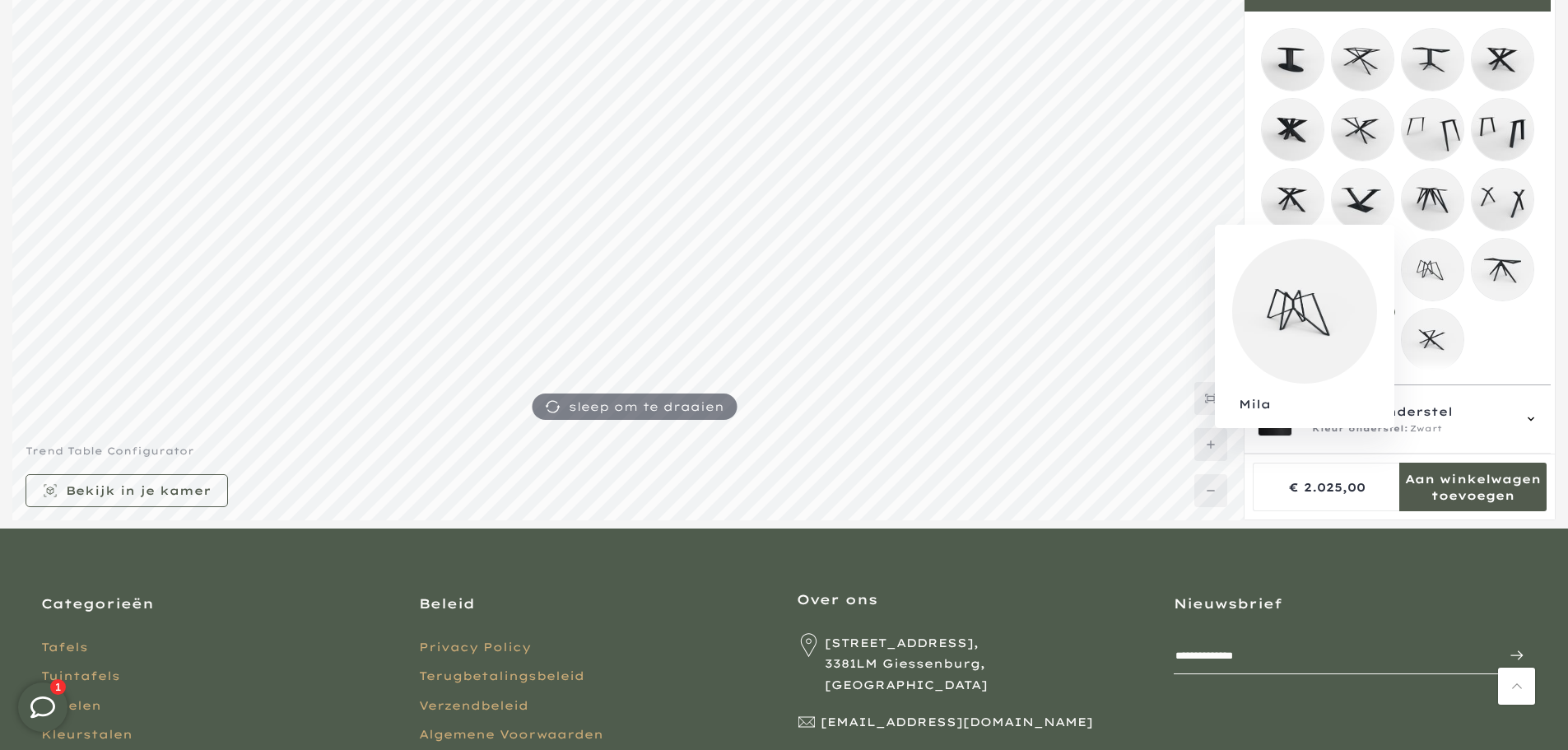
click at [1436, 271] on mmq-loader at bounding box center [1433, 270] width 61 height 61
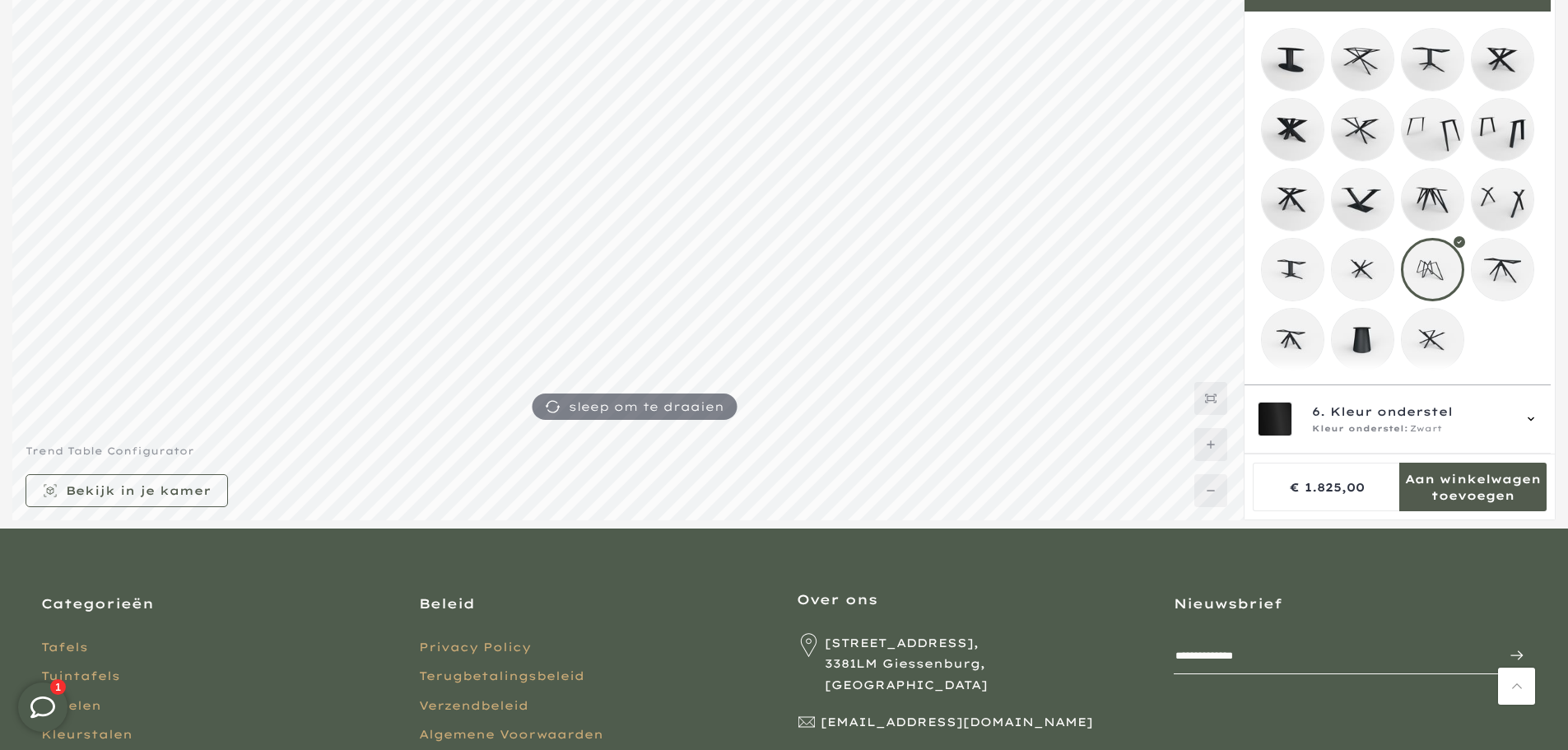
click at [1512, 190] on mmq-loader at bounding box center [1502, 199] width 61 height 61
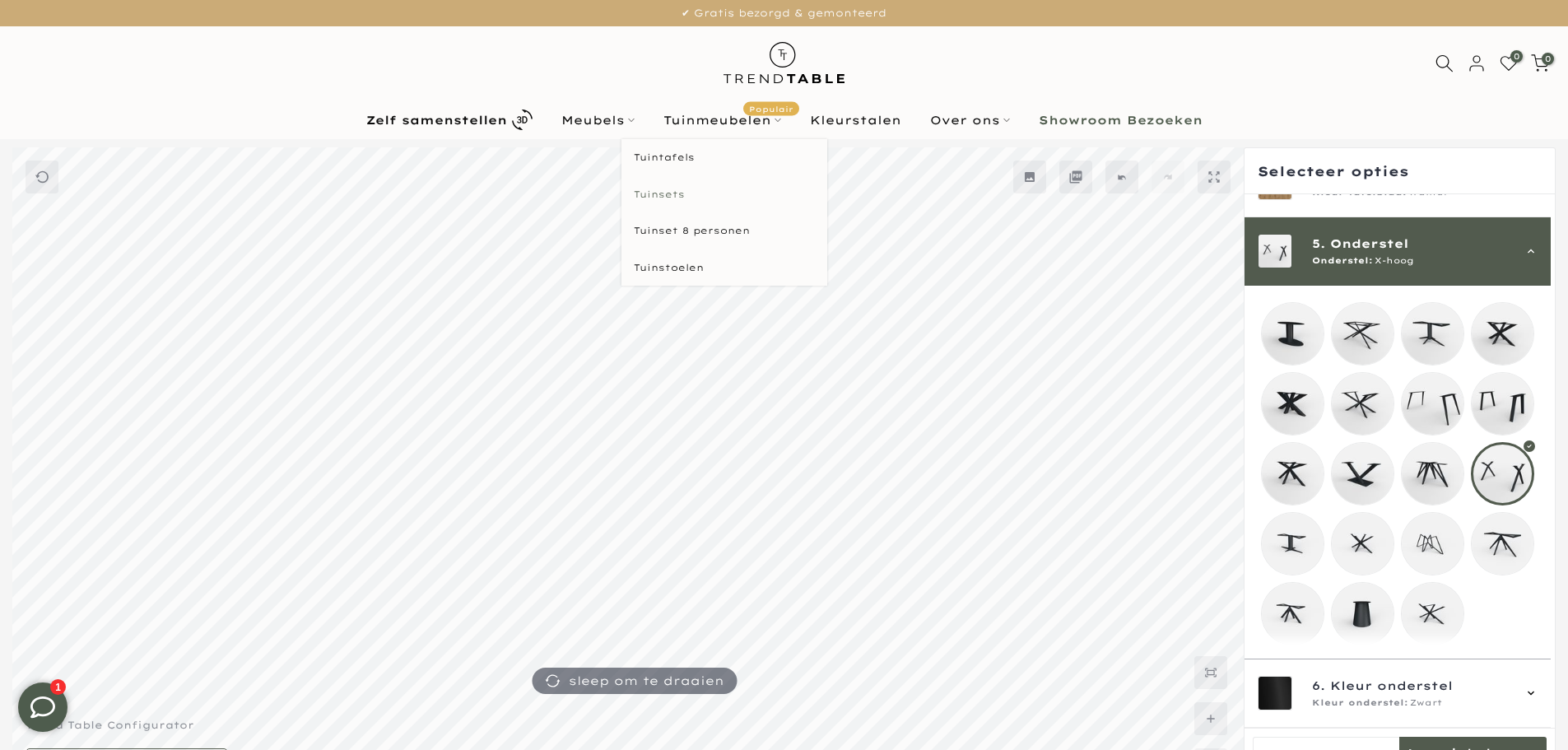
click at [661, 192] on link "Tuinsets" at bounding box center [724, 194] width 206 height 37
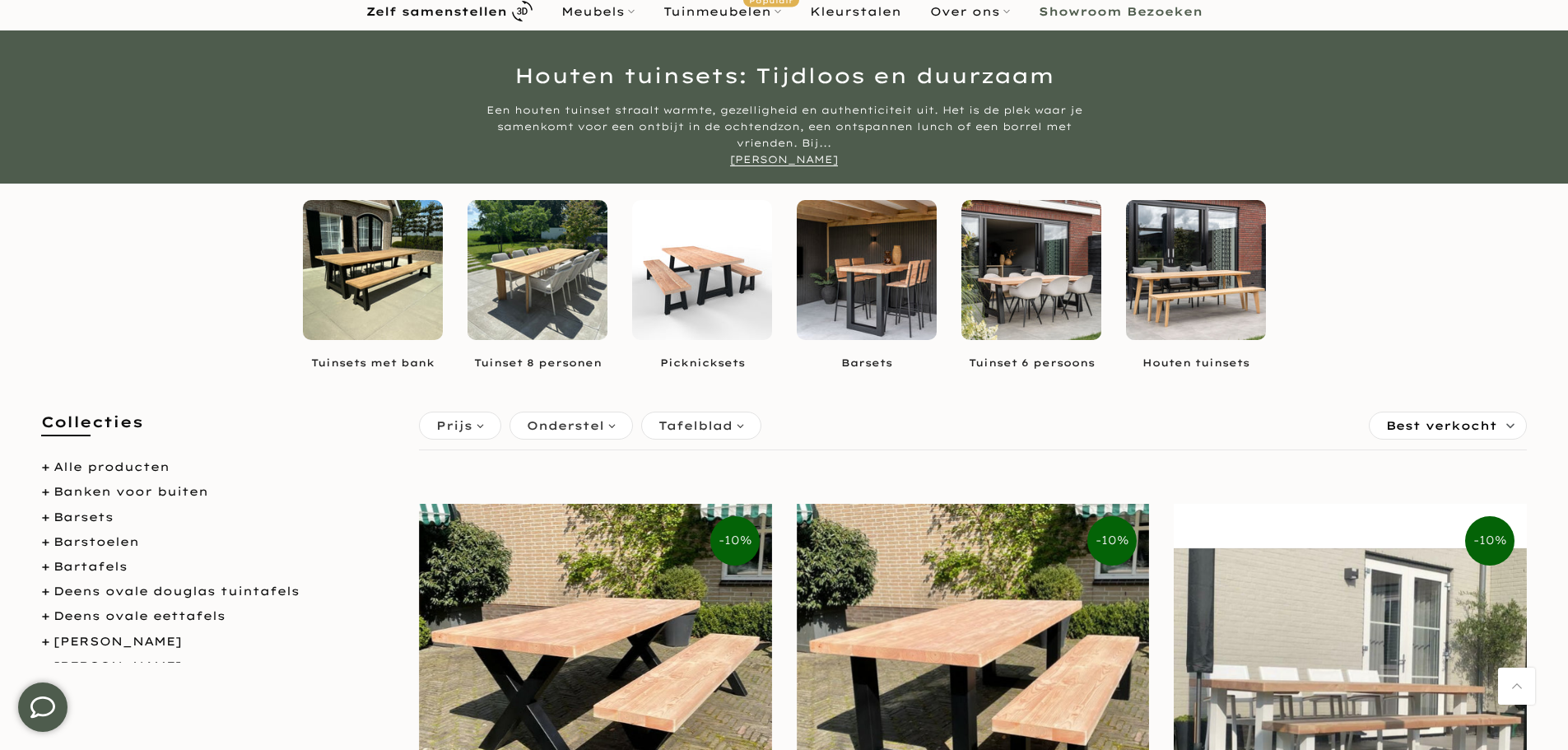
scroll to position [110, 0]
click at [1068, 308] on img at bounding box center [1031, 269] width 140 height 140
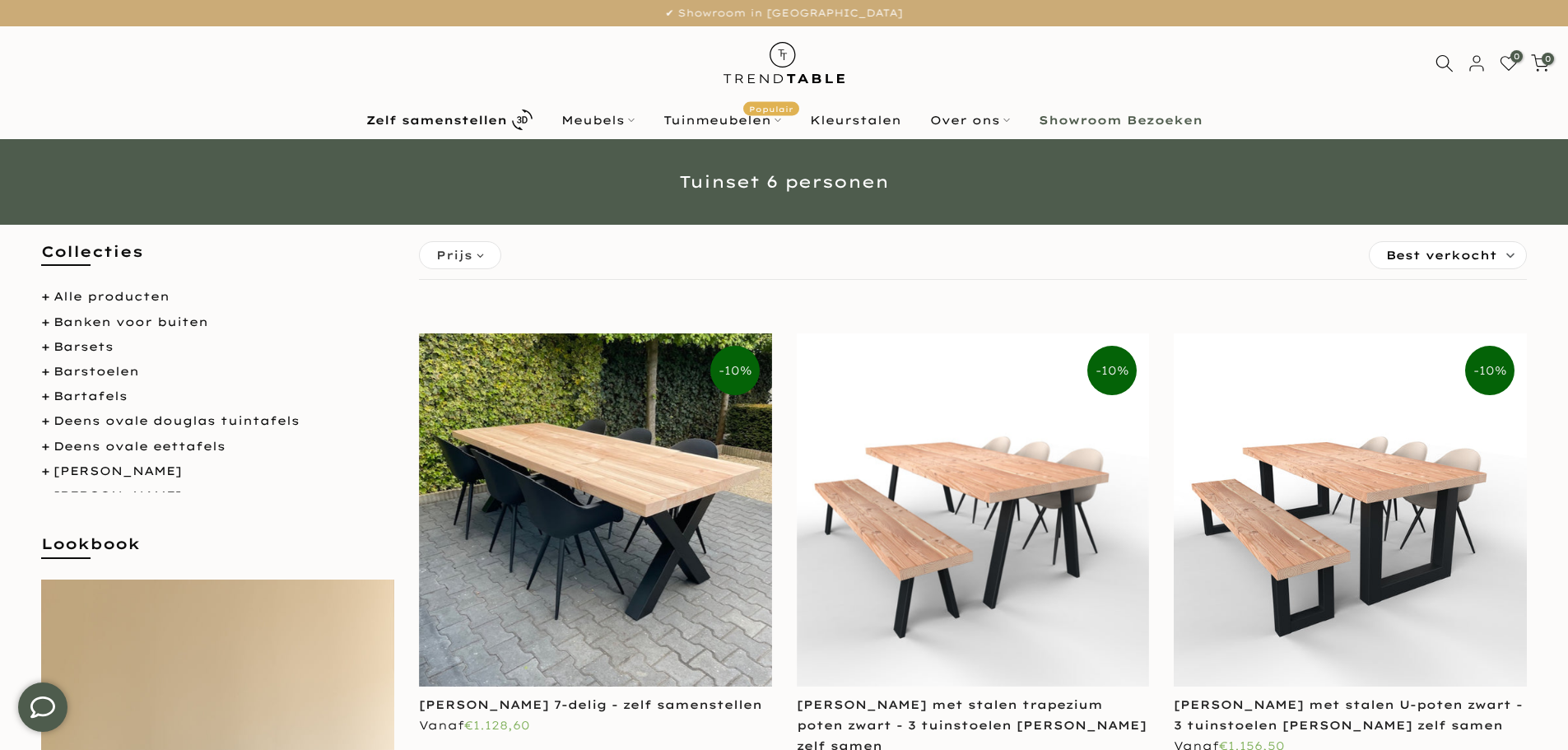
scroll to position [55, 0]
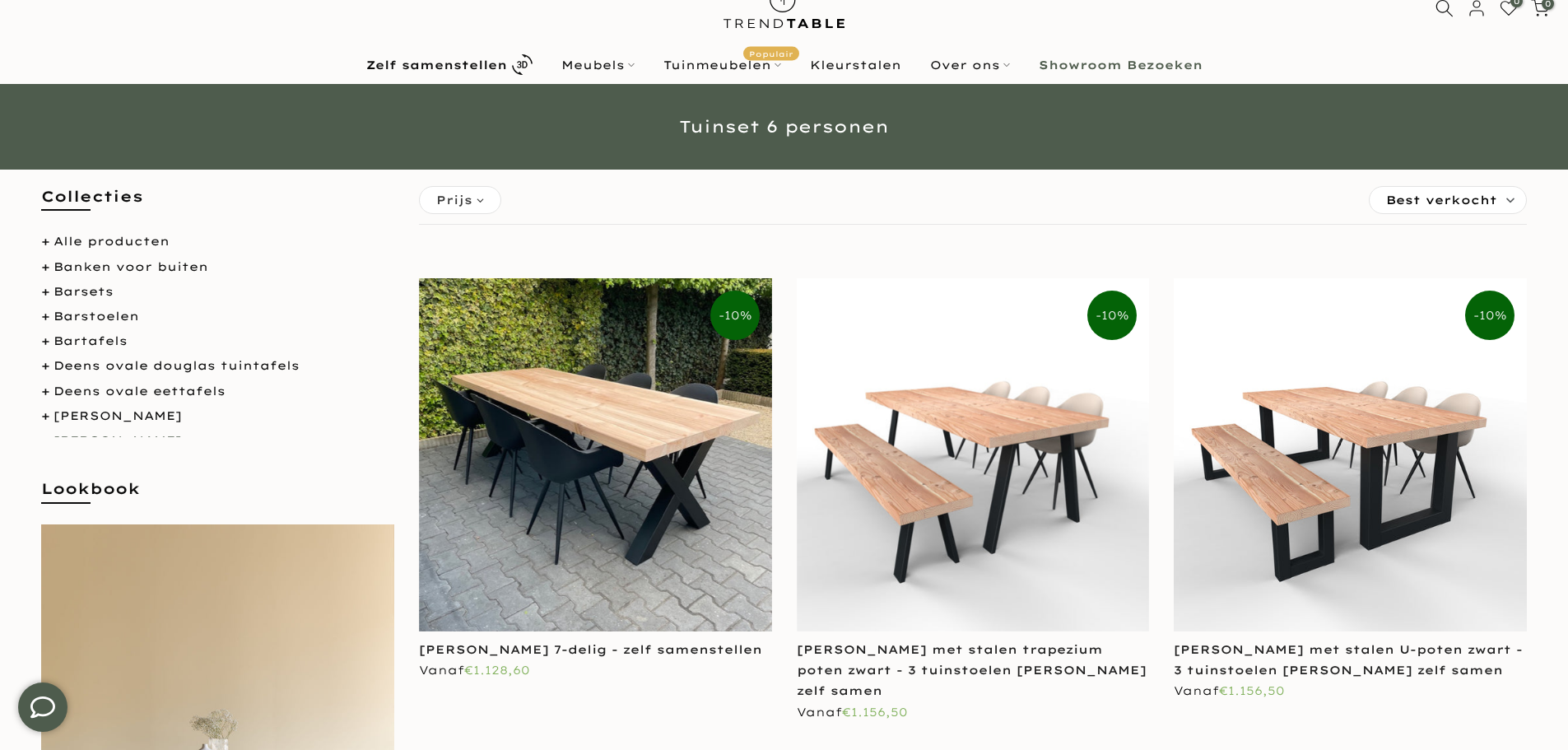
click at [111, 433] on link "[PERSON_NAME]" at bounding box center [117, 441] width 129 height 15
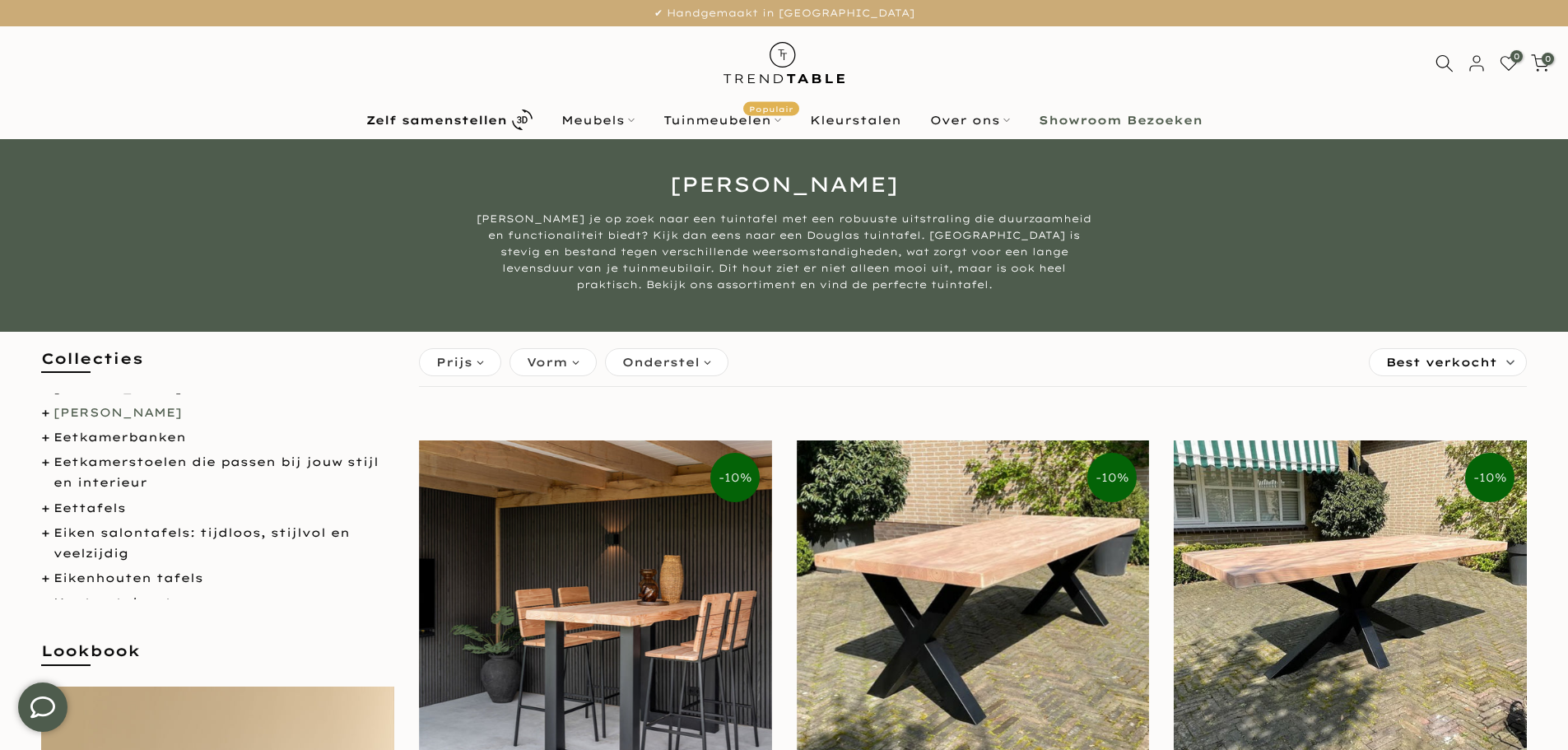
scroll to position [193, 0]
click at [89, 500] on link "Eettafels" at bounding box center [89, 504] width 72 height 15
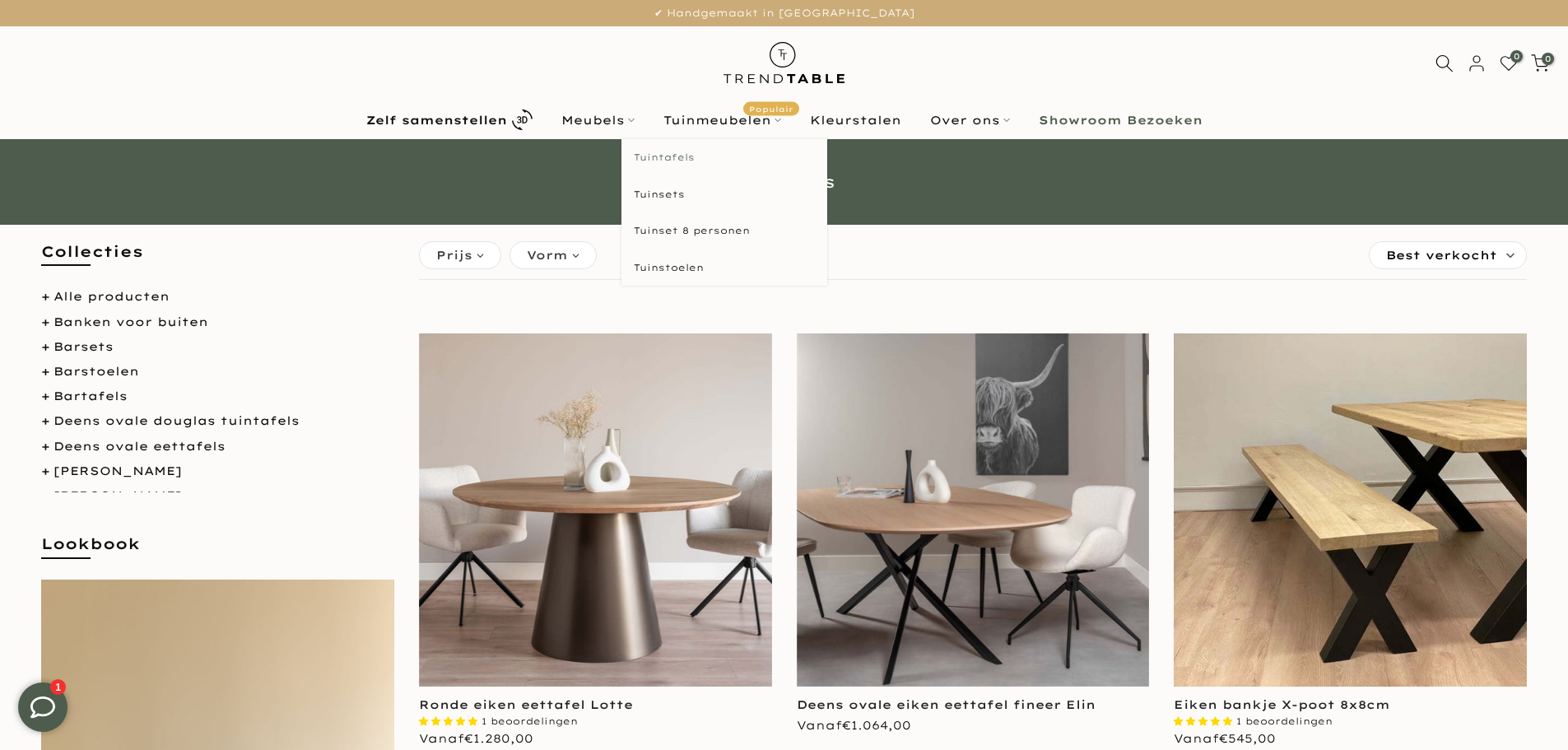
click at [673, 153] on link "Tuintafels" at bounding box center [724, 158] width 206 height 37
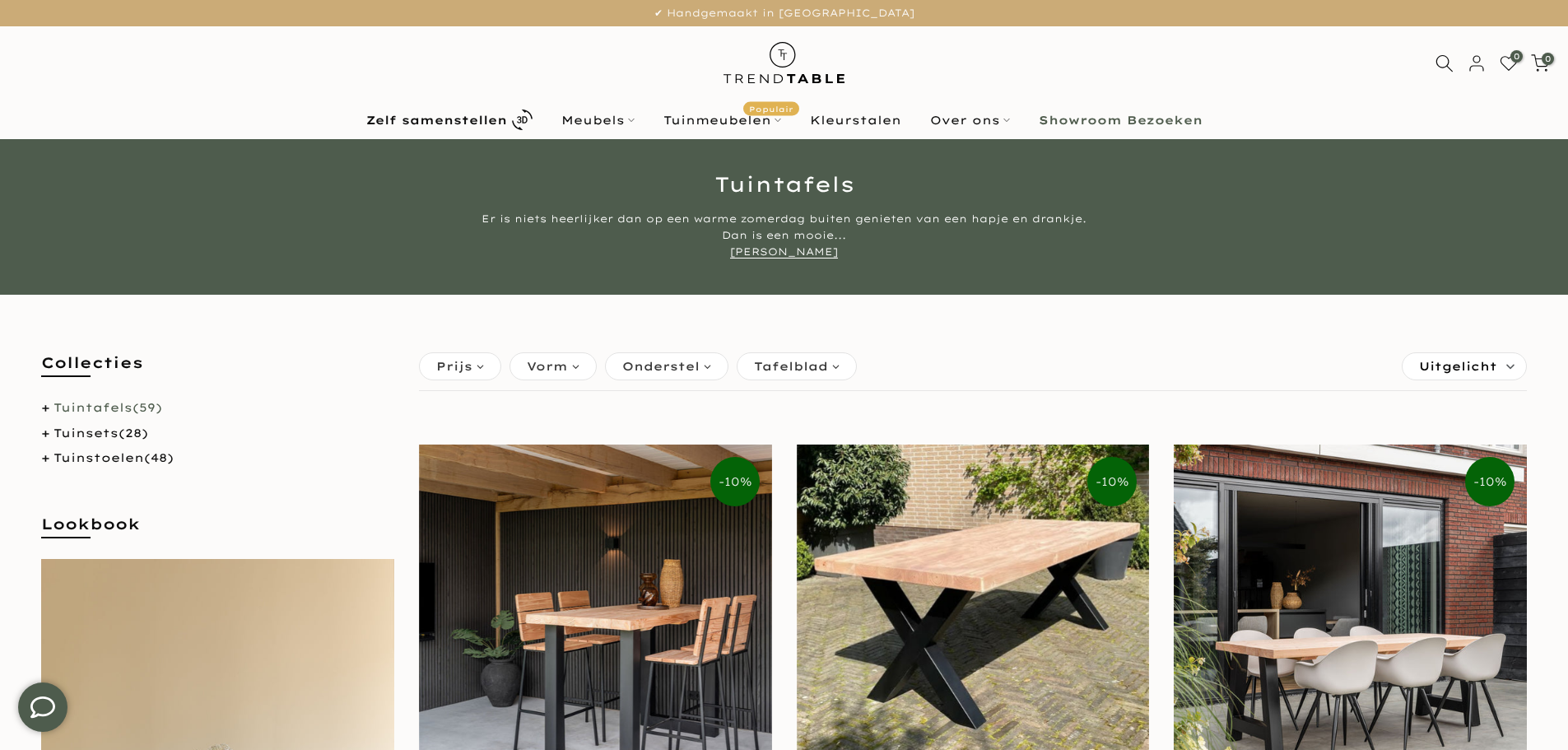
click at [1446, 369] on span "Uitgelicht" at bounding box center [1458, 367] width 78 height 27
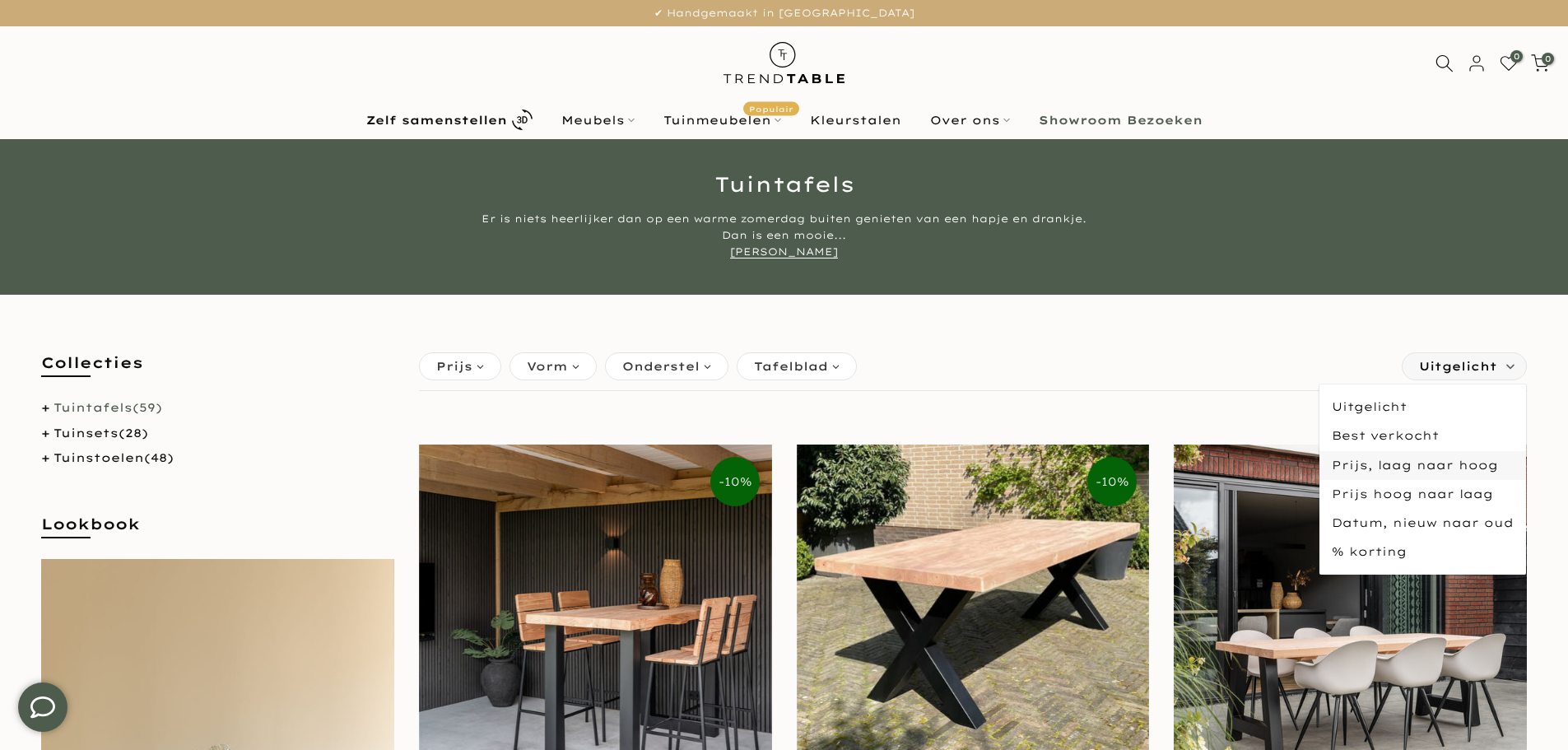
click at [1400, 457] on span "Prijs, laag naar hoog" at bounding box center [1423, 465] width 207 height 29
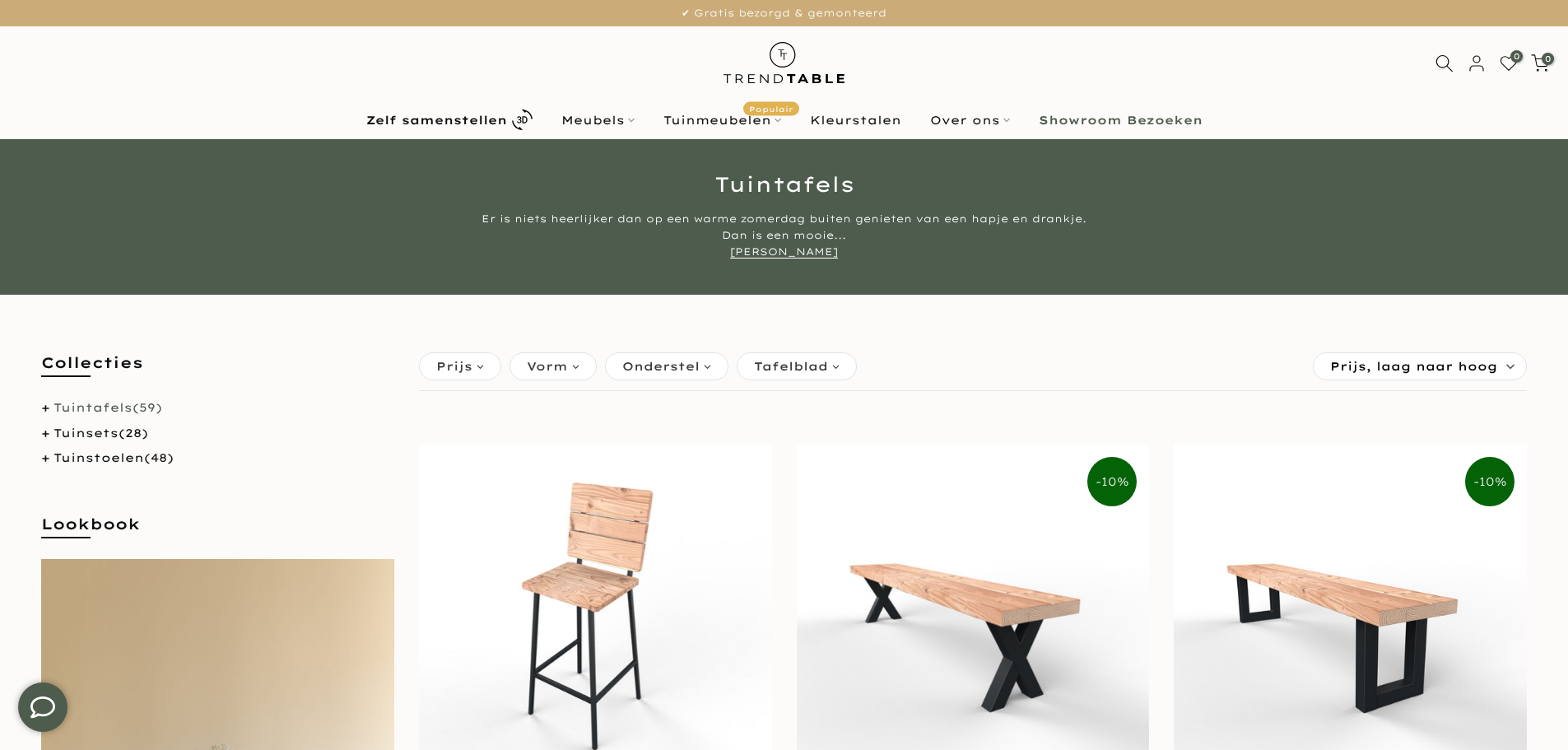
click at [805, 362] on span "Tafelblad" at bounding box center [791, 367] width 74 height 18
click at [708, 363] on div "Onderstel" at bounding box center [666, 367] width 124 height 28
click at [680, 436] on span "Metaal" at bounding box center [663, 433] width 53 height 14
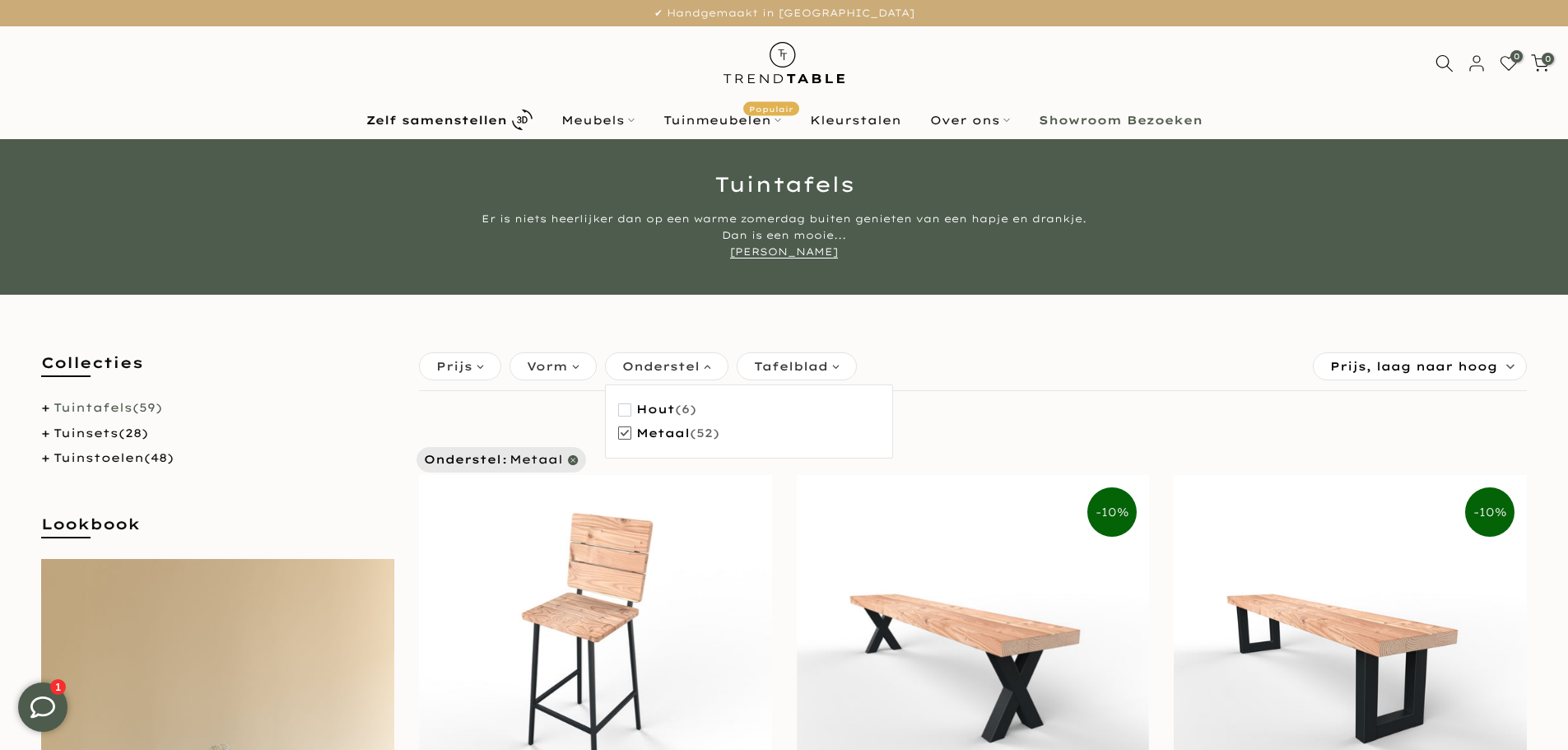
click at [547, 361] on span "Vorm" at bounding box center [548, 367] width 41 height 18
click at [557, 436] on span "Rechthoek" at bounding box center [583, 433] width 85 height 14
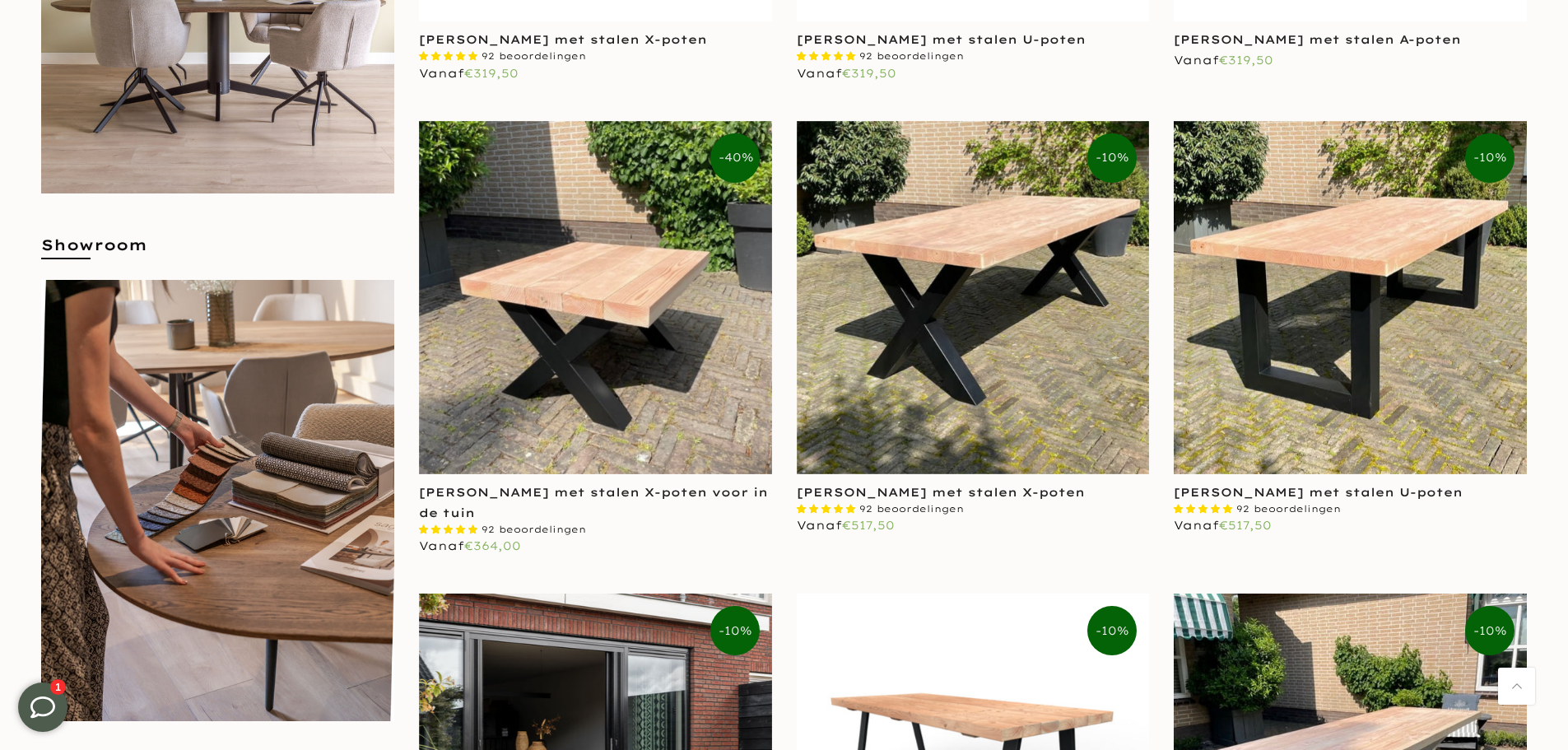
scroll to position [879, 0]
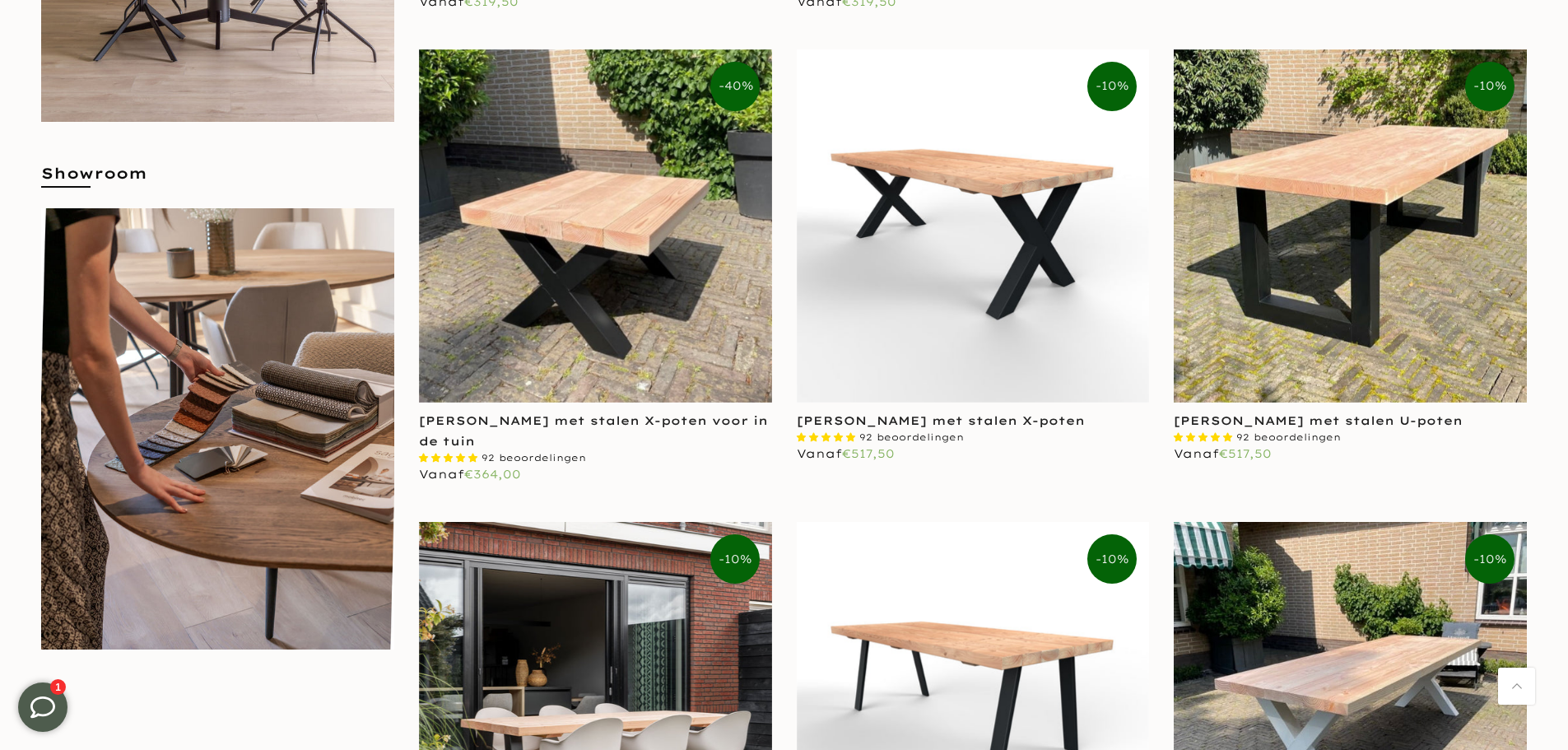
click at [1034, 263] on img at bounding box center [973, 226] width 353 height 353
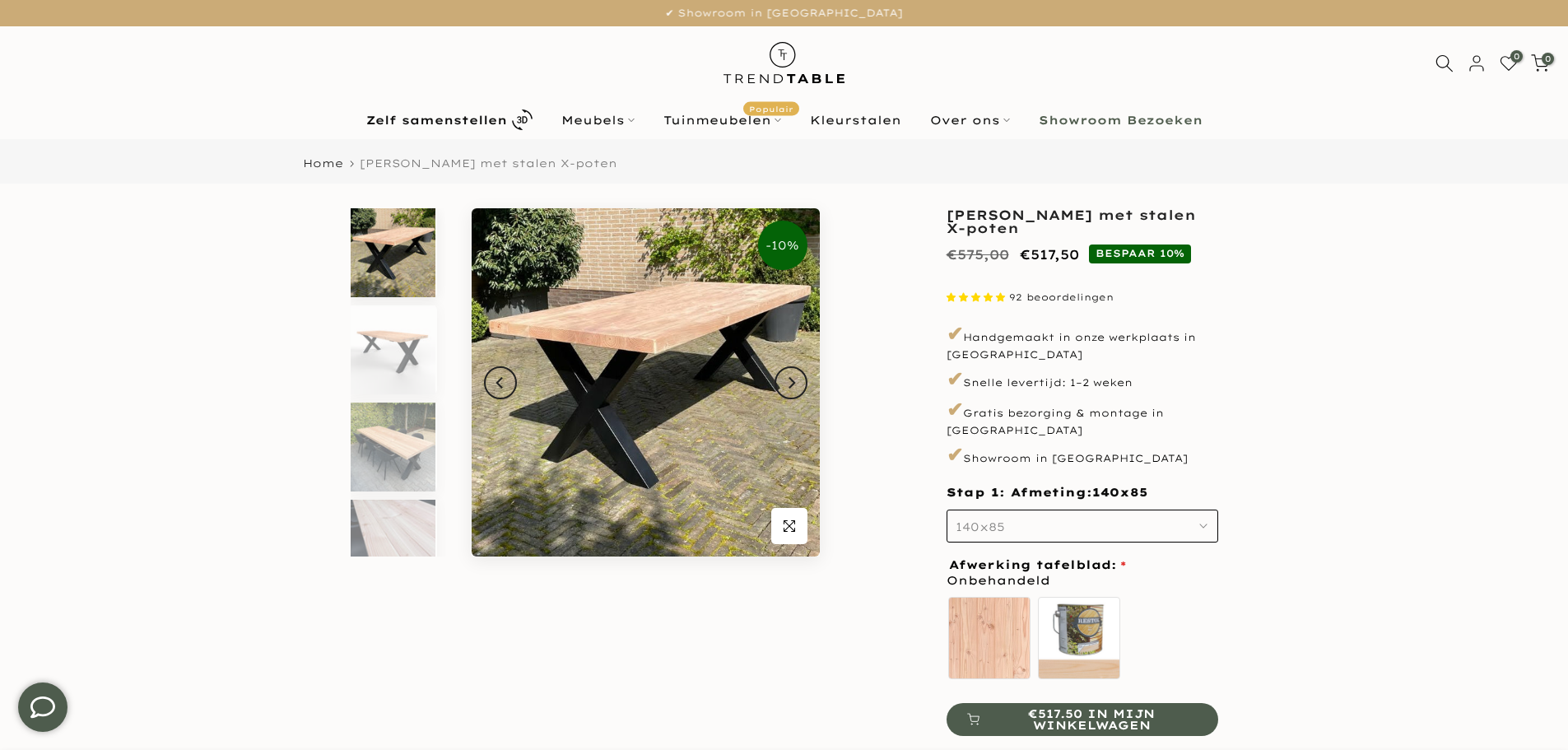
click at [1093, 519] on button "140x85" at bounding box center [1082, 526] width 271 height 33
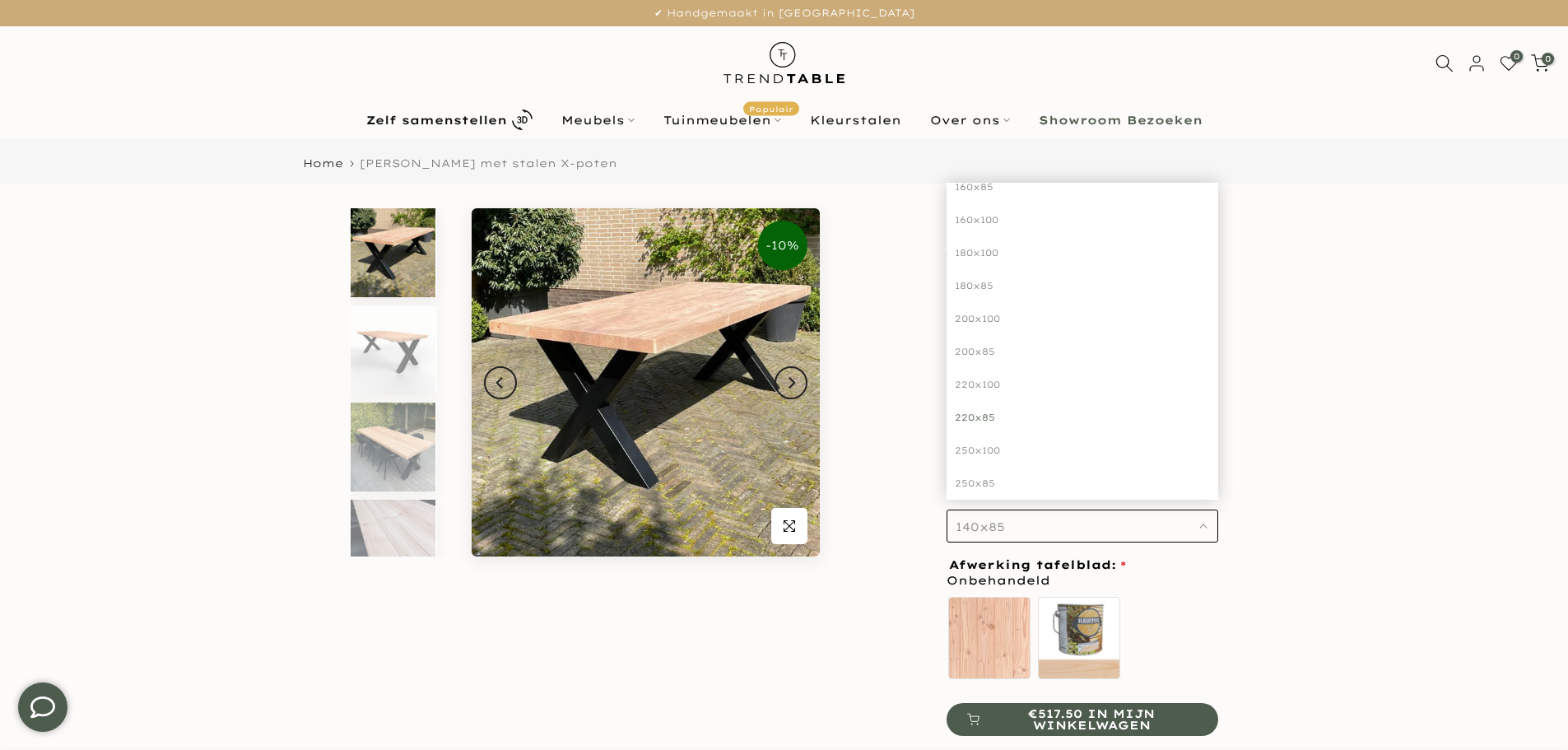
scroll to position [110, 0]
click at [1001, 450] on div "250x85" at bounding box center [1082, 465] width 271 height 33
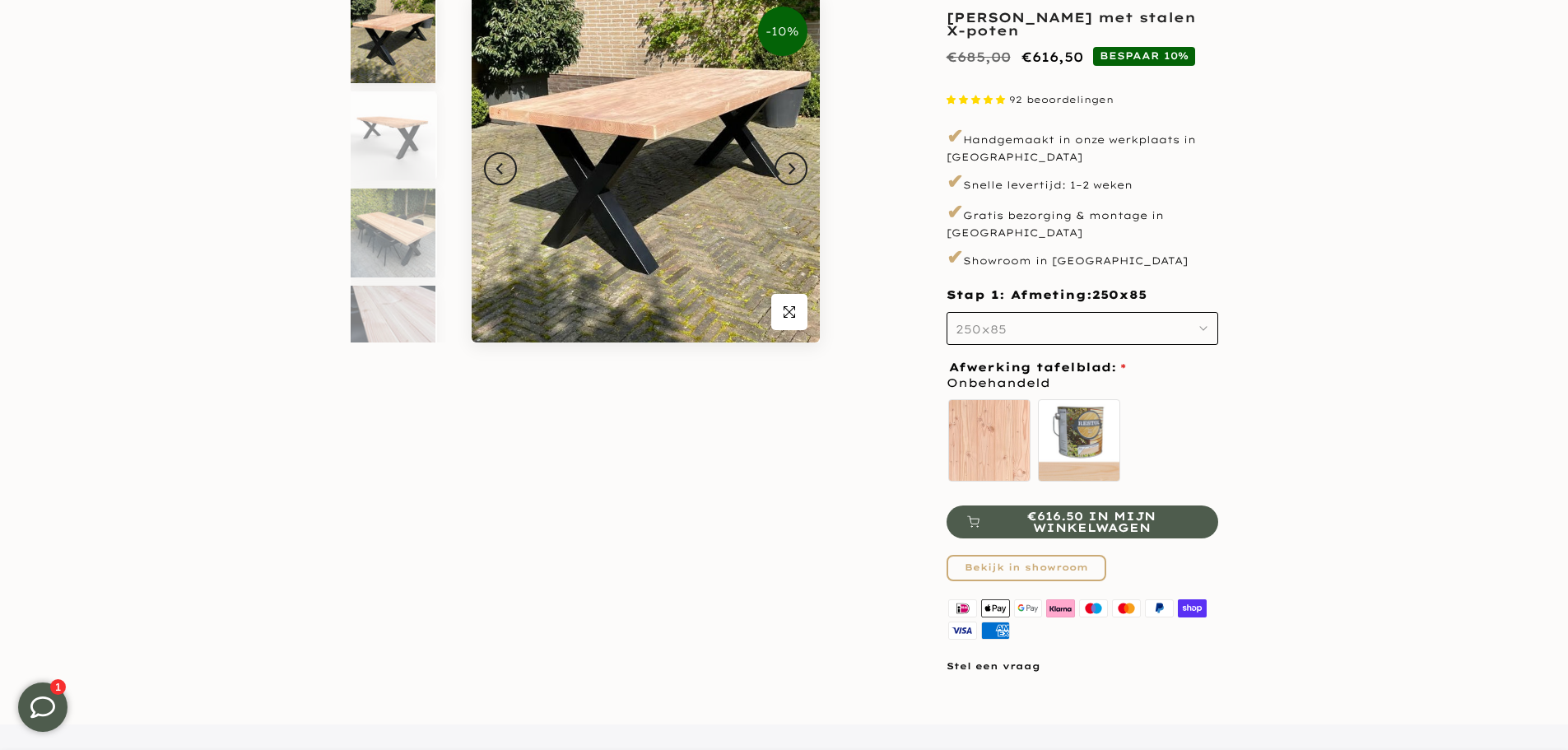
scroll to position [329, 0]
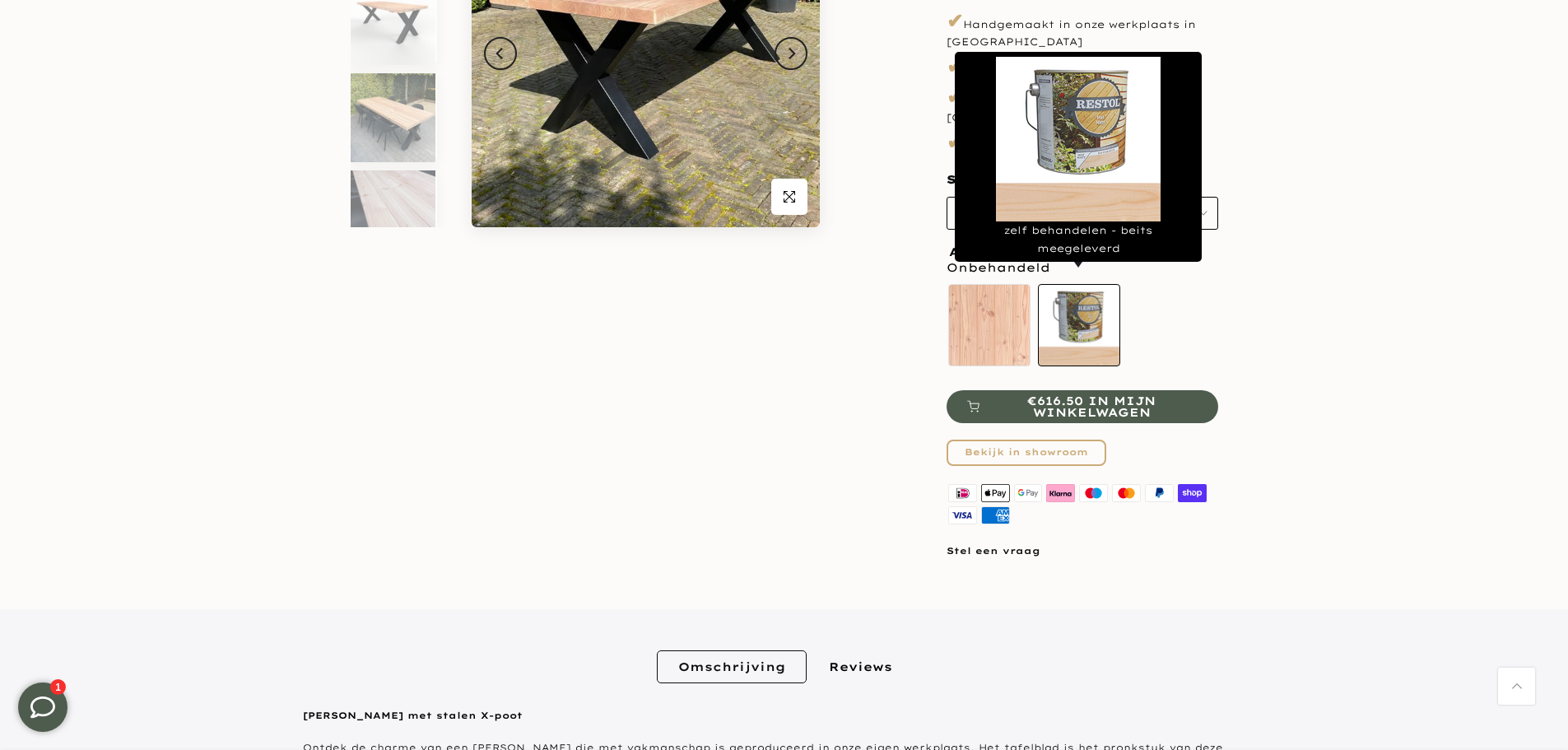
click at [1082, 299] on label "zelf behandelen - beits meegeleverd" at bounding box center [1079, 324] width 82 height 82
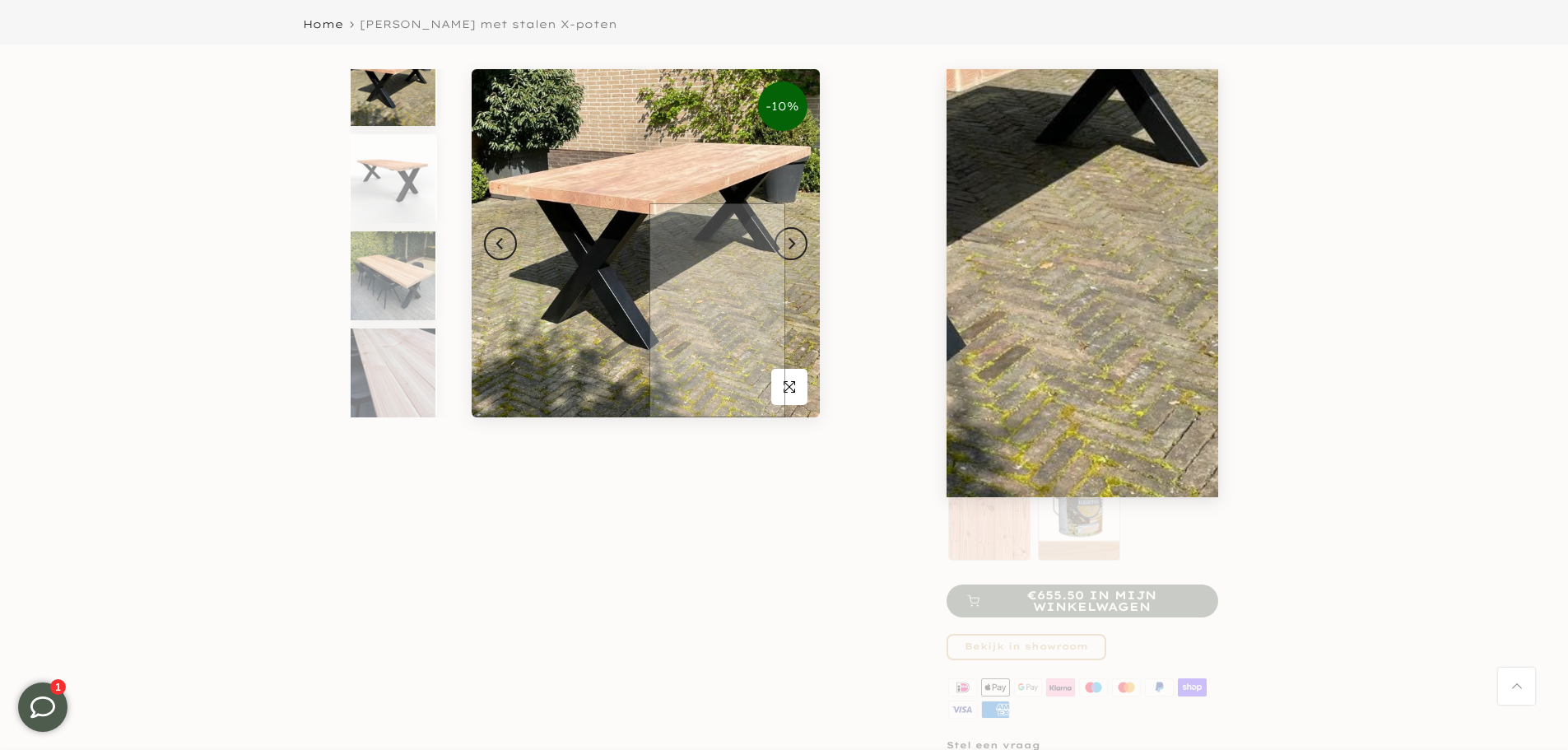
scroll to position [110, 0]
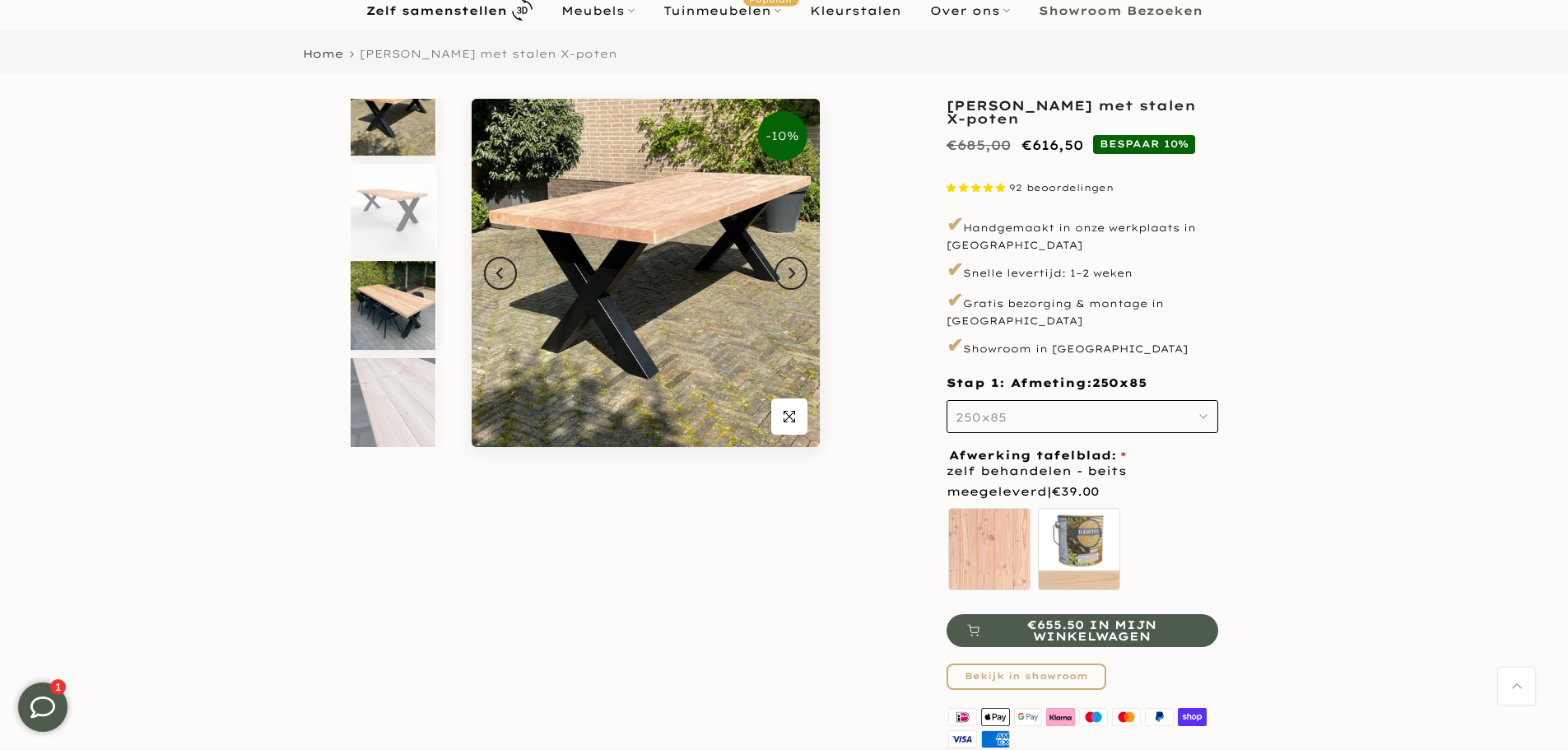
click at [411, 307] on img at bounding box center [393, 305] width 85 height 89
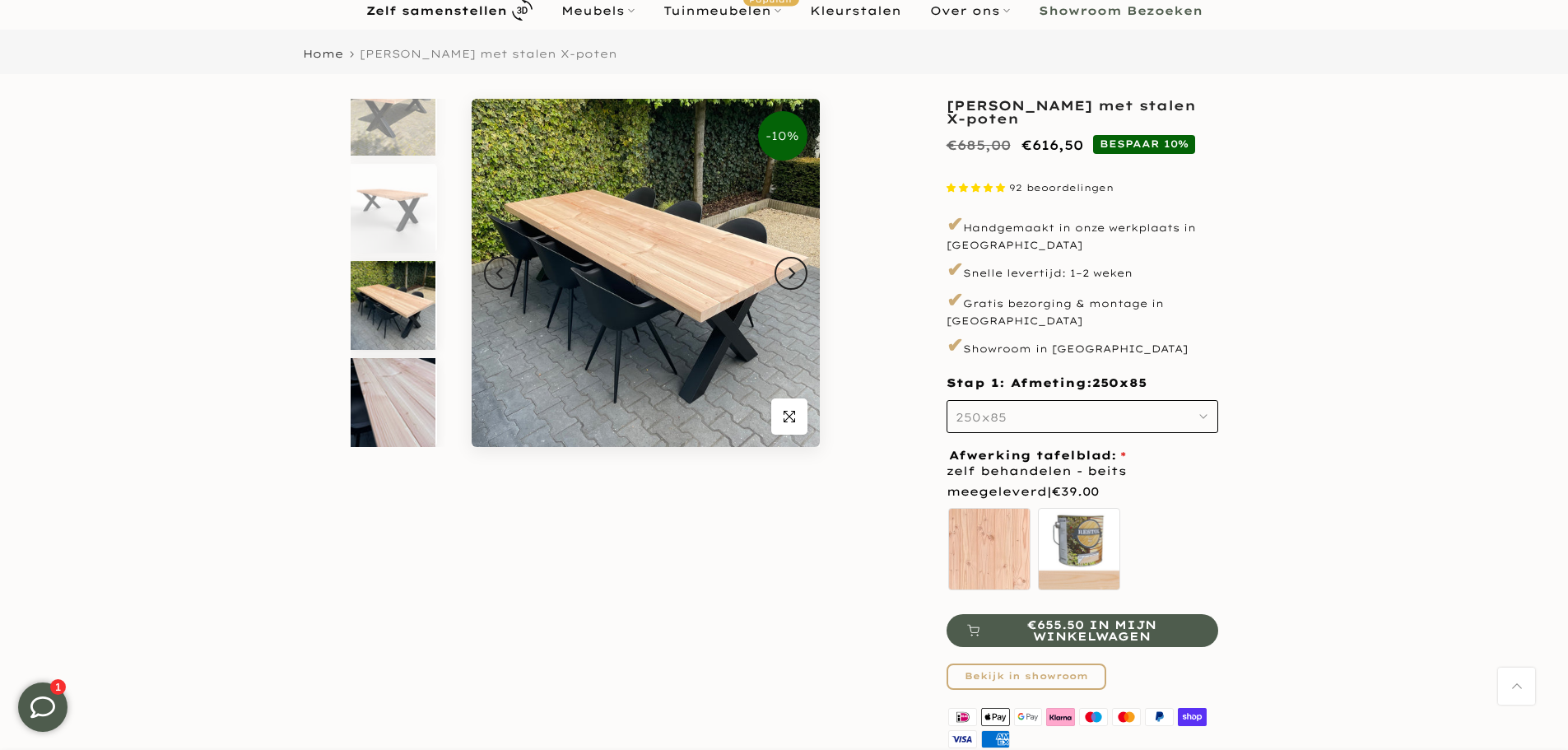
click at [409, 404] on img at bounding box center [393, 402] width 85 height 89
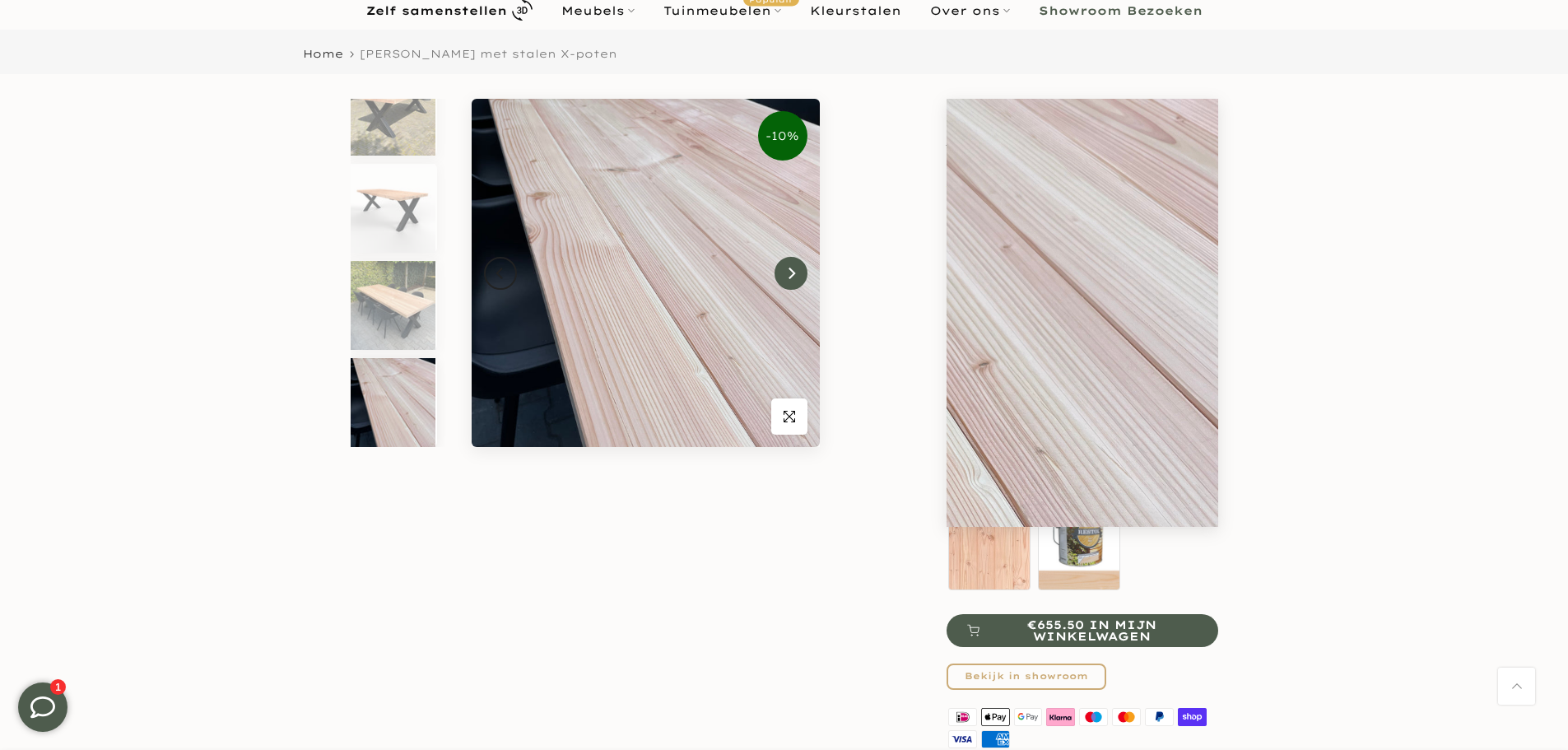
click at [796, 282] on button "Next" at bounding box center [791, 274] width 33 height 33
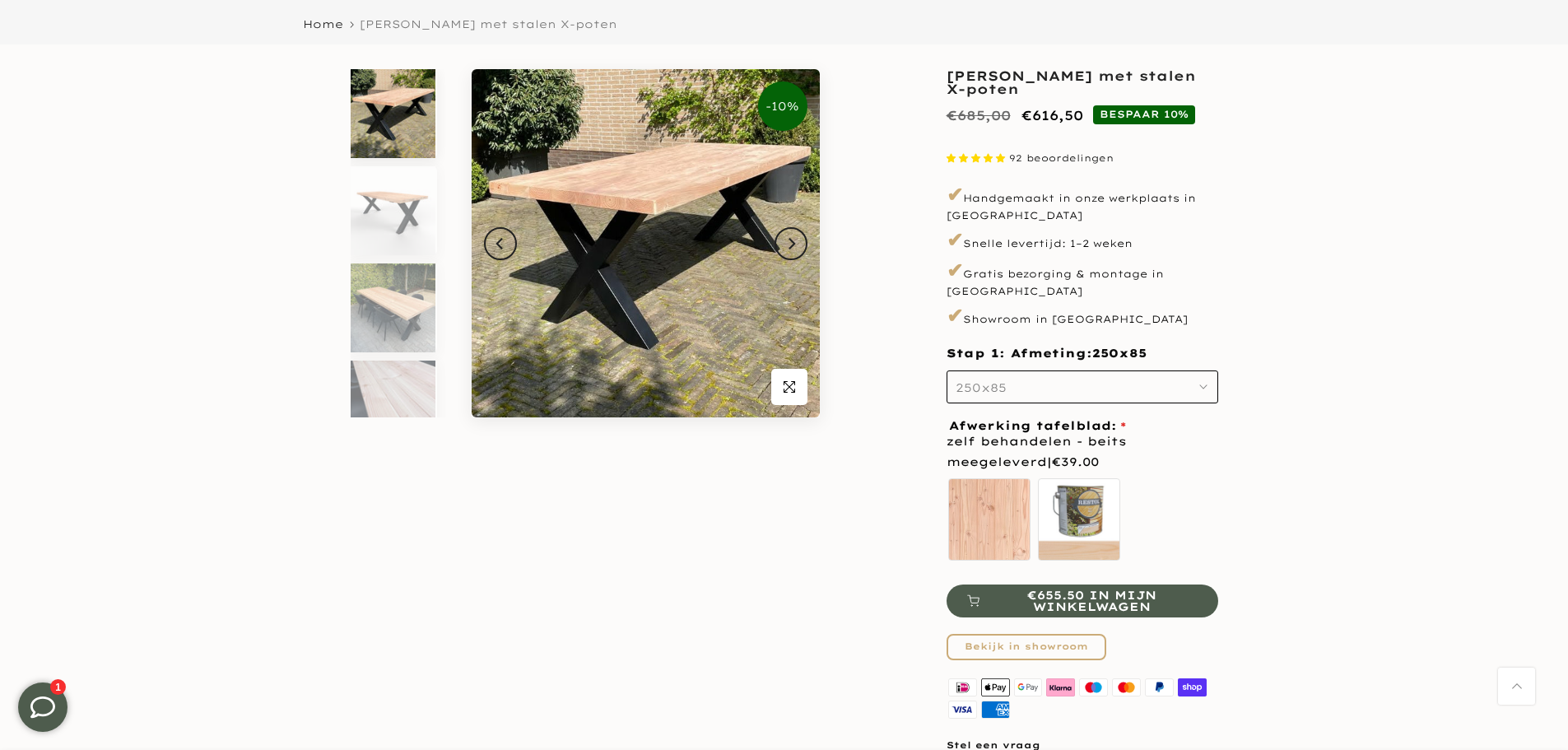
scroll to position [164, 0]
